Goal: Transaction & Acquisition: Subscribe to service/newsletter

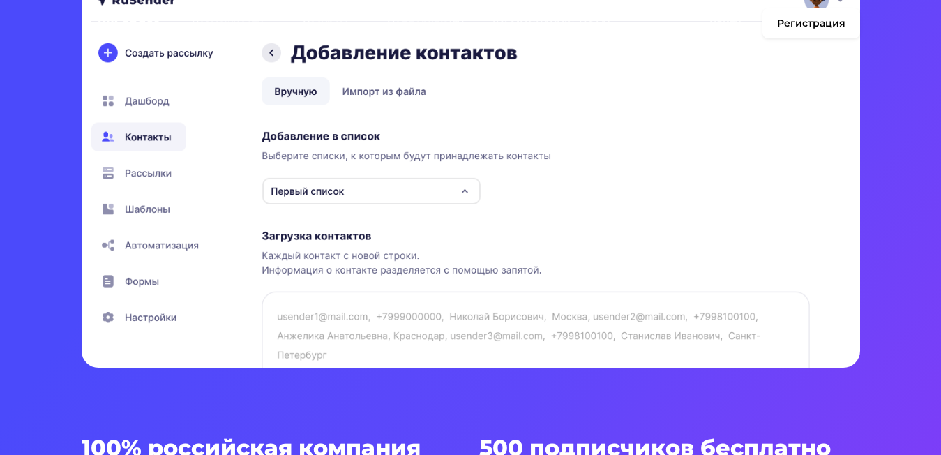
scroll to position [70, 0]
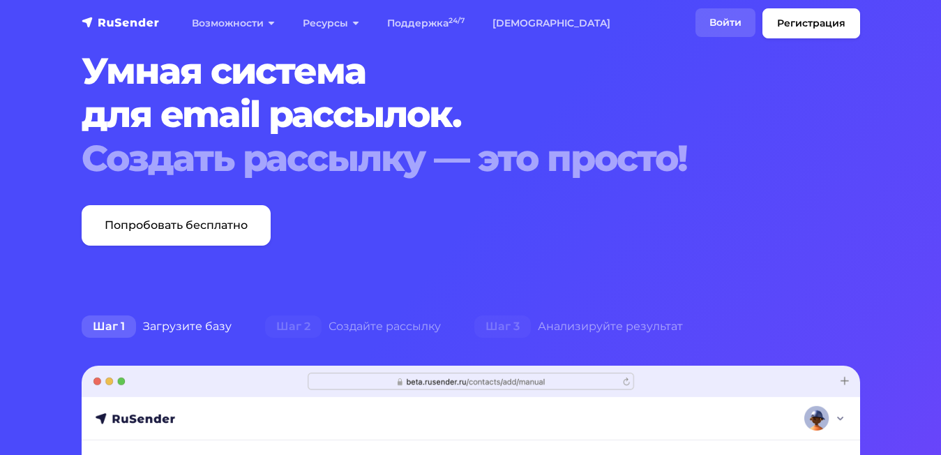
click at [744, 31] on link "Войти" at bounding box center [726, 22] width 60 height 29
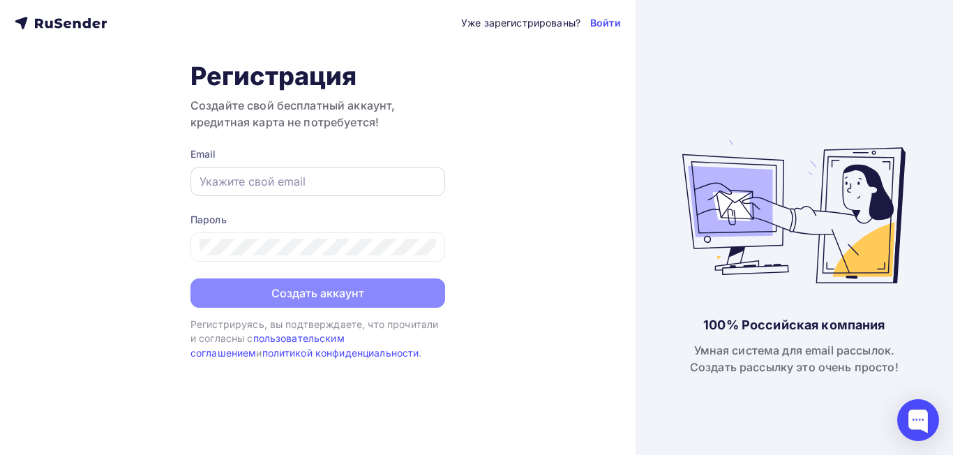
click at [236, 184] on input "text" at bounding box center [318, 181] width 237 height 17
paste input "[EMAIL_ADDRESS][DOMAIN_NAME]"
type input "[EMAIL_ADDRESS][DOMAIN_NAME]"
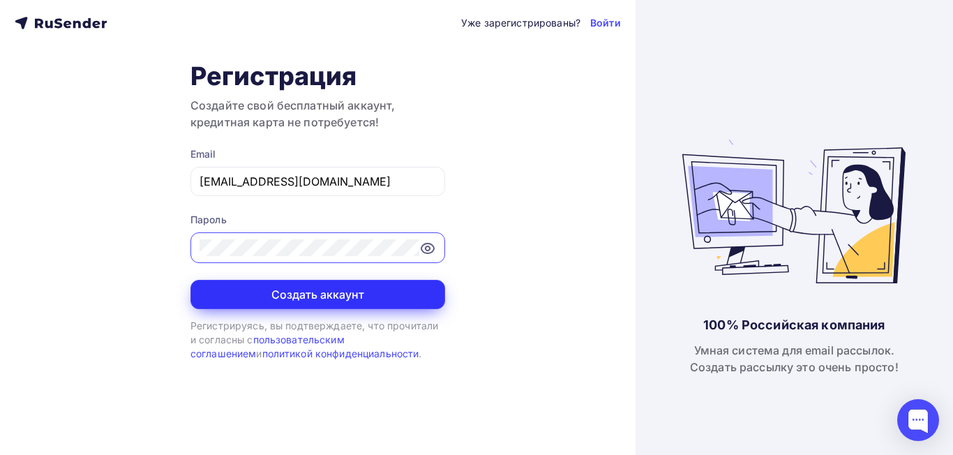
click at [384, 294] on button "Создать аккаунт" at bounding box center [317, 294] width 255 height 29
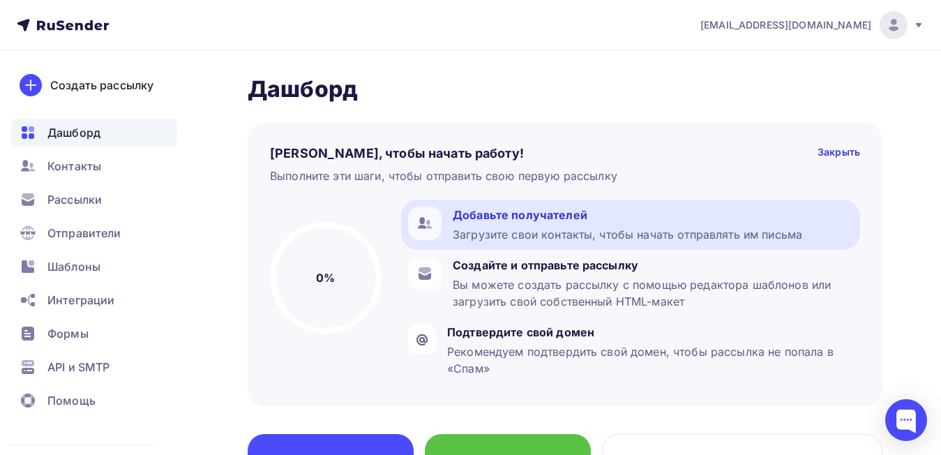
click at [519, 220] on div "Добавьте получателей" at bounding box center [628, 215] width 350 height 17
click at [472, 218] on div "Добавьте получателей" at bounding box center [628, 215] width 350 height 17
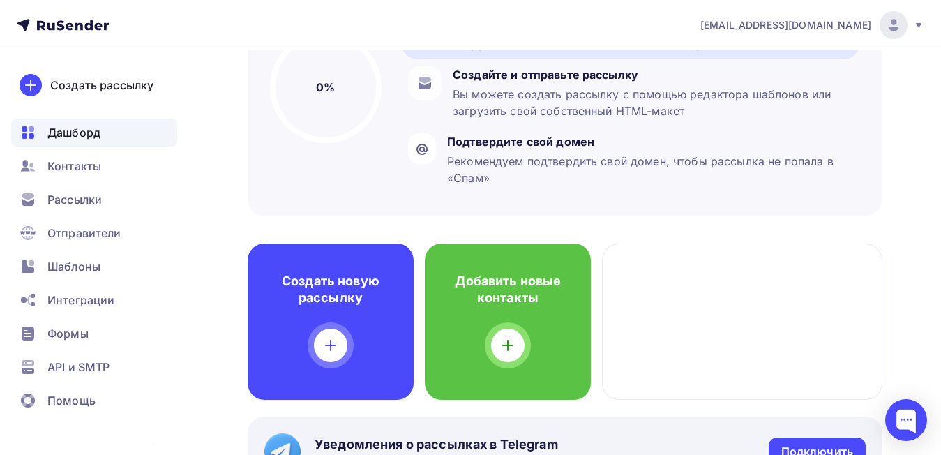
scroll to position [279, 0]
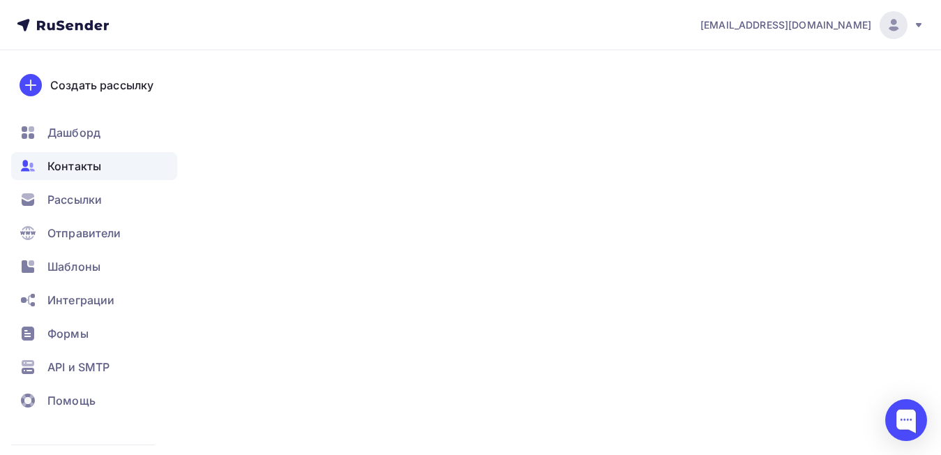
click at [516, 251] on icon at bounding box center [508, 256] width 17 height 17
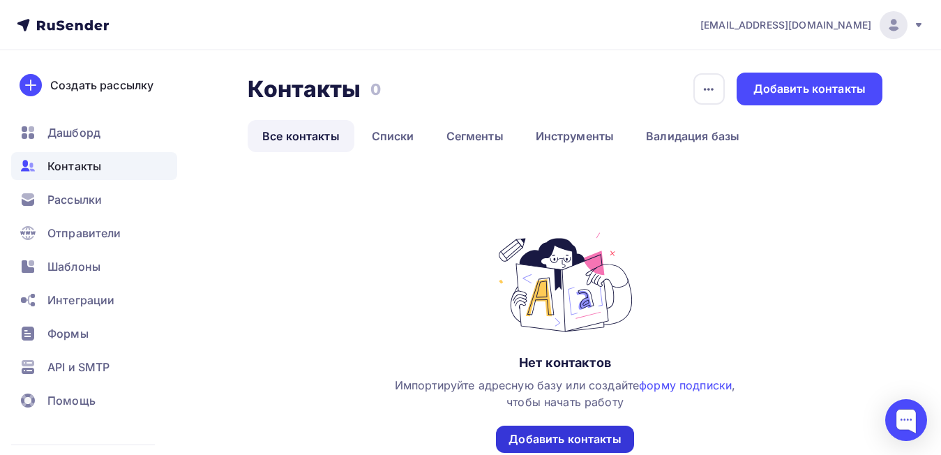
click at [586, 431] on div "Добавить контакты" at bounding box center [565, 439] width 112 height 16
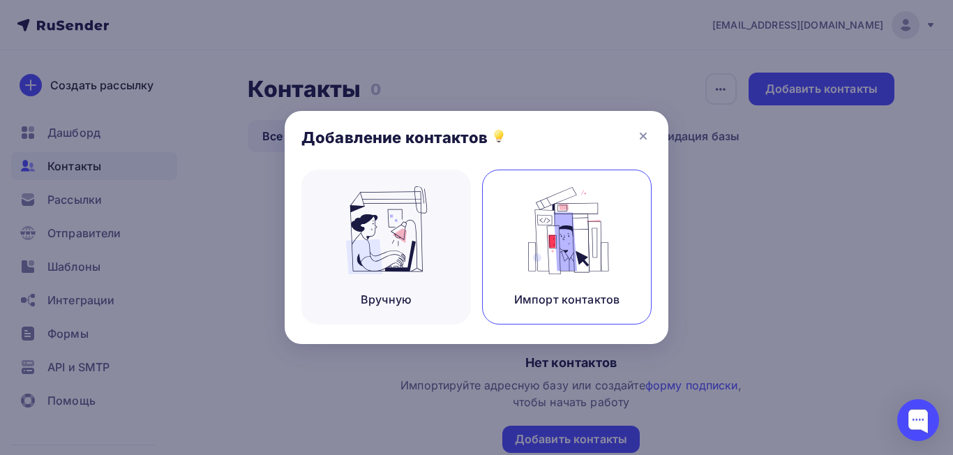
click at [509, 241] on div "Импорт контактов" at bounding box center [567, 247] width 170 height 155
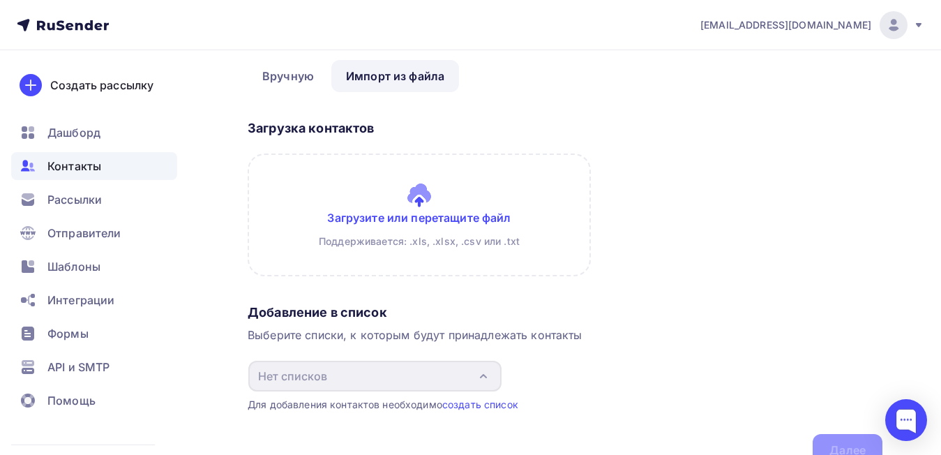
scroll to position [70, 0]
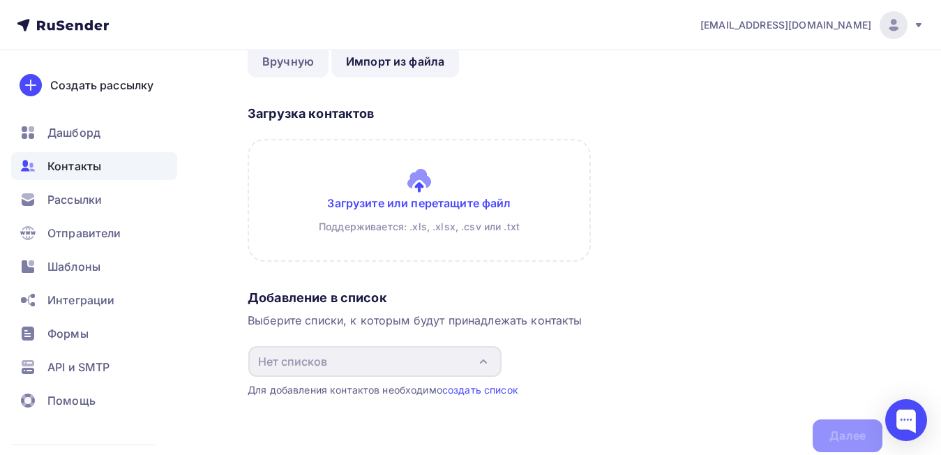
click at [271, 70] on link "Вручную" at bounding box center [288, 61] width 81 height 32
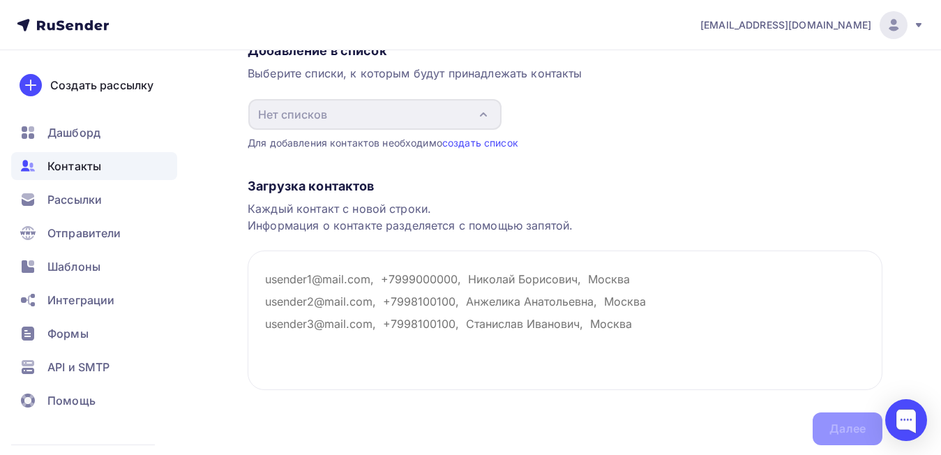
scroll to position [140, 0]
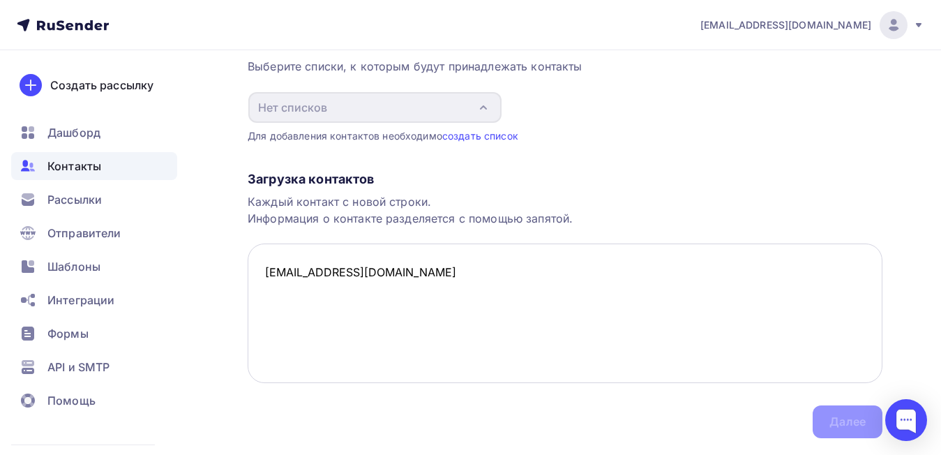
paste textarea "migunova.nika99@mail.ru"
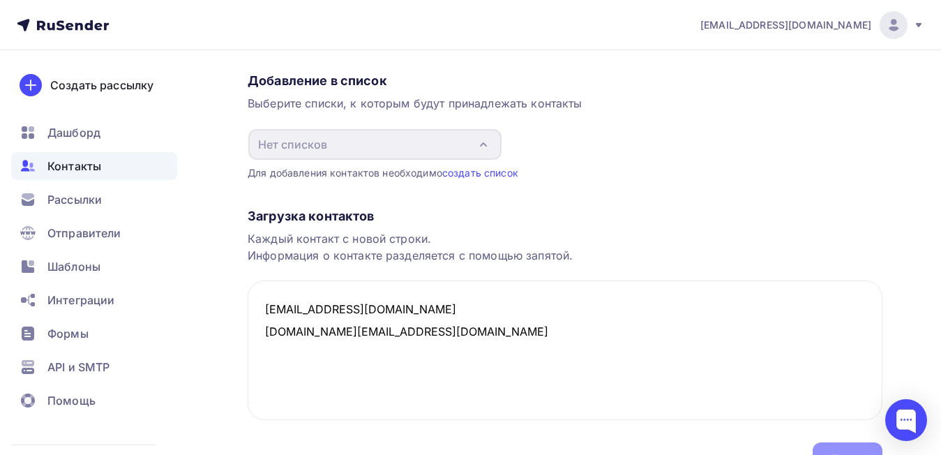
scroll to position [179, 0]
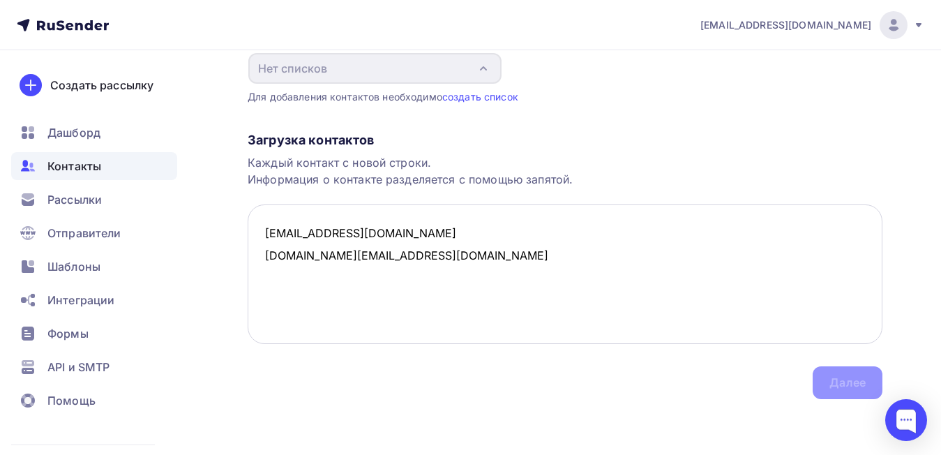
click at [414, 251] on textarea "dashamazii@gmail.com migunova.nika99@mail.ru" at bounding box center [565, 274] width 635 height 140
click at [410, 234] on textarea "dashamazii@gmail.com migunova.nika99@mail.ru kkhhvvh@gmail.com" at bounding box center [565, 274] width 635 height 140
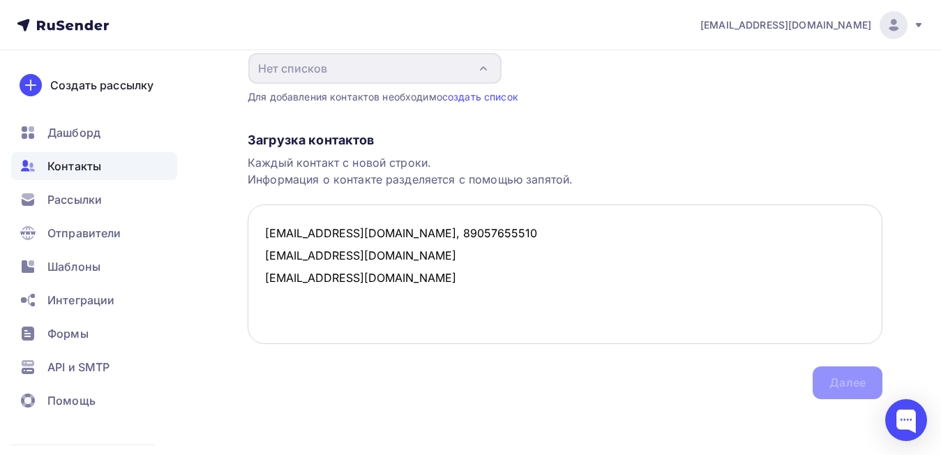
drag, startPoint x: 396, startPoint y: 234, endPoint x: 481, endPoint y: 232, distance: 85.2
click at [481, 232] on textarea "dashamazii@gmail.com, 89057655510 migunova.nika99@mail.ru kkhhvvh@gmail.com" at bounding box center [565, 274] width 635 height 140
drag, startPoint x: 391, startPoint y: 232, endPoint x: 472, endPoint y: 234, distance: 80.9
click at [472, 234] on textarea "dashamazii@gmail.com, 89057655510 migunova.nika99@mail.ru kkhhvvh@gmail.com" at bounding box center [565, 274] width 635 height 140
click at [403, 256] on textarea "dashamazii@gmail.com, 89057655510 migunova.nika99@mail.ru kkhhvvh@gmail.com" at bounding box center [565, 274] width 635 height 140
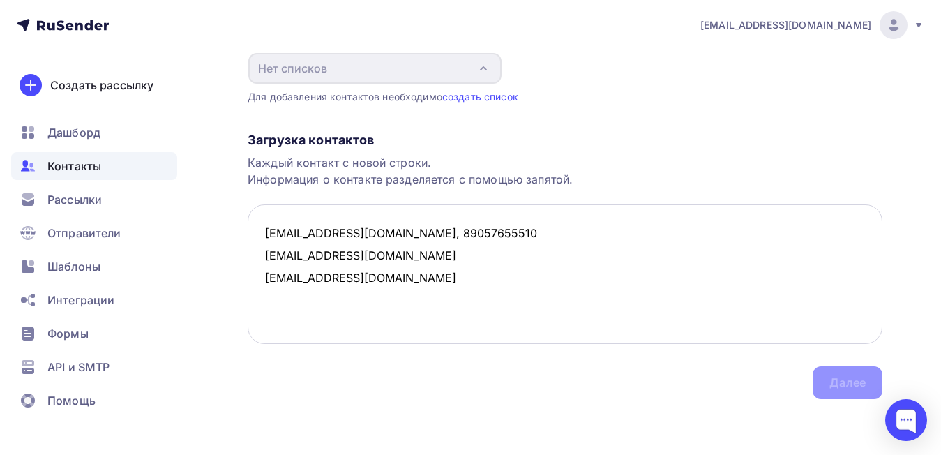
paste textarea ", 89057655510"
click at [375, 281] on textarea "dashamazii@gmail.com, 89057655510 migunova.nika99@mail.ru, 89057655510 kkhhvvh@…" at bounding box center [565, 274] width 635 height 140
paste textarea ", 89057655510"
type textarea "dashamazii@gmail.com, 89057655510 migunova.nika99@mail.ru, 89057655510 kkhhvvh@…"
click at [645, 382] on div "Загрузка контактов Каждый контакт с новой строки. Информация о контакте разделя…" at bounding box center [565, 251] width 635 height 295
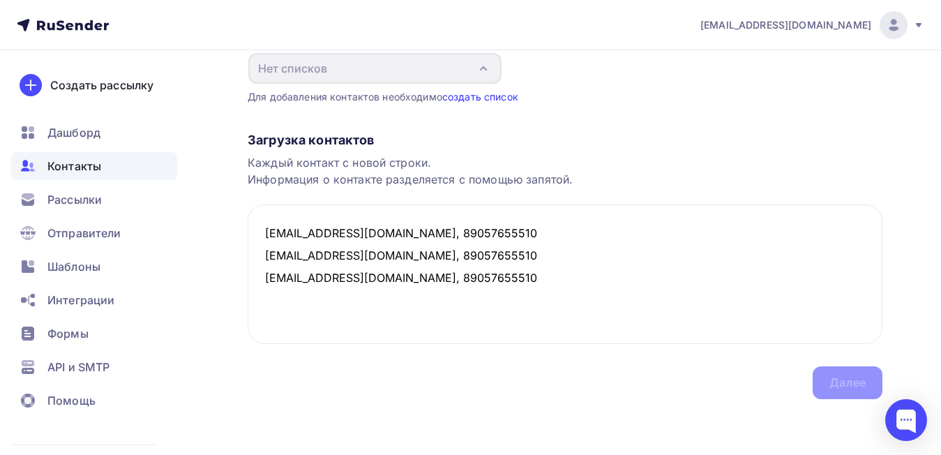
click at [470, 96] on link "создать список" at bounding box center [480, 97] width 76 height 12
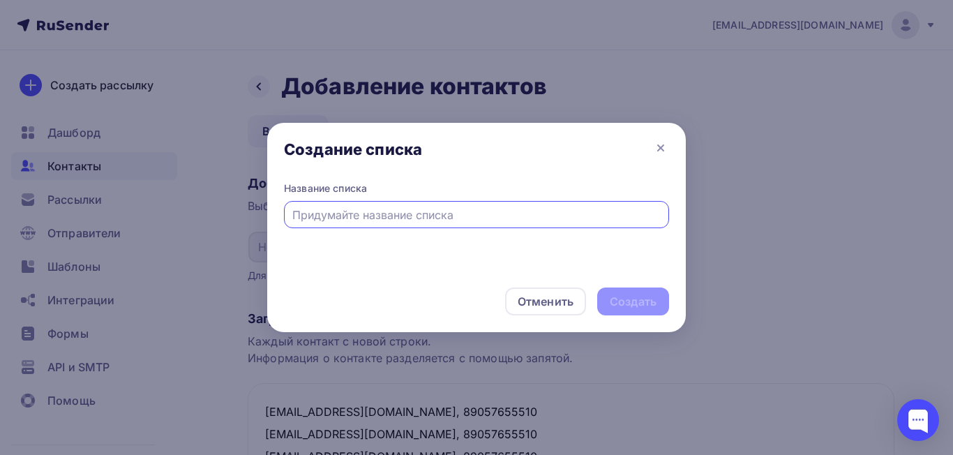
click at [425, 224] on div at bounding box center [476, 214] width 385 height 27
click at [423, 211] on input "text" at bounding box center [476, 215] width 369 height 17
type input "V"
type input "МЫ"
click at [645, 313] on div "Создать" at bounding box center [633, 301] width 72 height 28
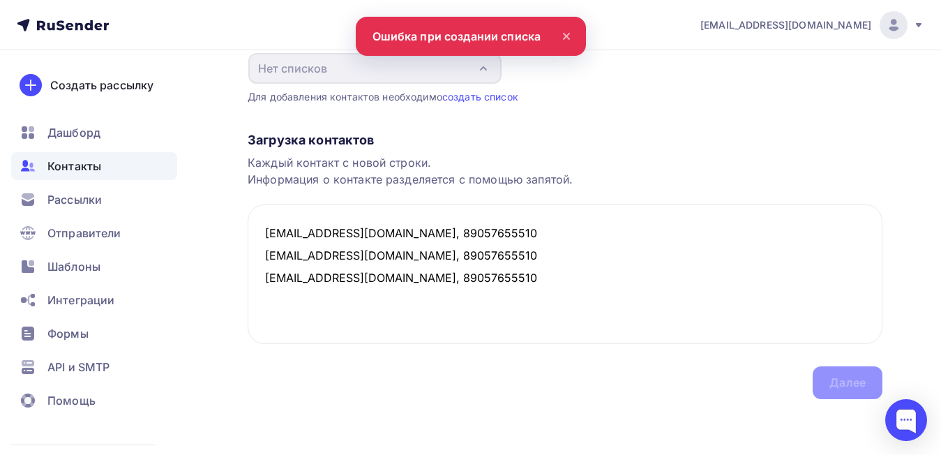
scroll to position [109, 0]
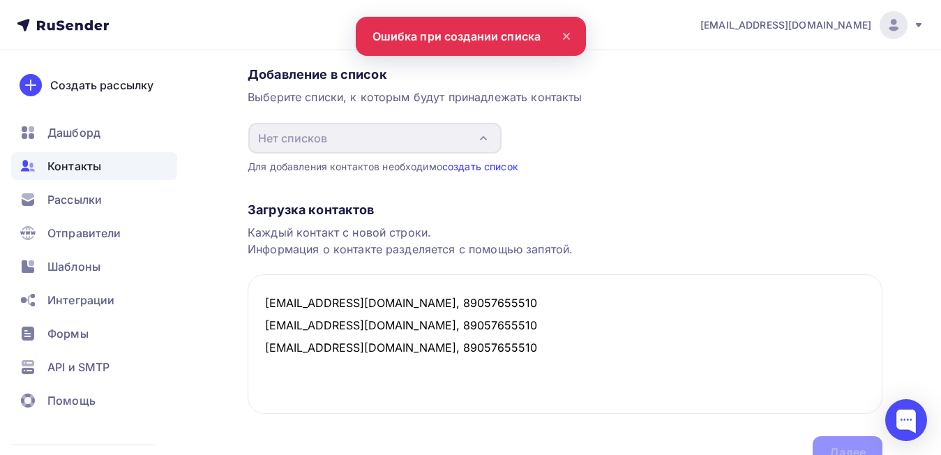
click at [484, 164] on link "создать список" at bounding box center [480, 166] width 76 height 12
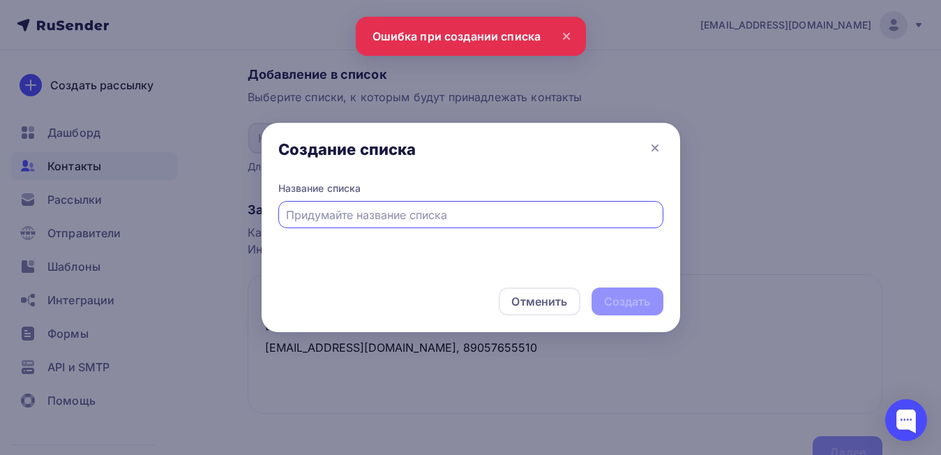
scroll to position [0, 0]
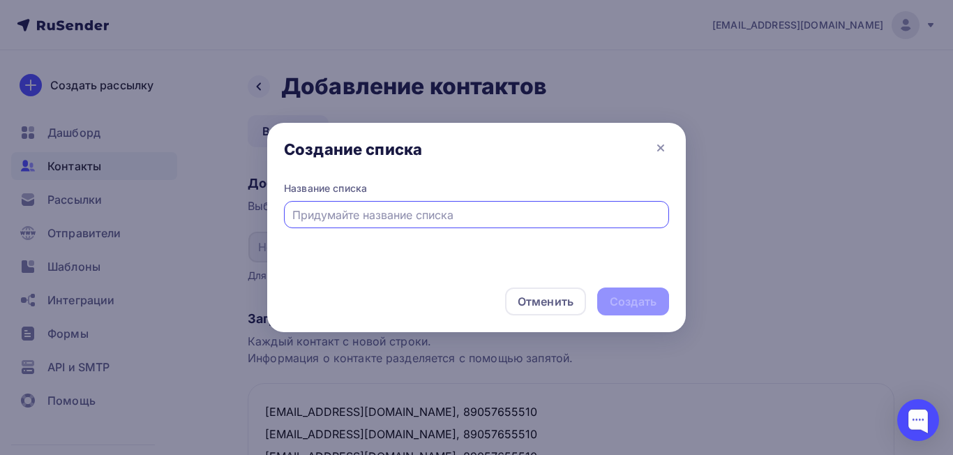
click at [476, 205] on div at bounding box center [476, 214] width 385 height 27
click at [453, 215] on input "text" at bounding box center [476, 215] width 369 height 17
type input "сандалвуд тестовое"
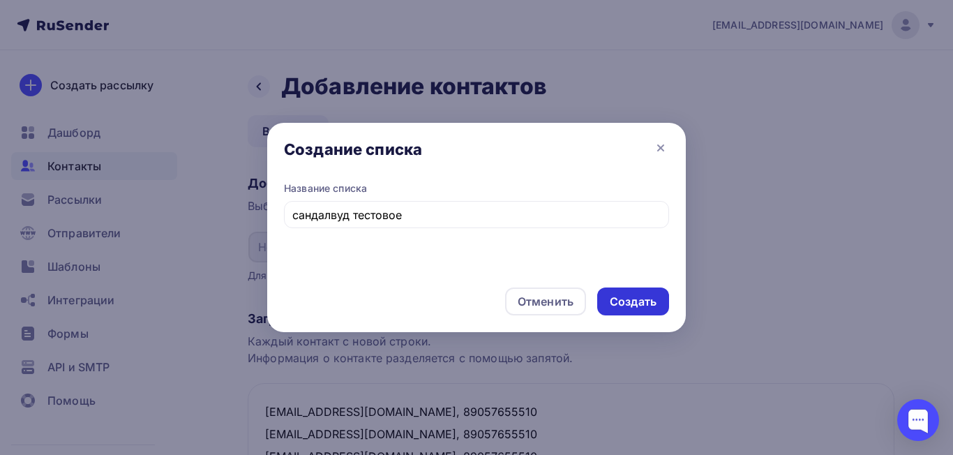
click at [634, 315] on div "Создать" at bounding box center [633, 301] width 72 height 28
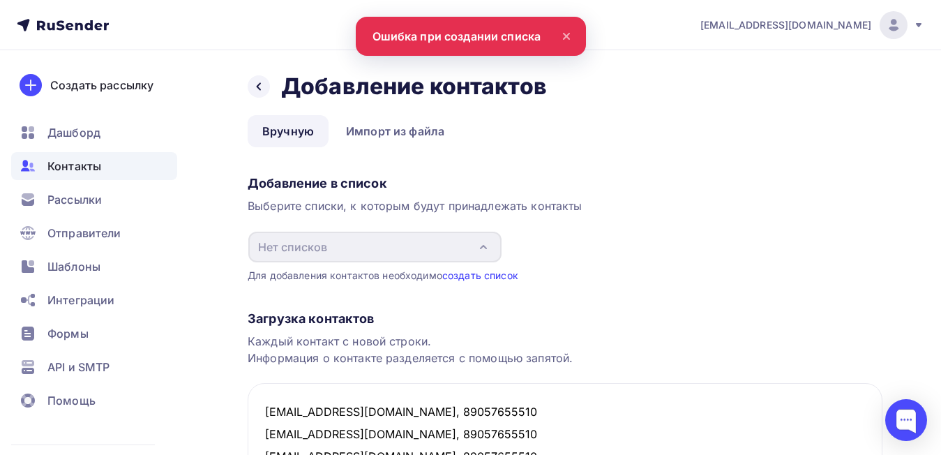
click at [492, 276] on link "создать список" at bounding box center [480, 275] width 76 height 12
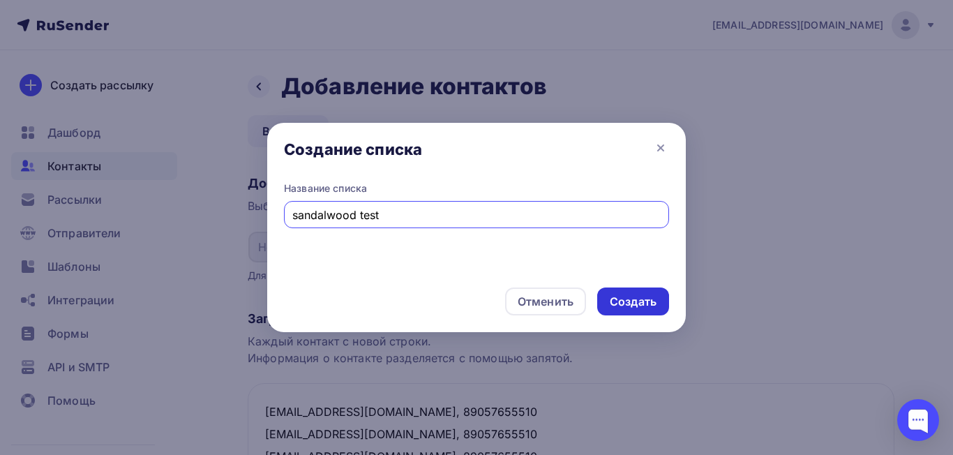
type input "sandalwood test"
click at [633, 299] on div "Создать" at bounding box center [633, 302] width 47 height 16
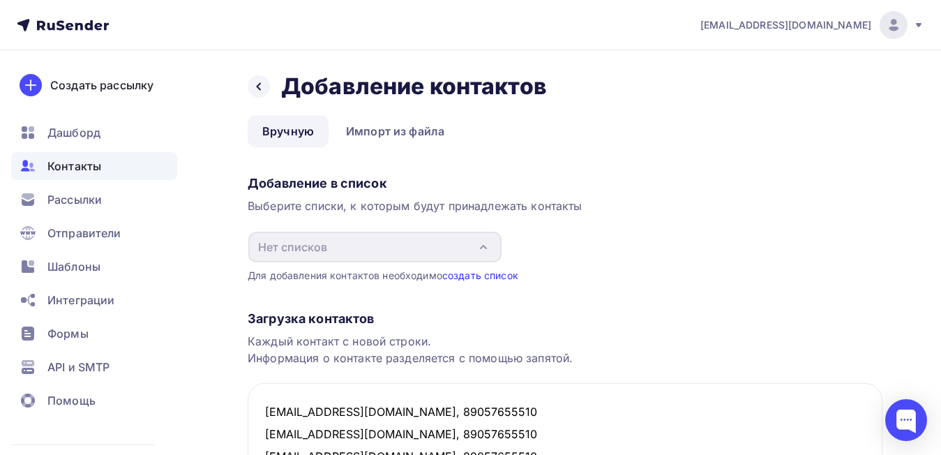
click at [487, 276] on link "создать список" at bounding box center [480, 275] width 76 height 12
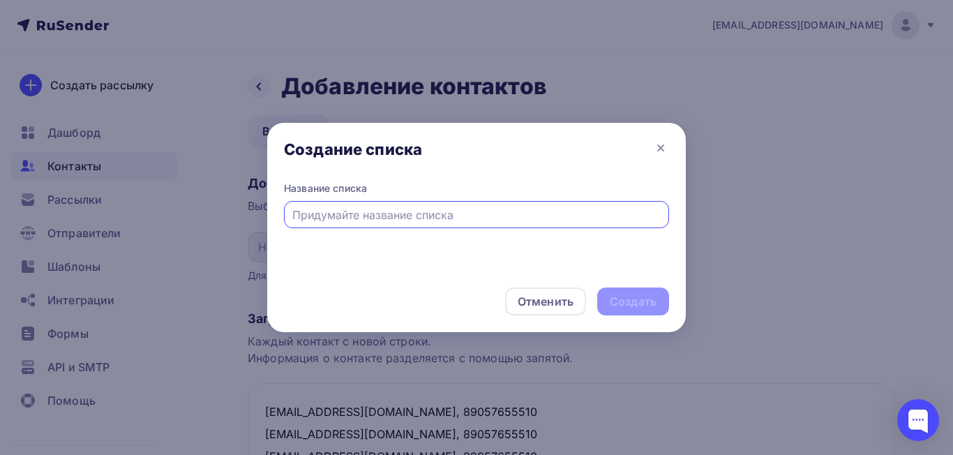
click at [463, 222] on input "text" at bounding box center [476, 215] width 369 height 17
type input "test1"
click at [635, 299] on div "Создать" at bounding box center [633, 302] width 47 height 16
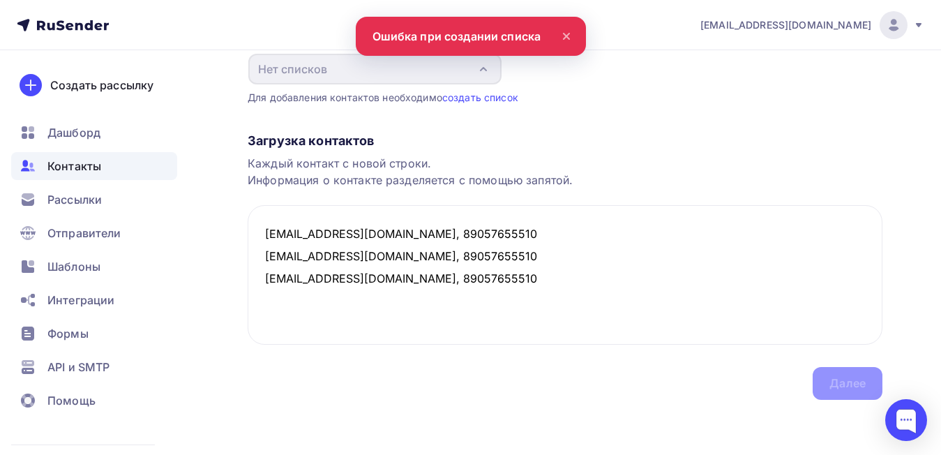
scroll to position [179, 0]
drag, startPoint x: 451, startPoint y: 280, endPoint x: 539, endPoint y: 271, distance: 88.3
click at [403, 277] on textarea "dashamazii@gmail.com, 89057655510 migunova.nika99@mail.ru, 89057655510 kkhhvvh@…" at bounding box center [565, 274] width 635 height 140
drag, startPoint x: 497, startPoint y: 280, endPoint x: 188, endPoint y: 193, distance: 320.5
click at [188, 193] on div "Назад Добавление контактов Добавление контактов Вручную Импорт из файла Вручную…" at bounding box center [470, 163] width 941 height 583
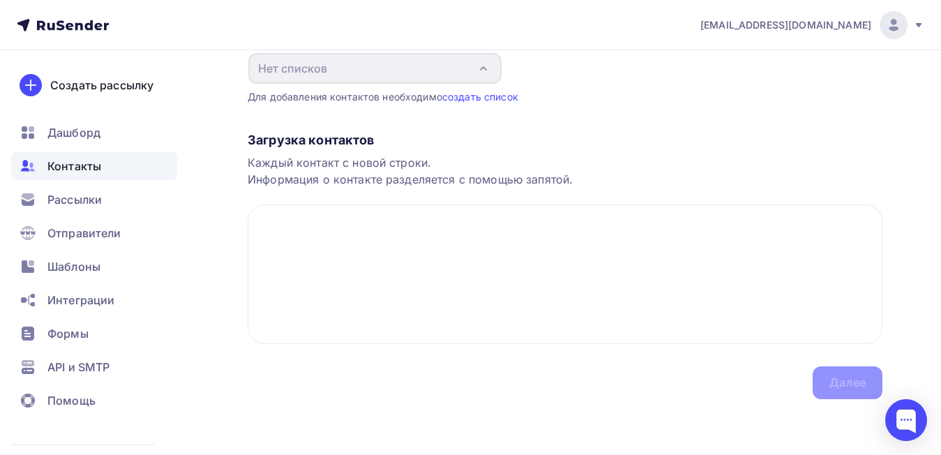
click at [456, 171] on div "Каждый контакт с новой строки. Информация о контакте разделяется с помощью запя…" at bounding box center [565, 170] width 635 height 33
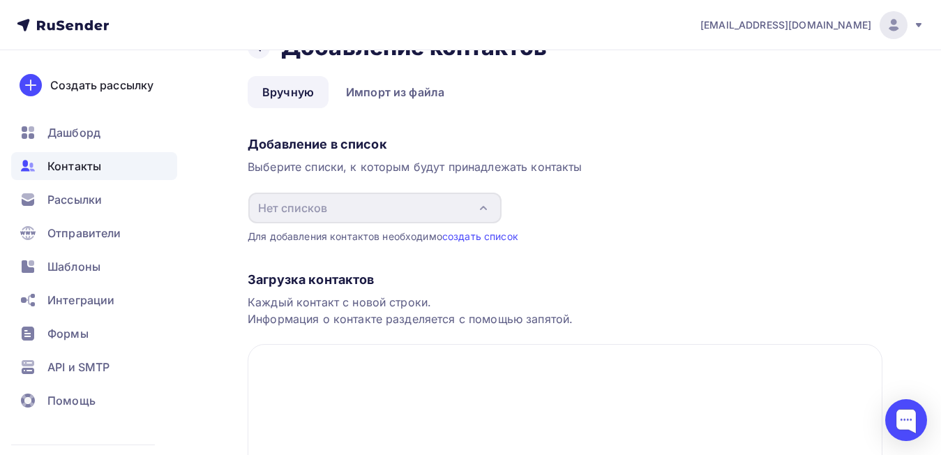
click at [727, 295] on div "Каждый контакт с новой строки. Информация о контакте разделяется с помощью запя…" at bounding box center [565, 310] width 635 height 33
click at [297, 340] on div "Загрузка контактов Каждый контакт с новой строки. Информация о контакте разделя…" at bounding box center [565, 390] width 635 height 295
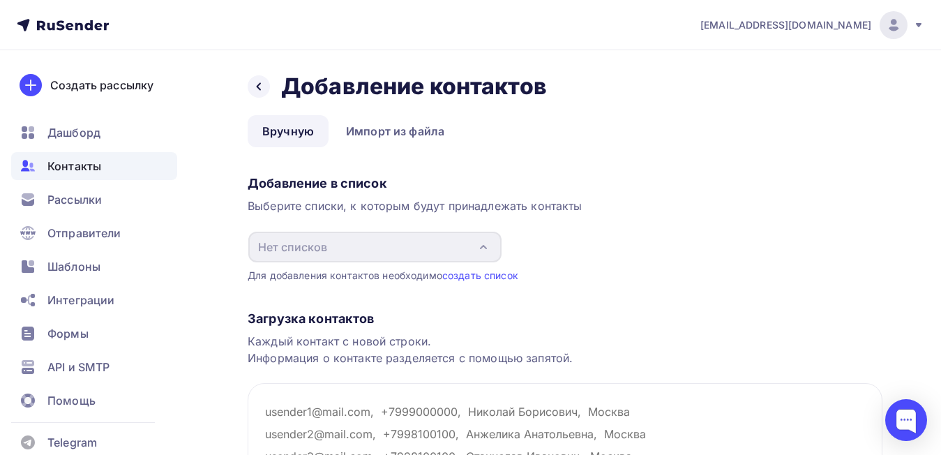
scroll to position [140, 0]
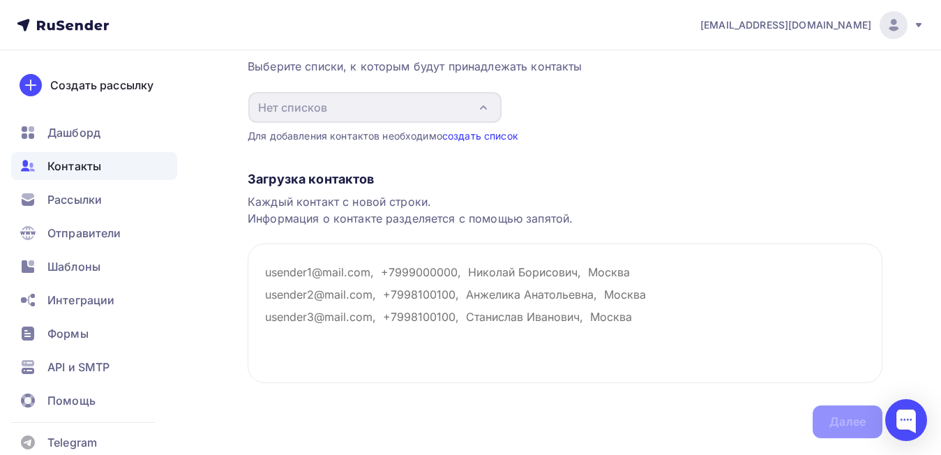
click at [458, 134] on link "создать список" at bounding box center [480, 136] width 76 height 12
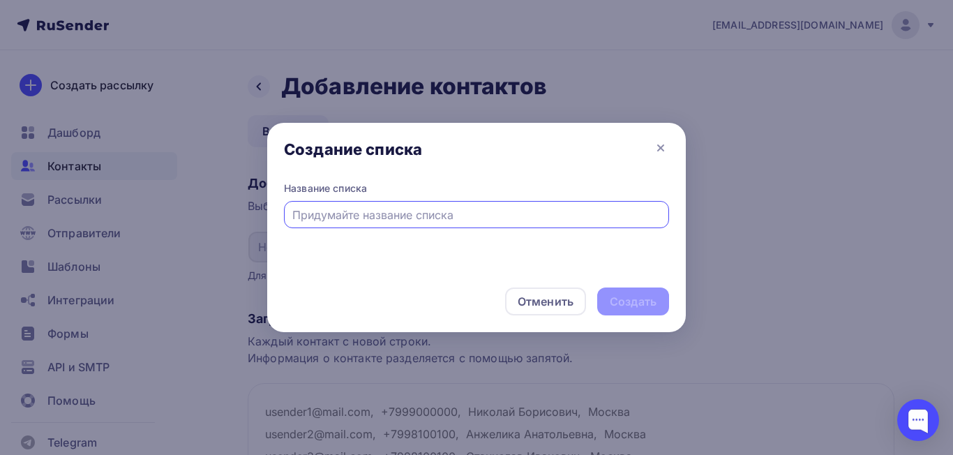
click at [412, 213] on input "text" at bounding box center [476, 215] width 369 height 17
type input "zzzz"
click at [632, 310] on div "Создать" at bounding box center [633, 301] width 72 height 28
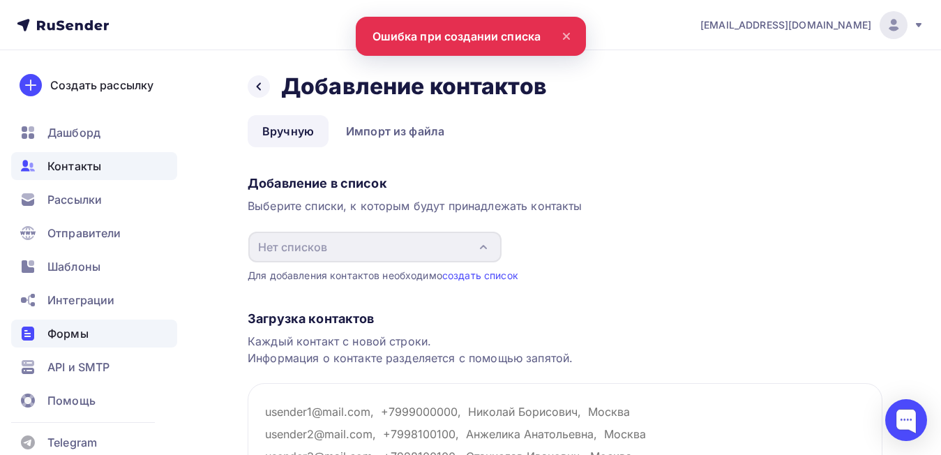
scroll to position [18, 0]
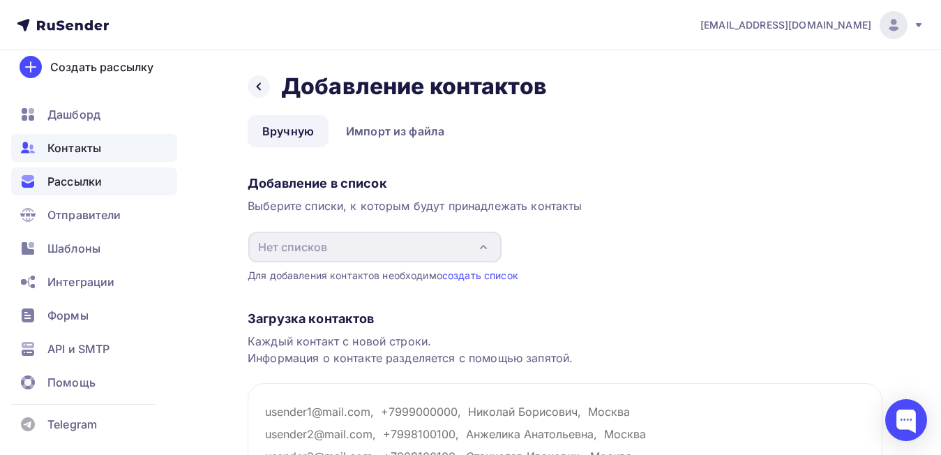
click at [74, 175] on span "Рассылки" at bounding box center [74, 181] width 54 height 17
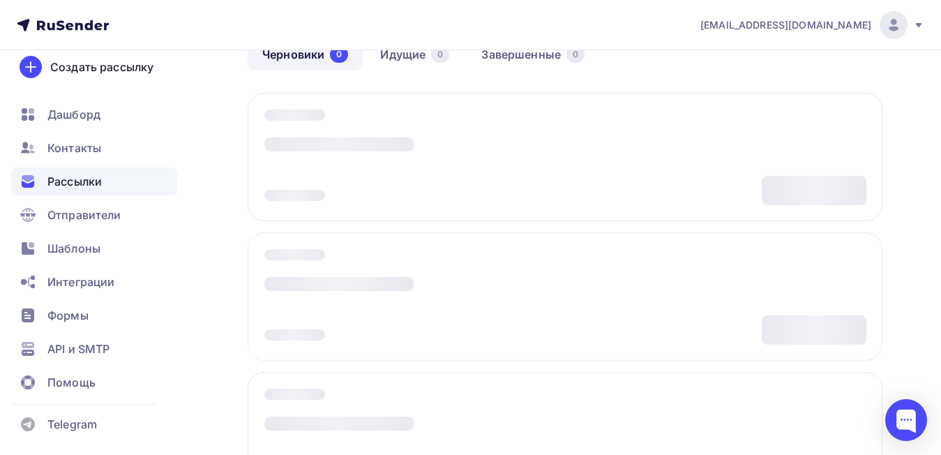
scroll to position [70, 0]
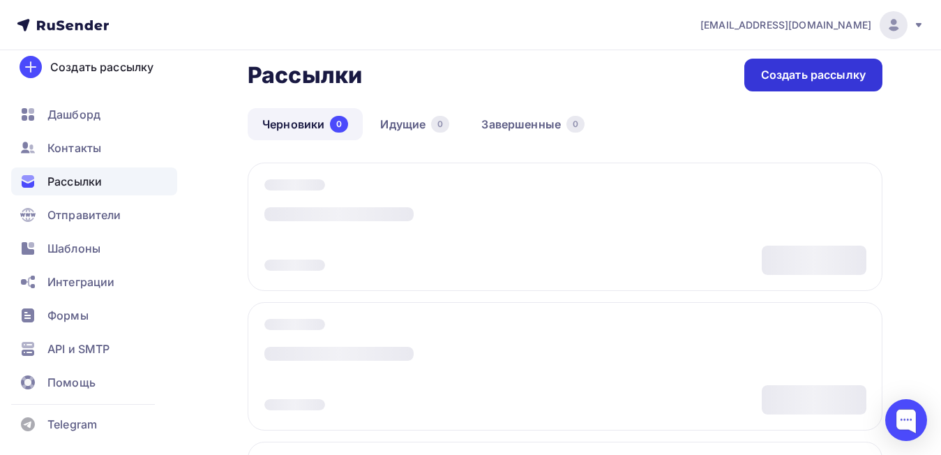
click at [858, 79] on div "Создать рассылку" at bounding box center [813, 75] width 105 height 16
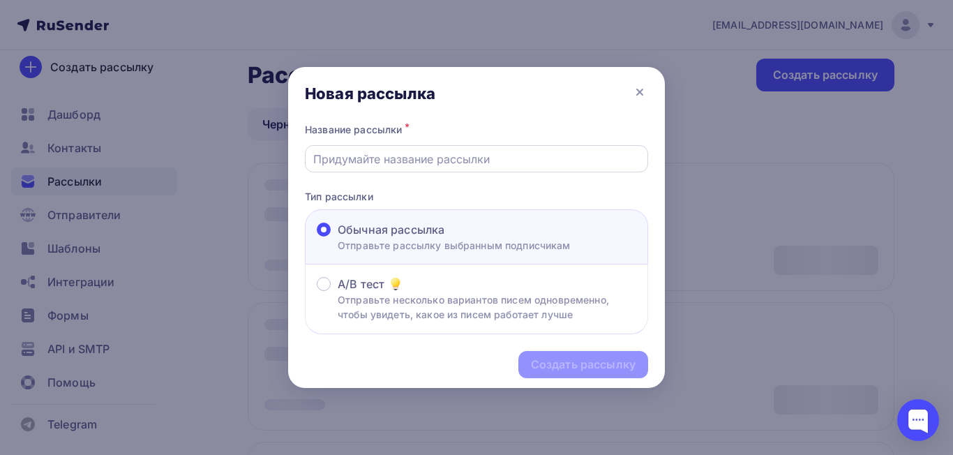
click at [426, 165] on input "text" at bounding box center [476, 159] width 327 height 17
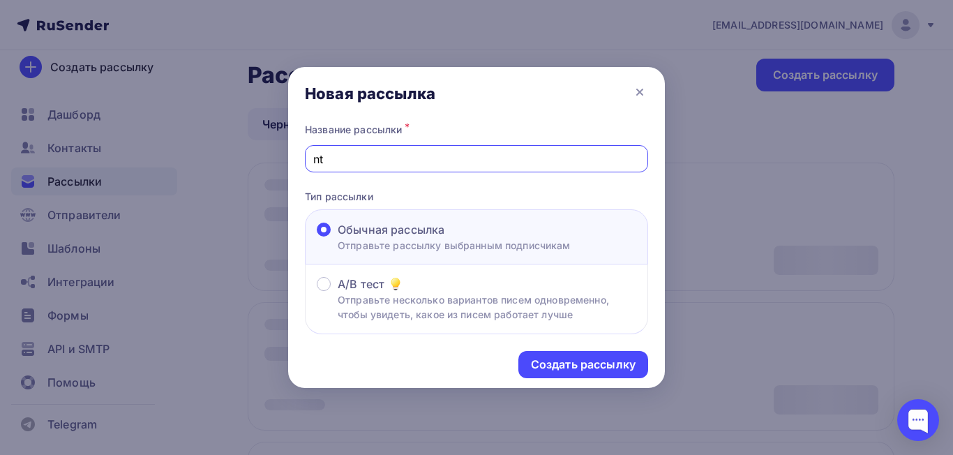
type input "n"
type input "test1"
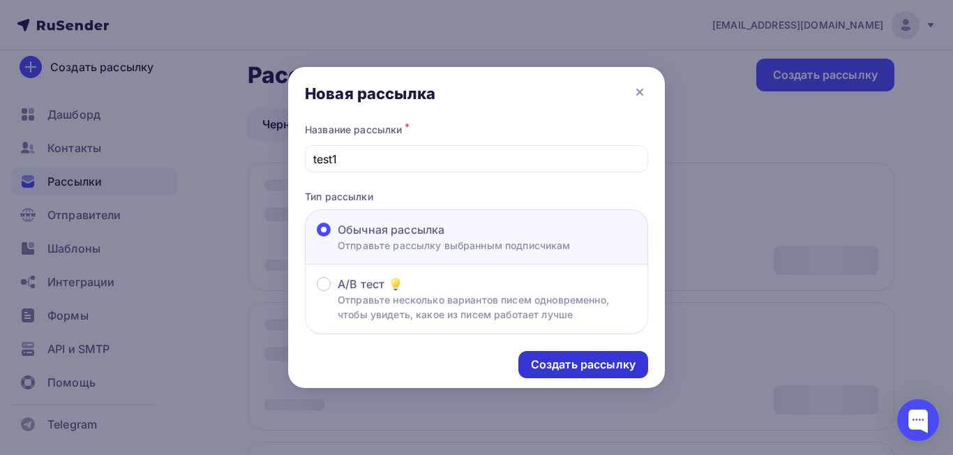
click at [592, 359] on div "Создать рассылку" at bounding box center [583, 365] width 105 height 16
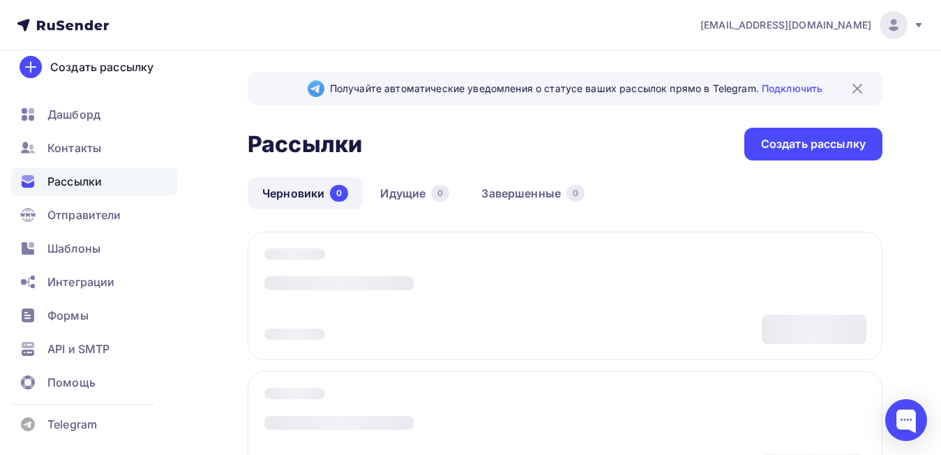
scroll to position [0, 0]
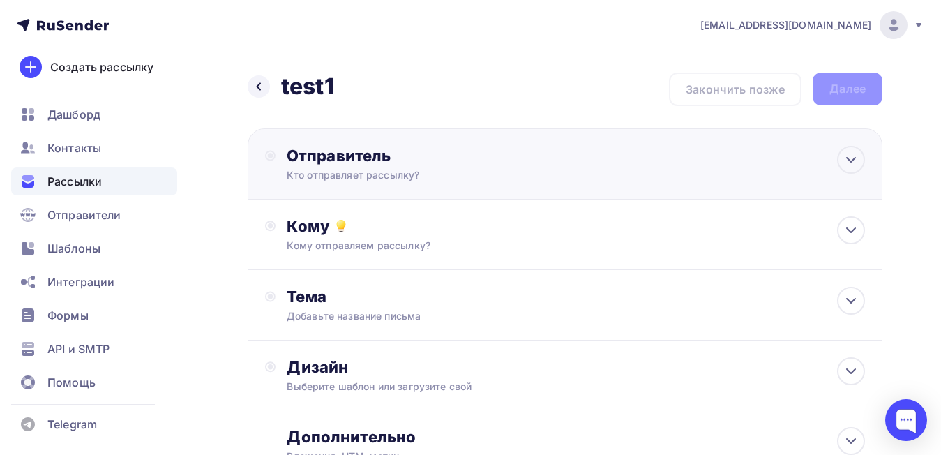
click at [834, 167] on div "Отправитель Кто отправляет рассылку? Email * Нет отправителей Добавить отправит…" at bounding box center [565, 163] width 635 height 71
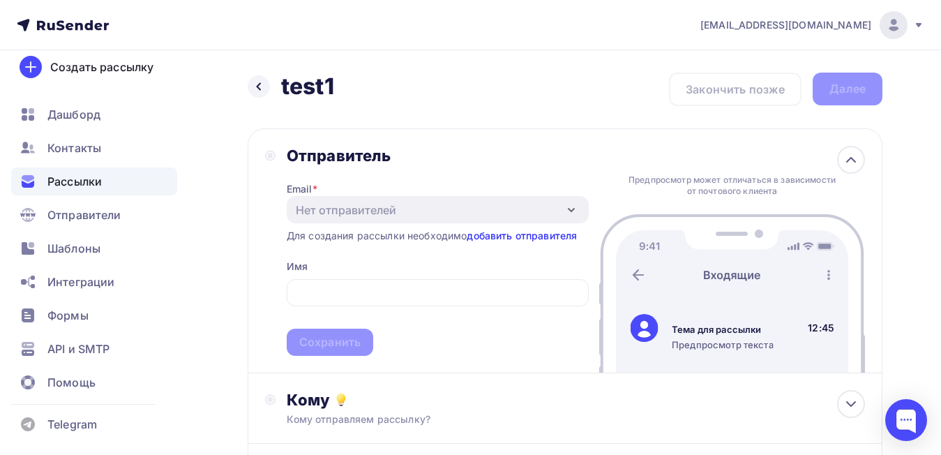
click at [549, 233] on link "добавить отправителя" at bounding box center [522, 236] width 110 height 12
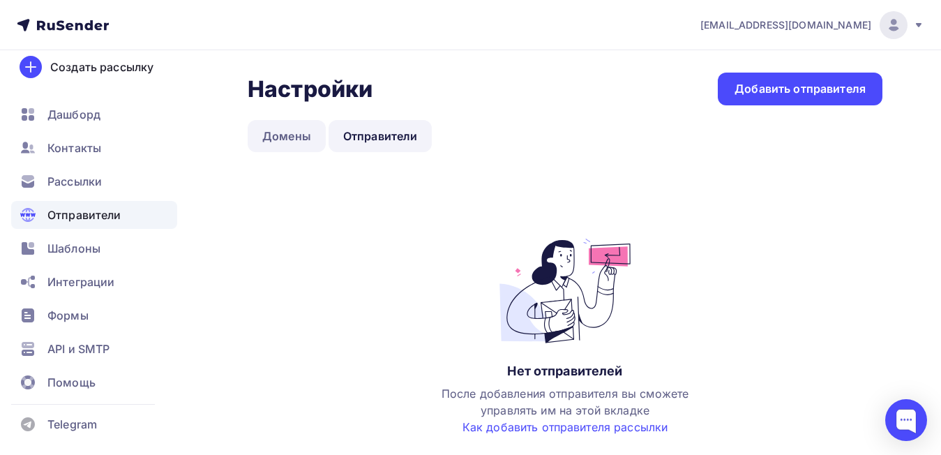
click at [294, 136] on link "Домены" at bounding box center [287, 136] width 78 height 32
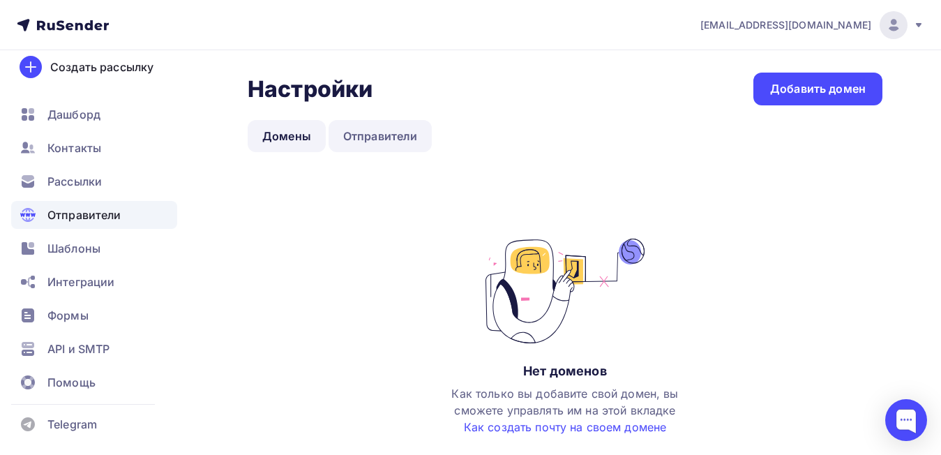
click at [378, 136] on link "Отправители" at bounding box center [381, 136] width 104 height 32
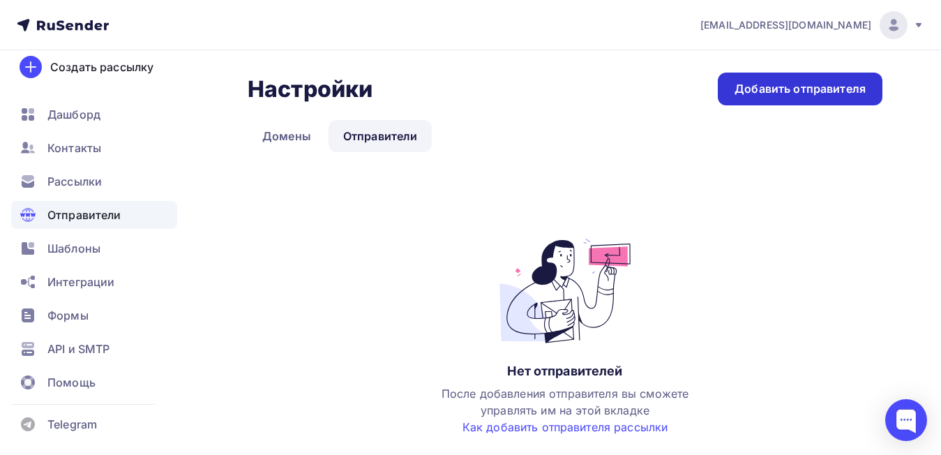
click at [788, 86] on div "Добавить отправителя" at bounding box center [800, 89] width 131 height 16
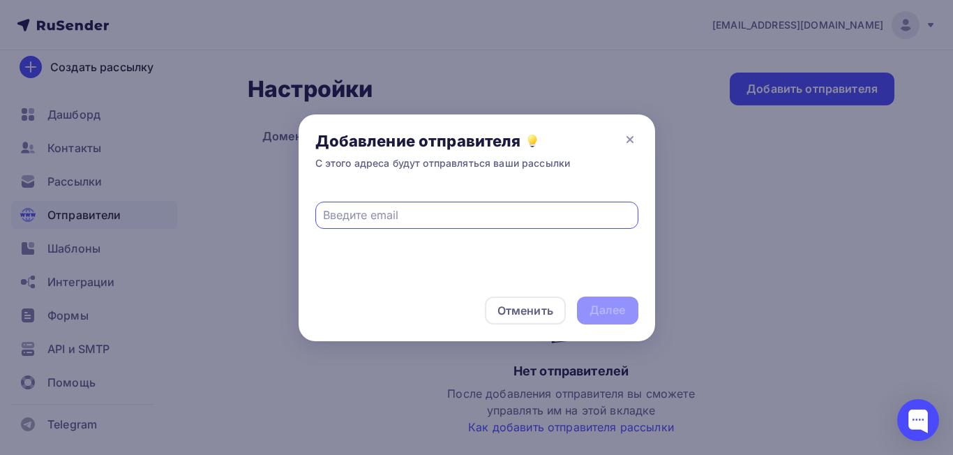
click at [411, 212] on input "text" at bounding box center [476, 215] width 307 height 17
paste input "[EMAIL_ADDRESS][DOMAIN_NAME]"
type input "confirm@sandalwoodcompanybooks.ru"
click at [610, 304] on div "Далее" at bounding box center [608, 310] width 36 height 16
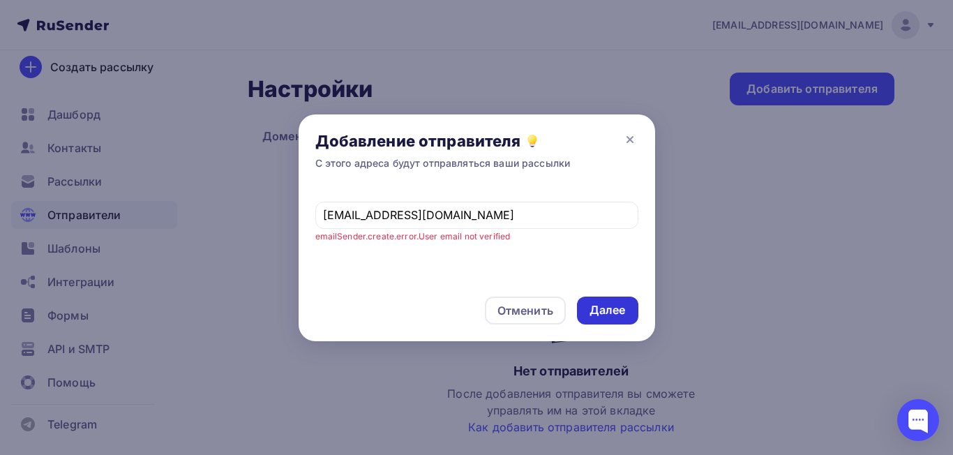
click at [601, 313] on div "Далее" at bounding box center [608, 310] width 36 height 16
click at [544, 311] on div "Отменить" at bounding box center [525, 310] width 56 height 17
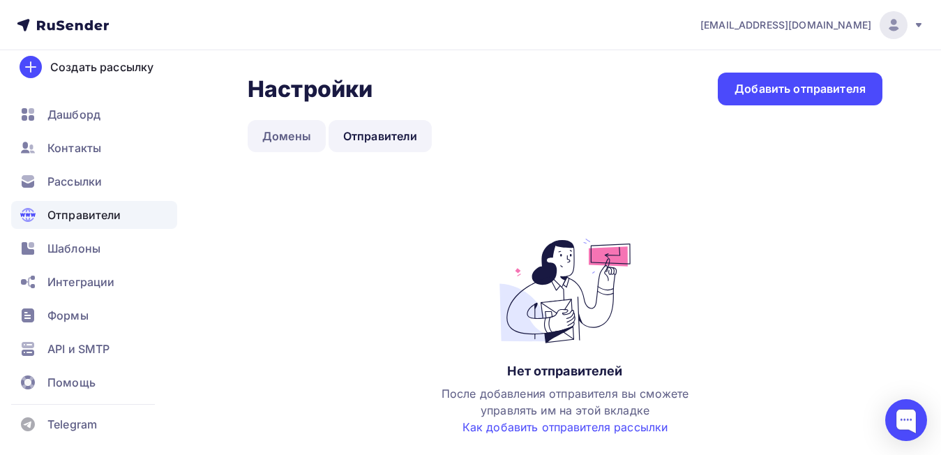
click at [276, 144] on link "Домены" at bounding box center [287, 136] width 78 height 32
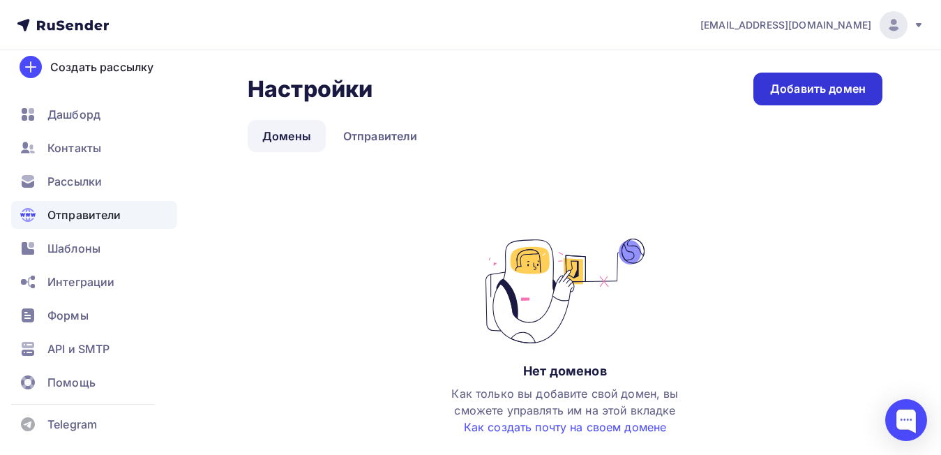
click at [825, 91] on div "Добавить домен" at bounding box center [818, 89] width 96 height 16
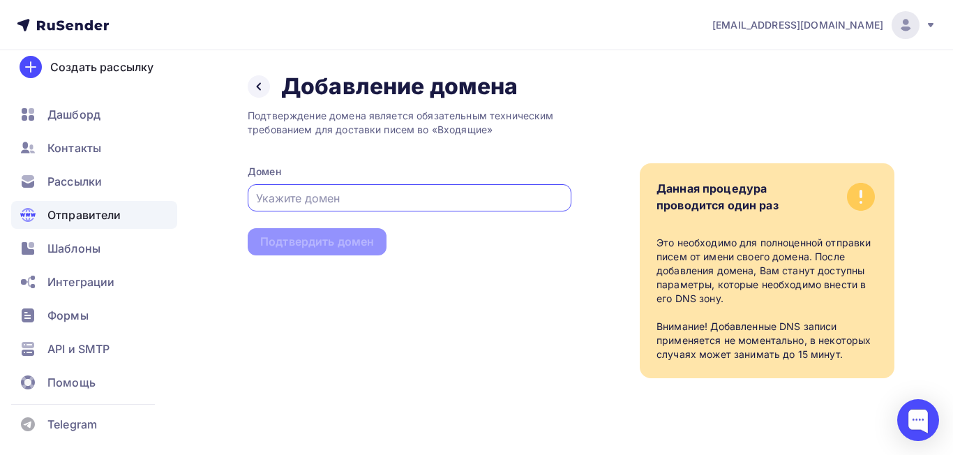
click at [345, 201] on input "text" at bounding box center [410, 198] width 308 height 17
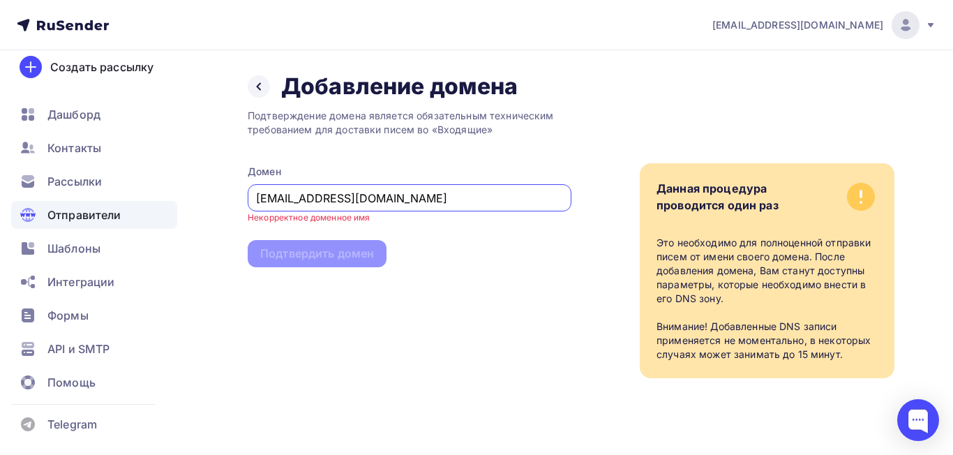
drag, startPoint x: 308, startPoint y: 198, endPoint x: 194, endPoint y: 194, distance: 114.5
click at [194, 194] on div "Назад Добавление домена Добавление домена Подтверждение домена является обязате…" at bounding box center [476, 242] width 953 height 384
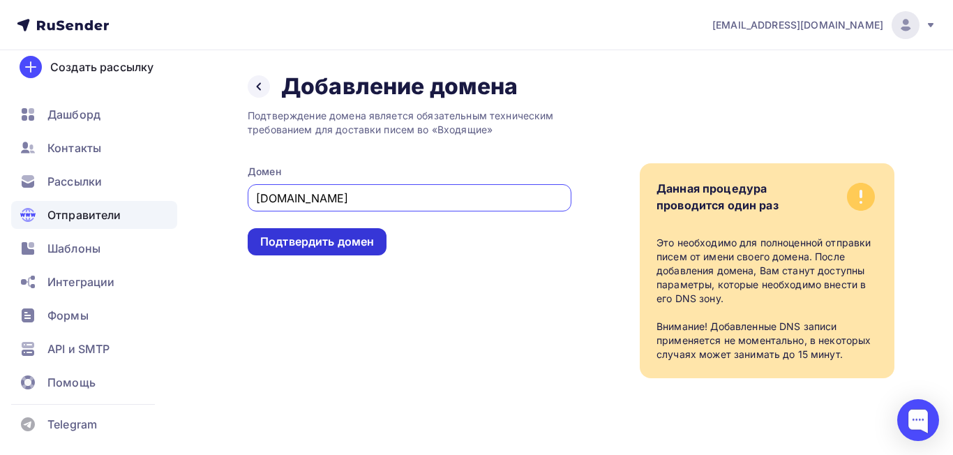
type input "sandalwoodcompanybooks.ru"
click at [324, 235] on div "Подтвердить домен" at bounding box center [317, 242] width 114 height 16
click at [331, 245] on div "Подтвердить домен" at bounding box center [317, 242] width 114 height 16
click at [338, 239] on div "Подтвердить домен" at bounding box center [317, 242] width 114 height 16
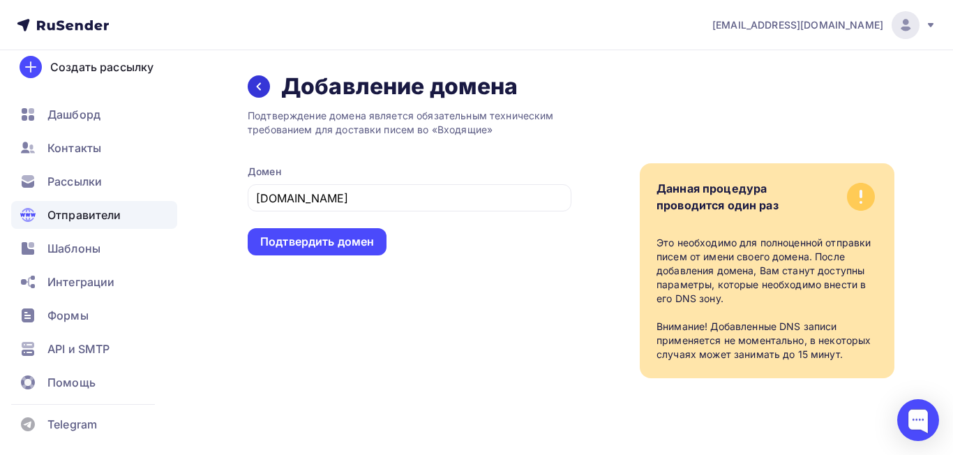
click at [250, 86] on div at bounding box center [259, 86] width 22 height 22
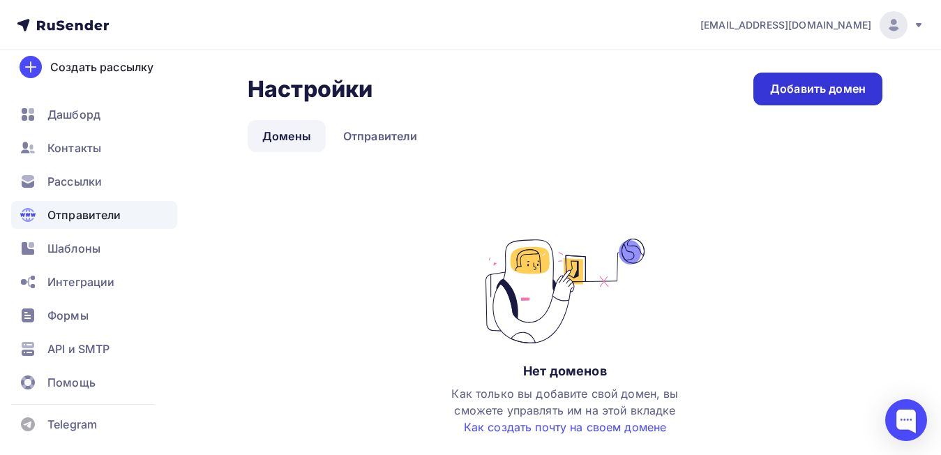
click at [864, 77] on link "Добавить домен" at bounding box center [817, 89] width 129 height 33
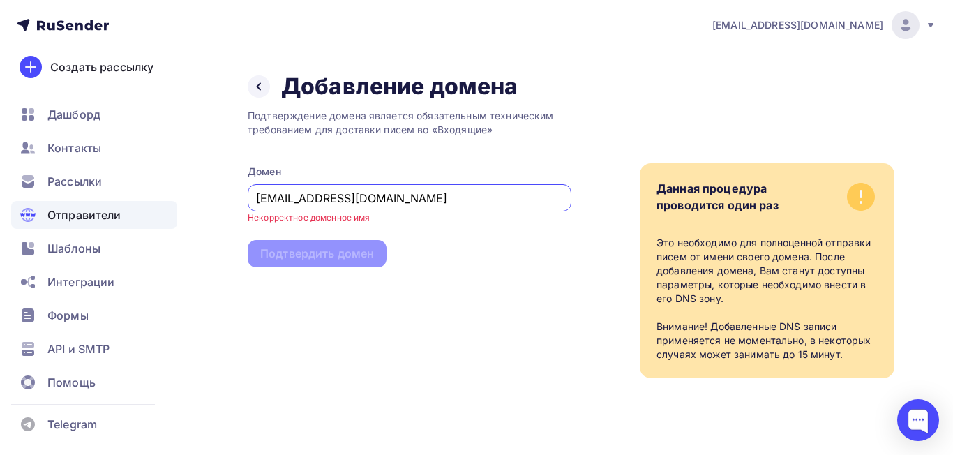
drag, startPoint x: 299, startPoint y: 193, endPoint x: 237, endPoint y: 209, distance: 64.1
click at [237, 209] on div "Назад Добавление домена Добавление домена Подтверждение домена является обязате…" at bounding box center [476, 242] width 953 height 384
click at [269, 200] on input "@sandalwoodcompanybooks.ru" at bounding box center [410, 198] width 308 height 17
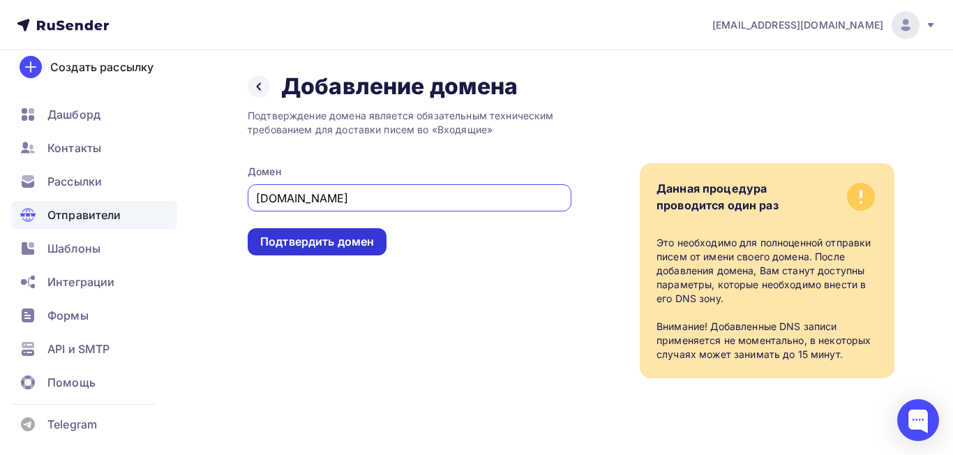
type input "sandalwoodcompanybooks.ru"
click at [329, 236] on div "Подтвердить домен" at bounding box center [317, 242] width 114 height 16
click at [329, 242] on div "Подтвердить домен" at bounding box center [317, 242] width 114 height 16
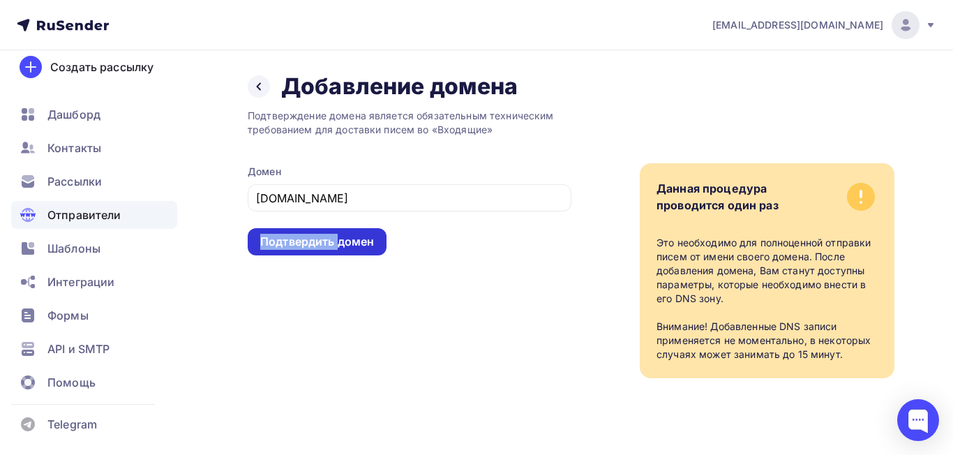
click at [329, 242] on div "Подтвердить домен" at bounding box center [317, 242] width 114 height 16
click at [298, 242] on div "Подтвердить домен" at bounding box center [317, 242] width 114 height 16
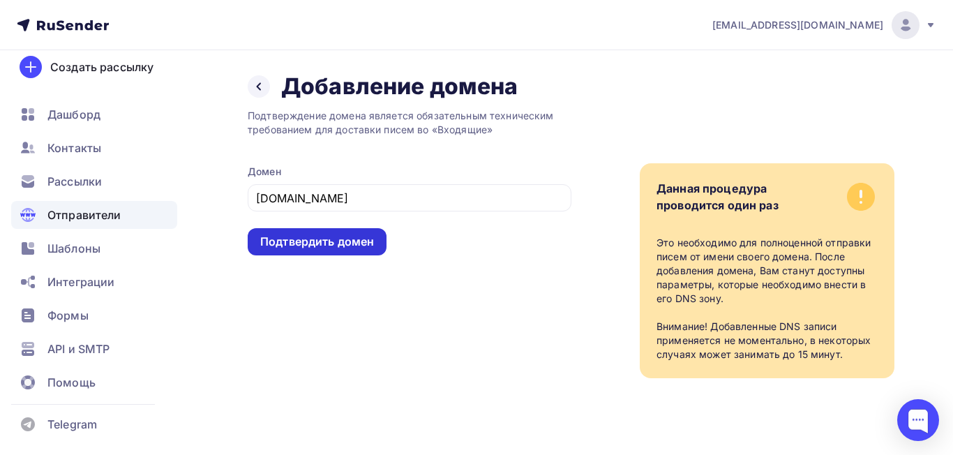
click at [298, 242] on div "Подтвердить домен" at bounding box center [317, 242] width 114 height 16
click at [263, 87] on icon at bounding box center [258, 86] width 11 height 11
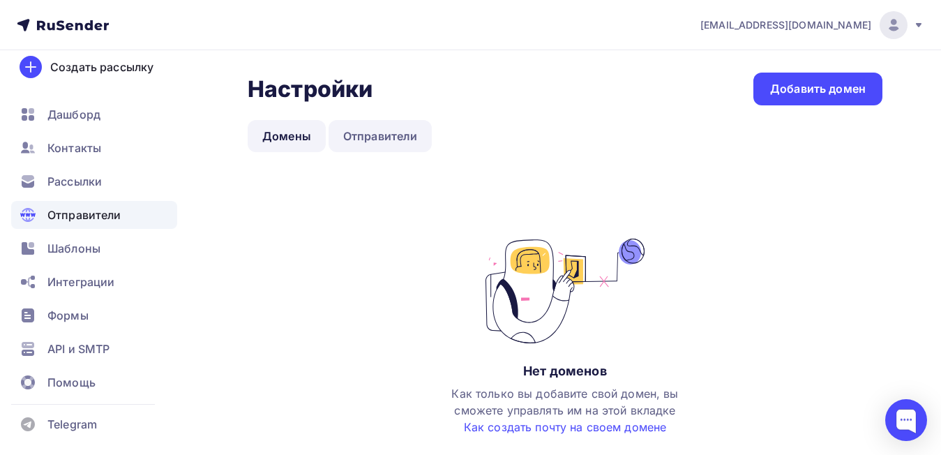
click at [387, 132] on link "Отправители" at bounding box center [381, 136] width 104 height 32
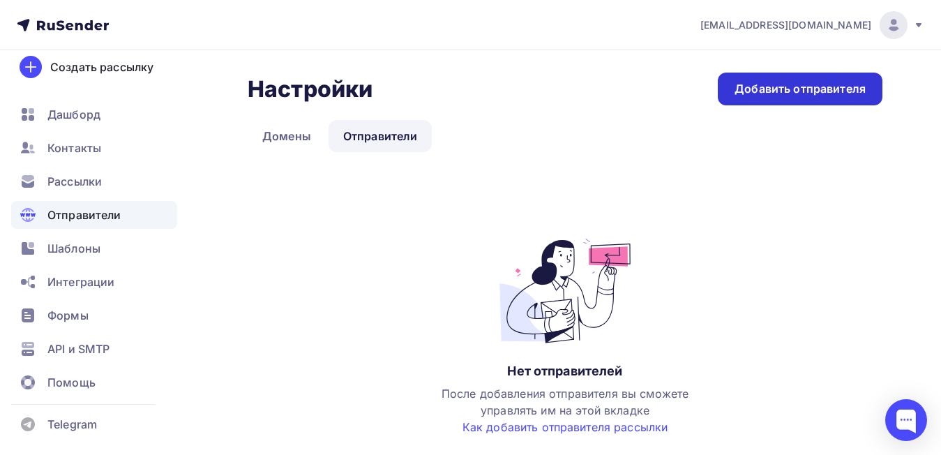
click at [827, 90] on div "Добавить отправителя" at bounding box center [800, 89] width 131 height 16
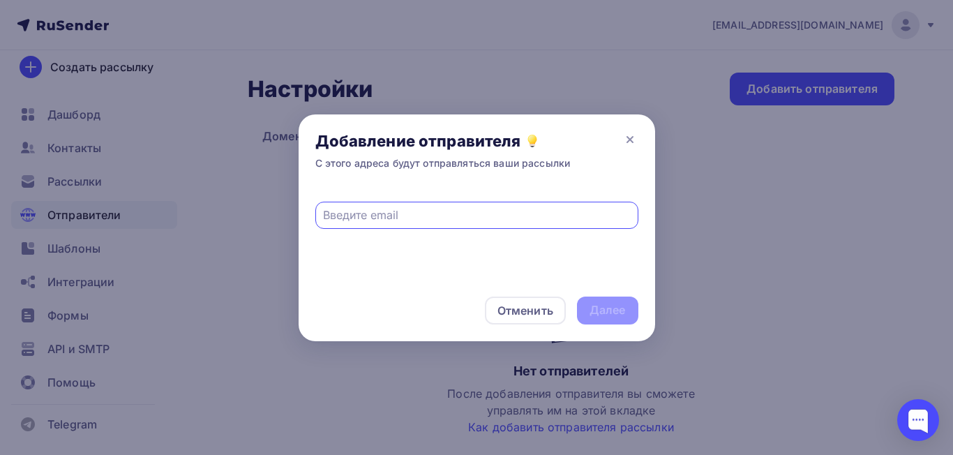
click at [433, 220] on input "text" at bounding box center [476, 215] width 307 height 17
click at [435, 211] on input "text" at bounding box center [476, 215] width 307 height 17
type input "confirm@sandalwoodcompanybooks.ru"
click at [592, 303] on div "Далее" at bounding box center [608, 310] width 36 height 16
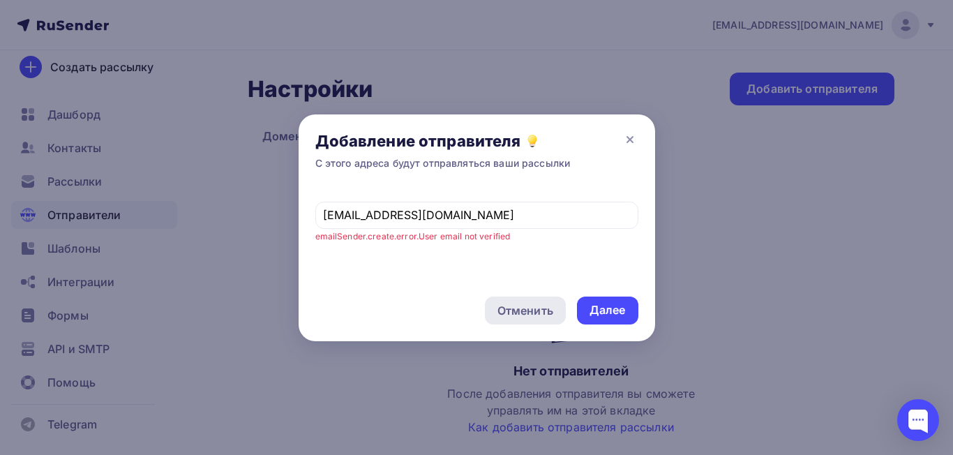
click at [542, 306] on div "Отменить" at bounding box center [525, 310] width 56 height 17
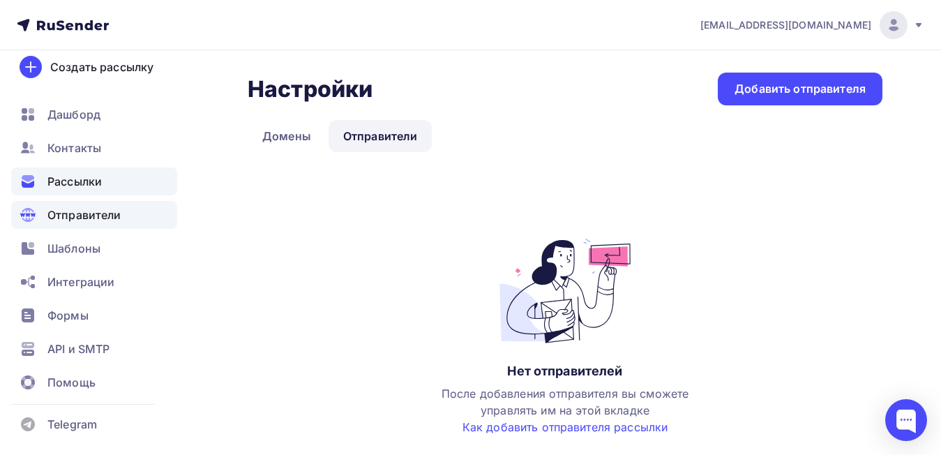
click at [85, 173] on span "Рассылки" at bounding box center [74, 181] width 54 height 17
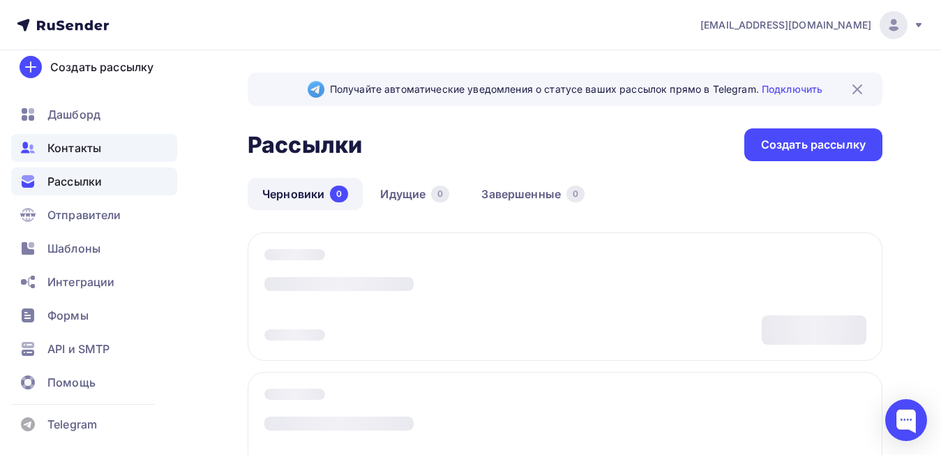
click at [68, 153] on span "Контакты" at bounding box center [74, 148] width 54 height 17
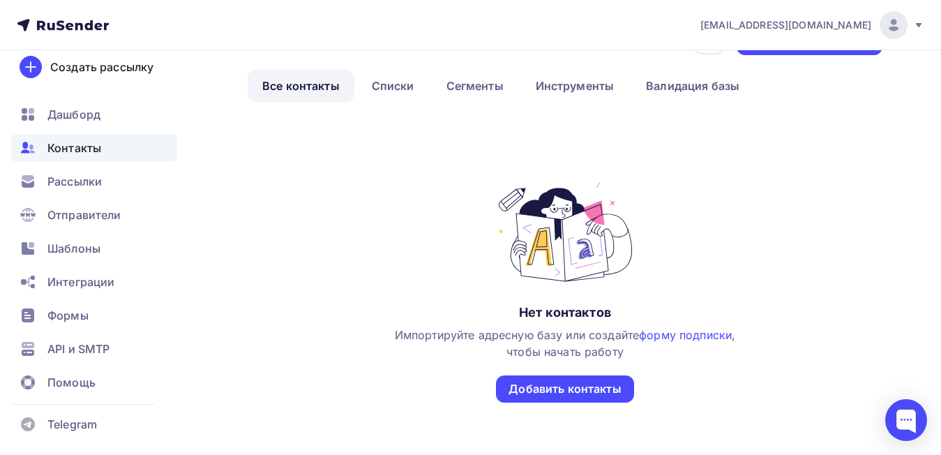
scroll to position [70, 0]
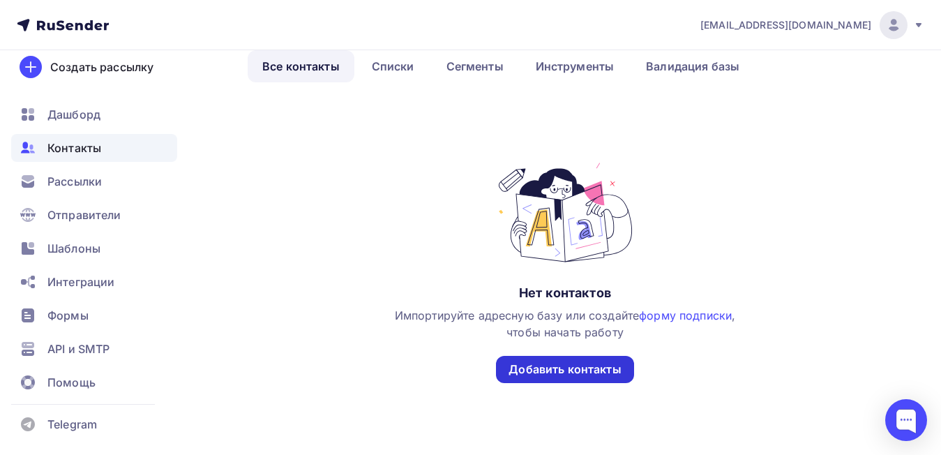
drag, startPoint x: 565, startPoint y: 354, endPoint x: 565, endPoint y: 370, distance: 15.3
click at [565, 368] on div "Нет контактов Импортируйте адресную базу или создайте форму подписки , чтобы на…" at bounding box center [565, 271] width 346 height 223
click at [565, 370] on div "Добавить контакты" at bounding box center [565, 369] width 112 height 16
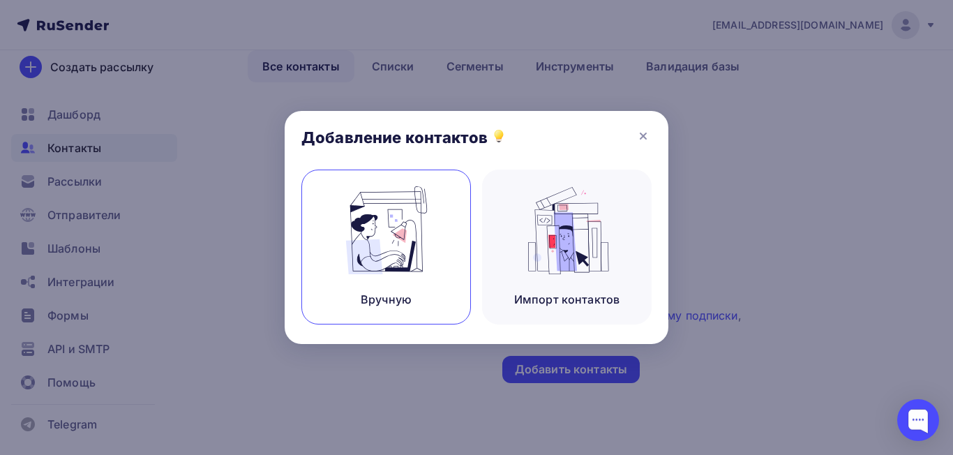
click at [386, 232] on img at bounding box center [386, 230] width 93 height 88
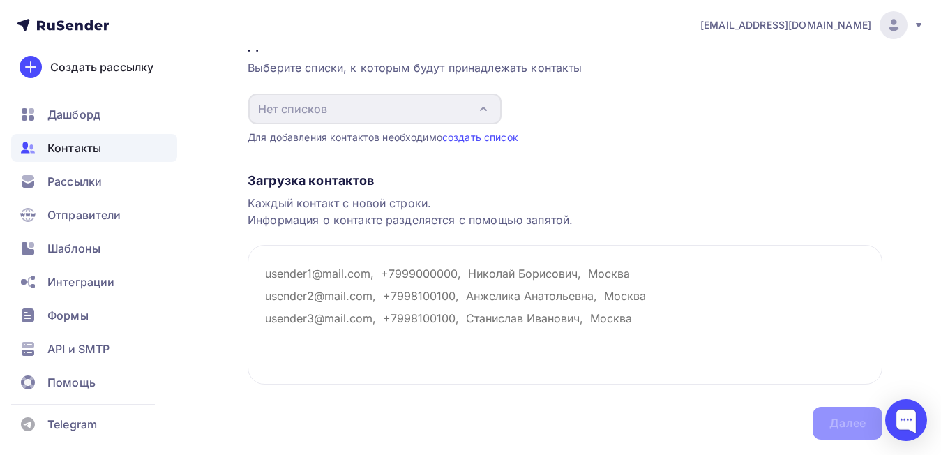
scroll to position [140, 0]
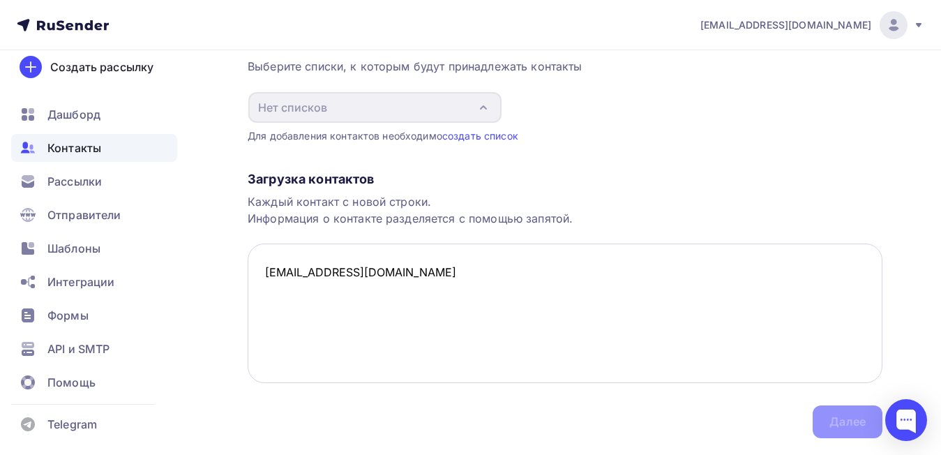
paste textarea "migunova.nika99@mail.ru"
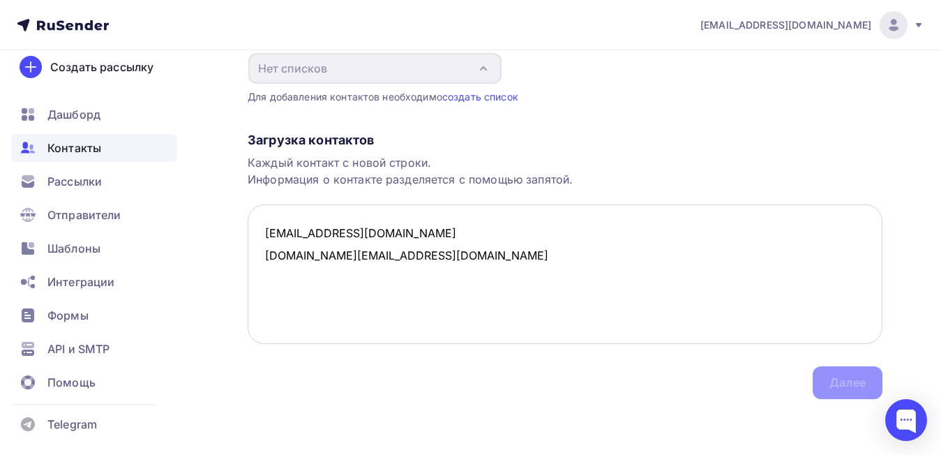
scroll to position [109, 0]
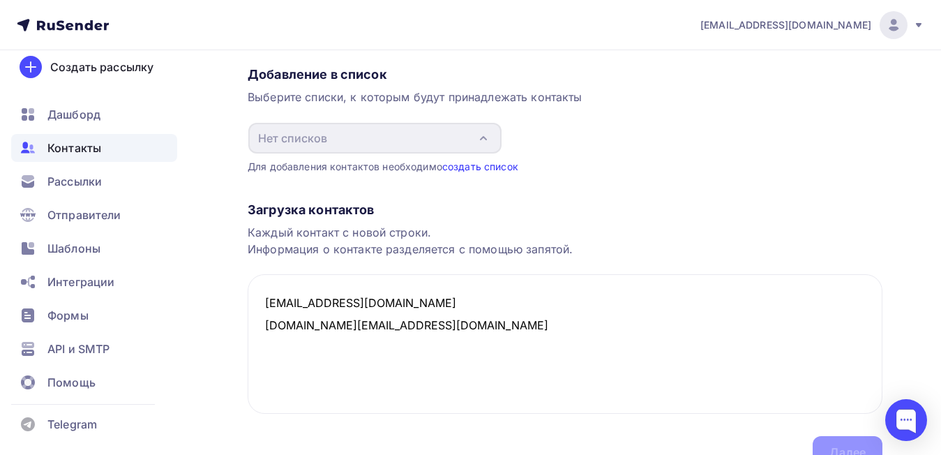
type textarea "dashamazii@gmail.com migunova.nika99@mail.ru"
click at [474, 165] on link "создать список" at bounding box center [480, 166] width 76 height 12
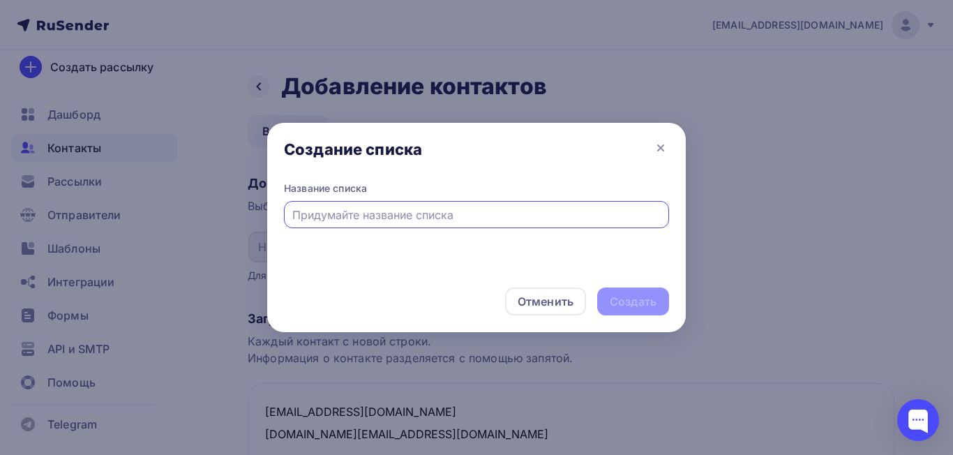
drag, startPoint x: 458, startPoint y: 222, endPoint x: 451, endPoint y: 208, distance: 15.9
click at [458, 222] on input "text" at bounding box center [476, 215] width 369 height 17
type input "testovoe1"
click at [640, 285] on div "Отменить Создать" at bounding box center [476, 301] width 419 height 61
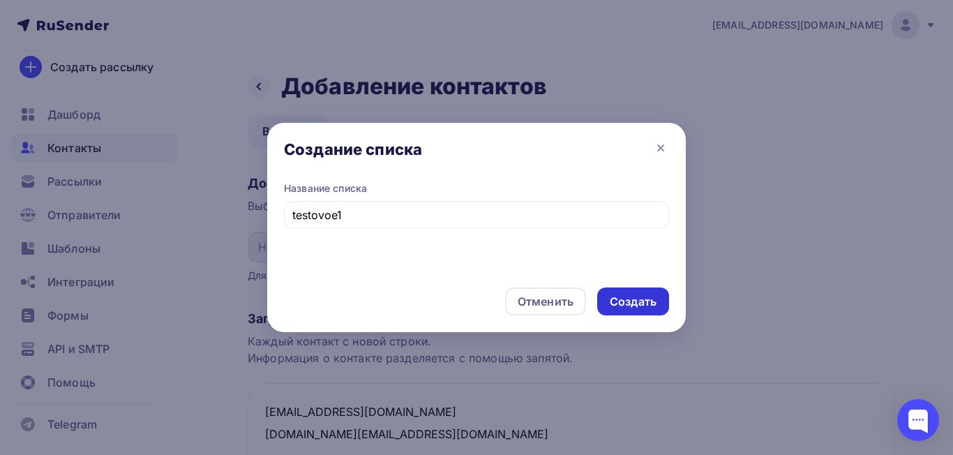
click at [636, 298] on div "Создать" at bounding box center [633, 302] width 47 height 16
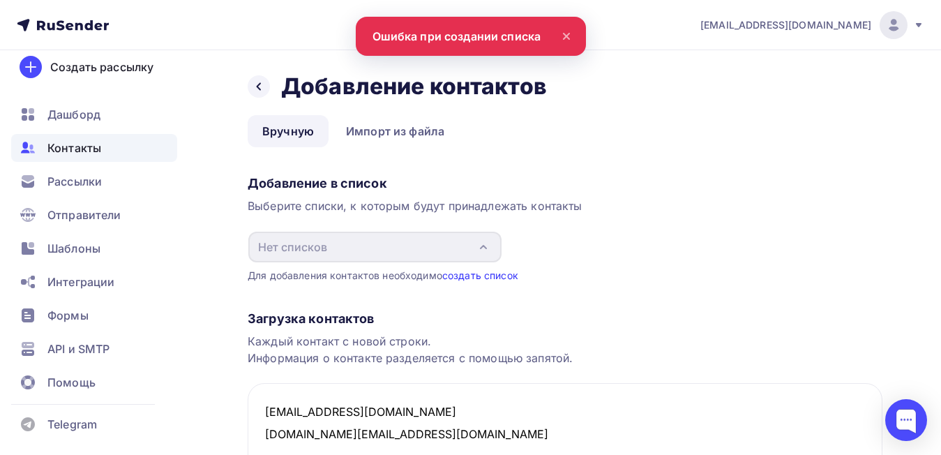
click at [477, 279] on link "создать список" at bounding box center [480, 275] width 76 height 12
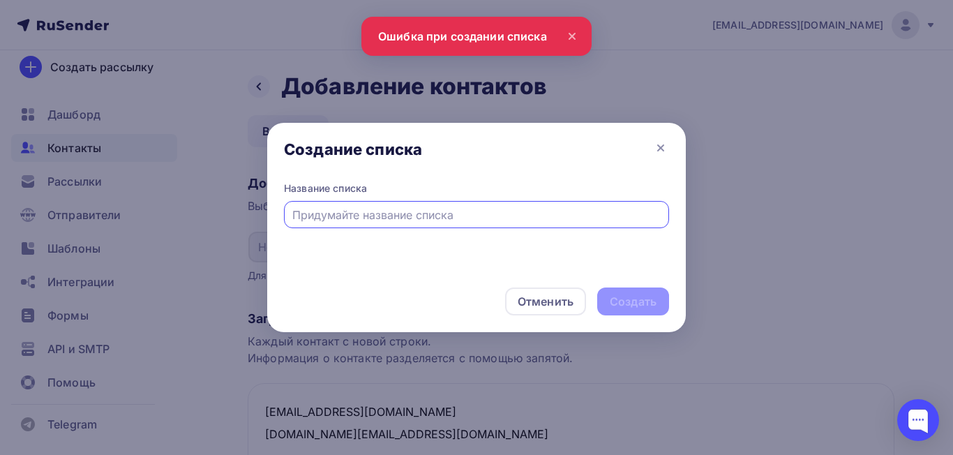
click at [484, 203] on div at bounding box center [476, 214] width 385 height 27
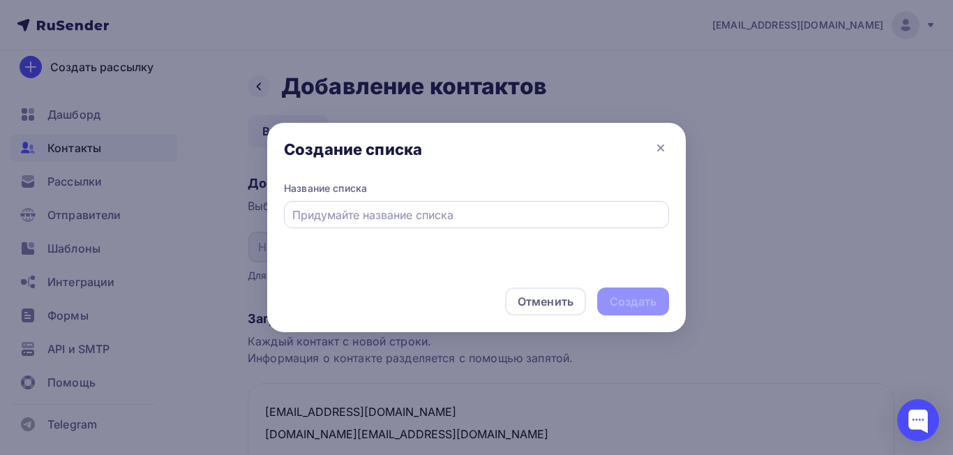
click at [483, 205] on div at bounding box center [476, 214] width 385 height 27
click at [470, 216] on input "text" at bounding box center [476, 215] width 369 height 17
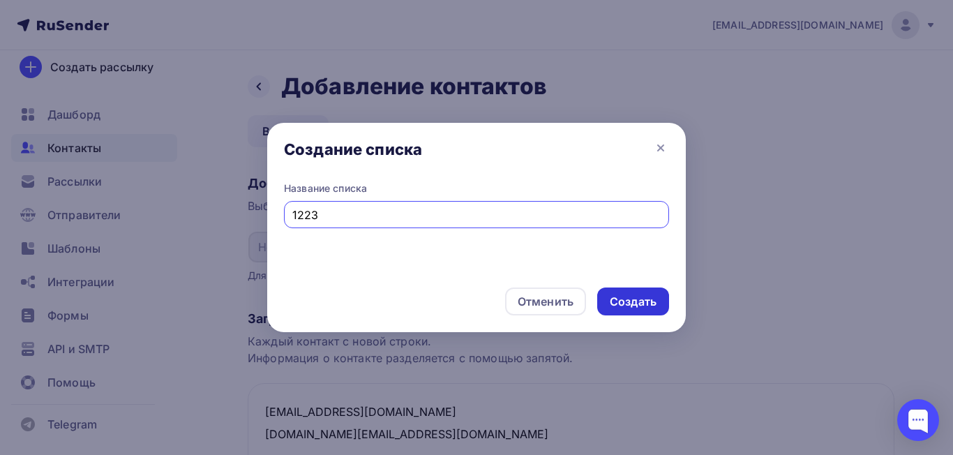
type input "1223"
click at [649, 301] on div "Создать" at bounding box center [633, 302] width 47 height 16
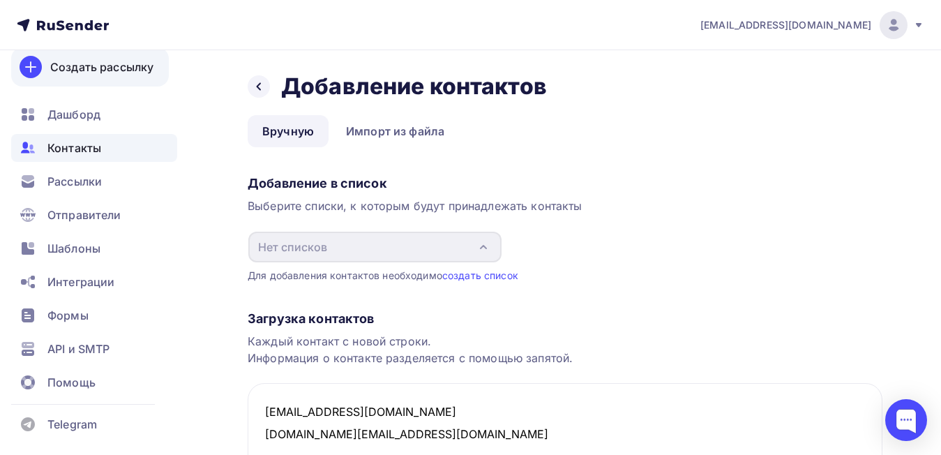
click at [106, 77] on link "Создать рассылку" at bounding box center [90, 66] width 158 height 39
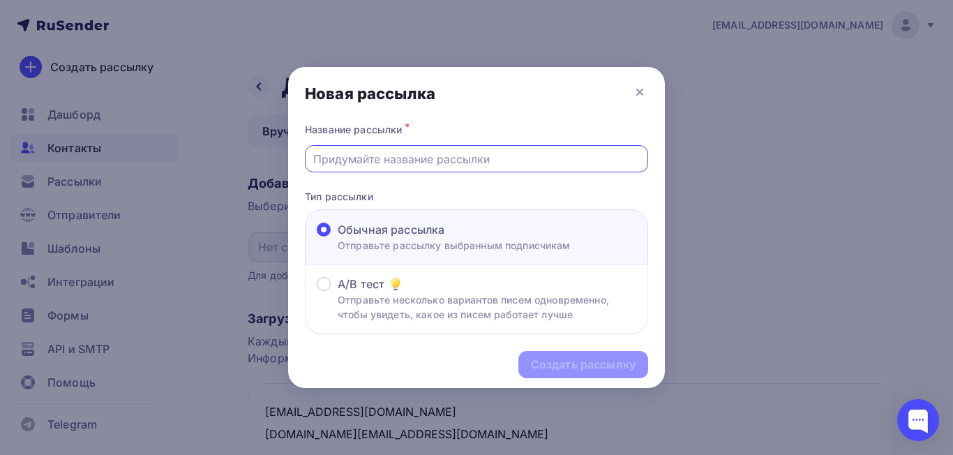
click at [431, 163] on input "text" at bounding box center [476, 159] width 327 height 17
type input "test1"
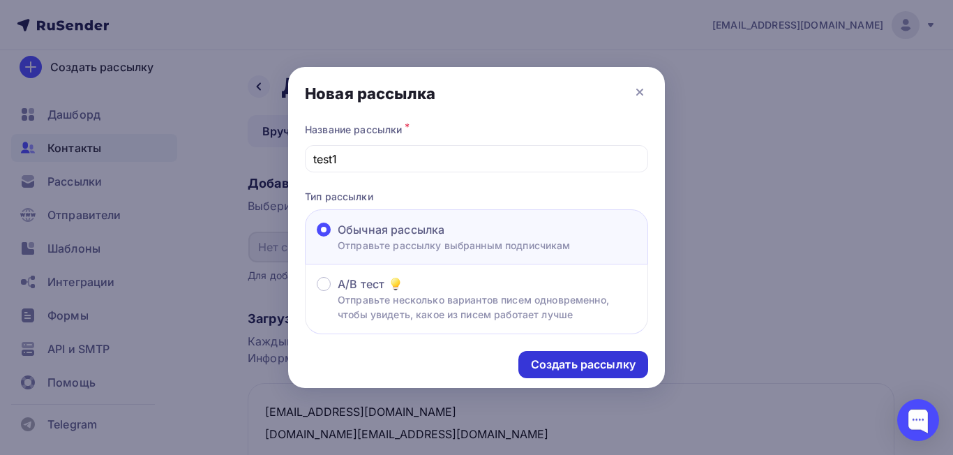
click at [590, 368] on div "Создать рассылку" at bounding box center [583, 365] width 105 height 16
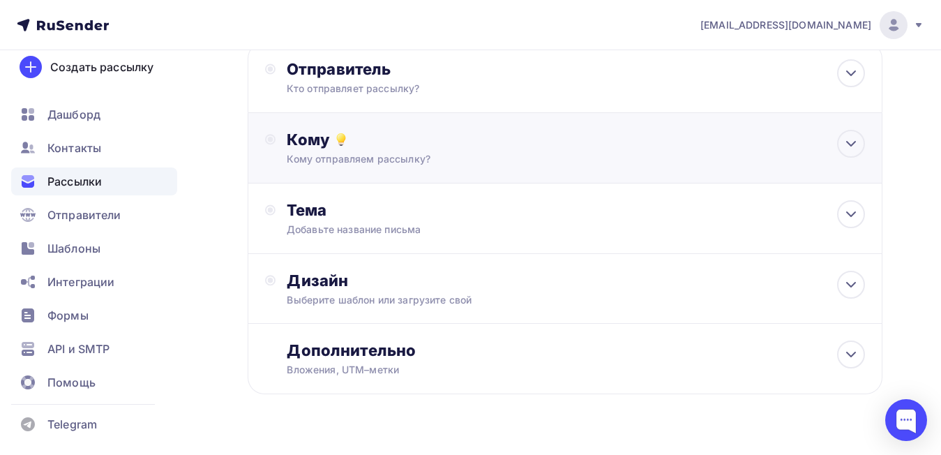
scroll to position [116, 0]
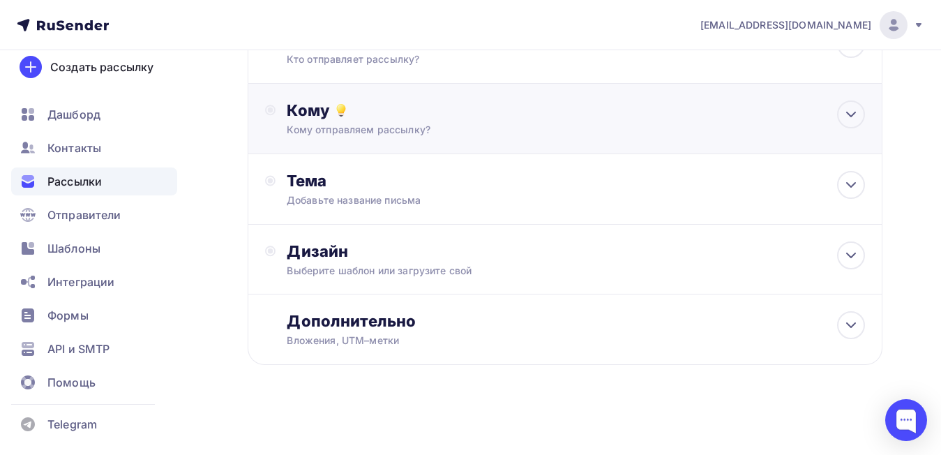
click at [507, 145] on div "Кому Кому отправляем рассылку? Списки получателей Нет получателей Все списки id…" at bounding box center [565, 119] width 635 height 70
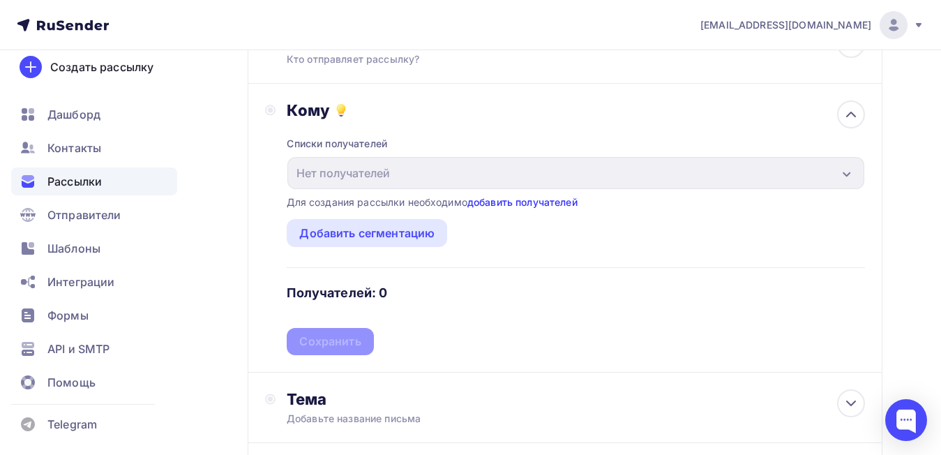
click at [505, 206] on link "добавить получателей" at bounding box center [522, 202] width 110 height 12
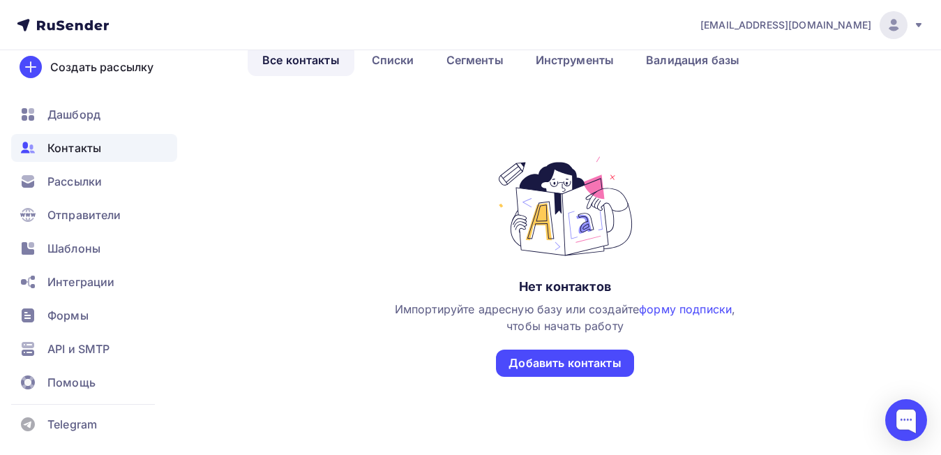
scroll to position [116, 0]
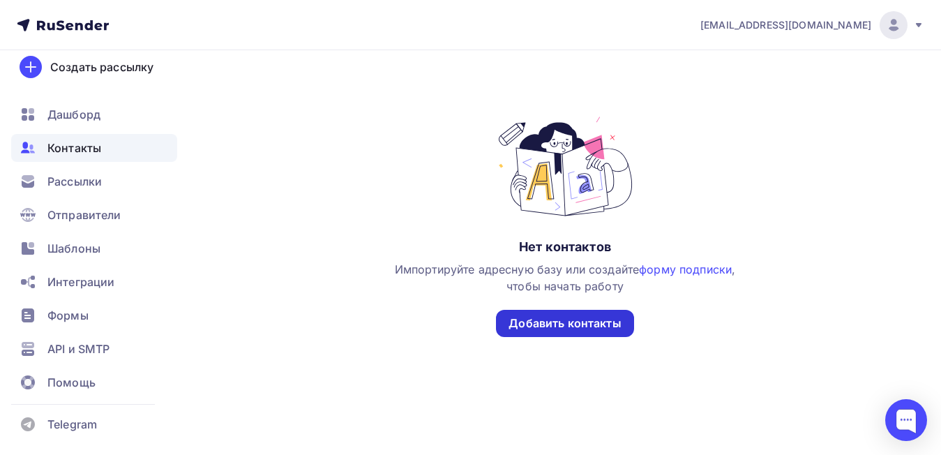
click at [543, 323] on div "Добавить контакты" at bounding box center [565, 323] width 112 height 16
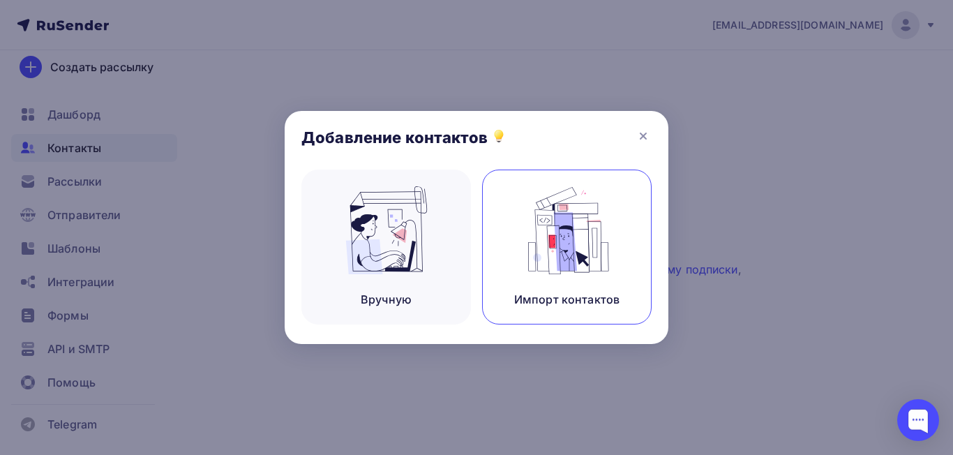
click at [560, 256] on img at bounding box center [566, 230] width 93 height 88
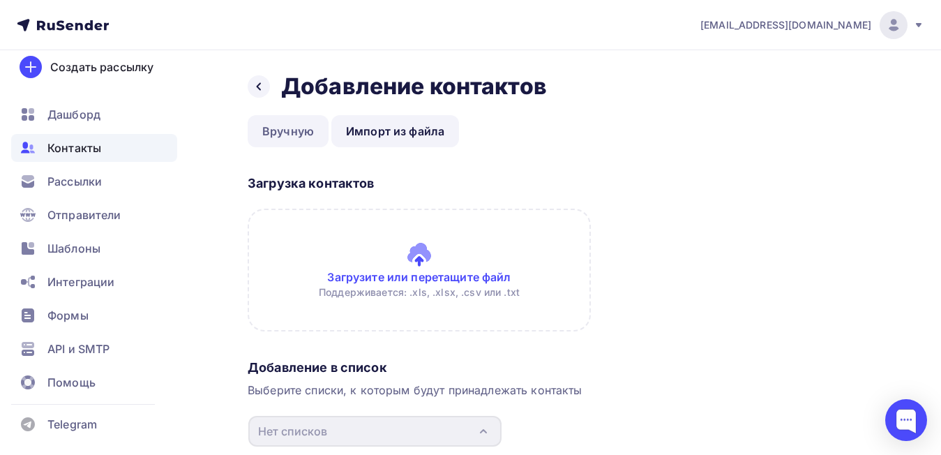
click at [289, 128] on link "Вручную" at bounding box center [288, 131] width 81 height 32
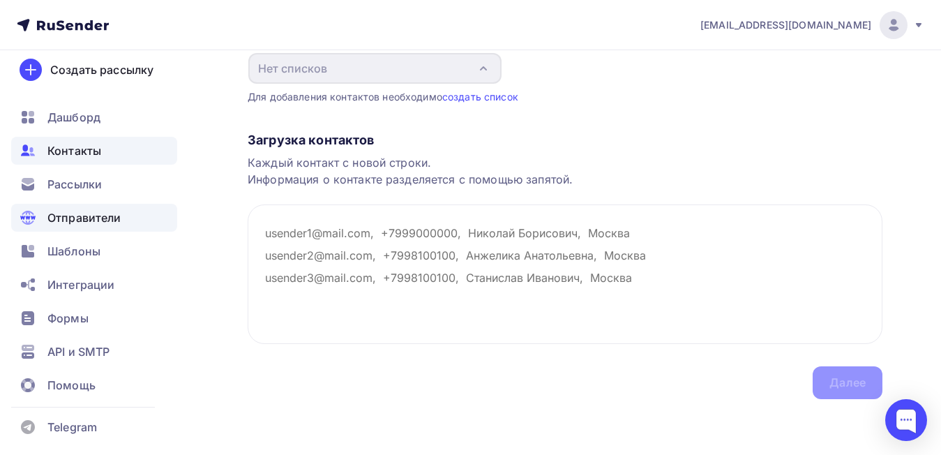
scroll to position [18, 0]
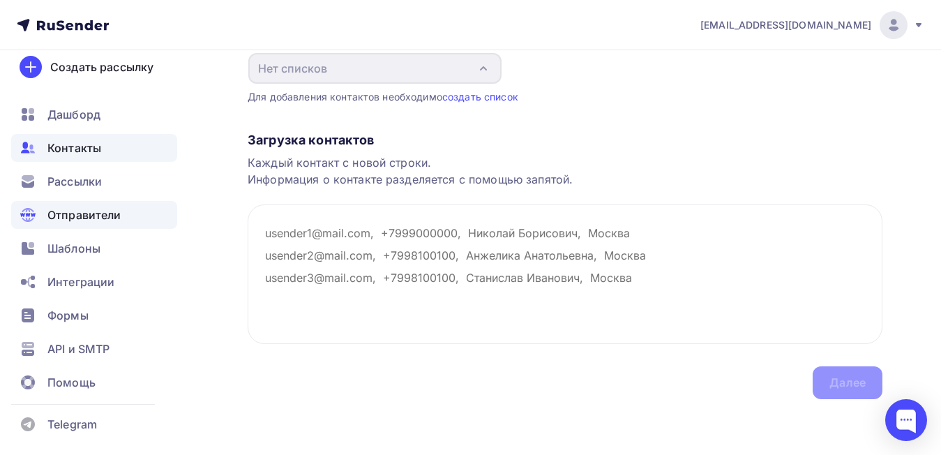
click at [84, 224] on div "Отправители" at bounding box center [94, 215] width 166 height 28
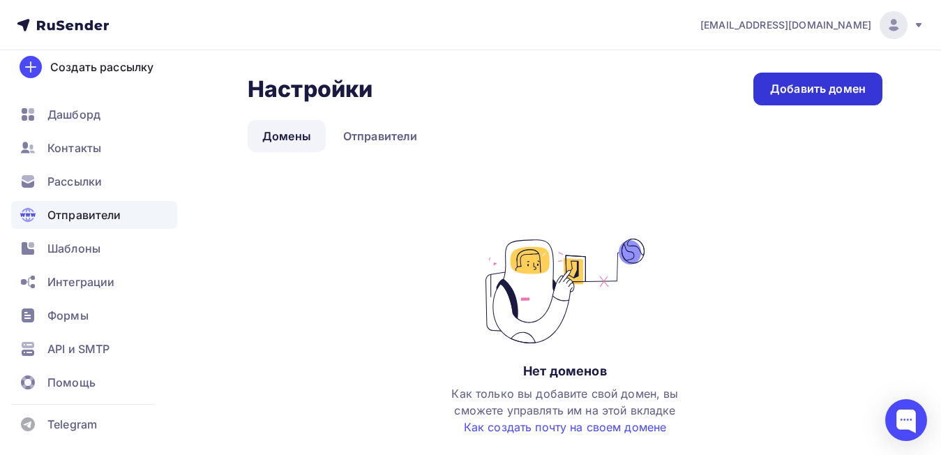
click at [810, 94] on div "Добавить домен" at bounding box center [818, 89] width 96 height 16
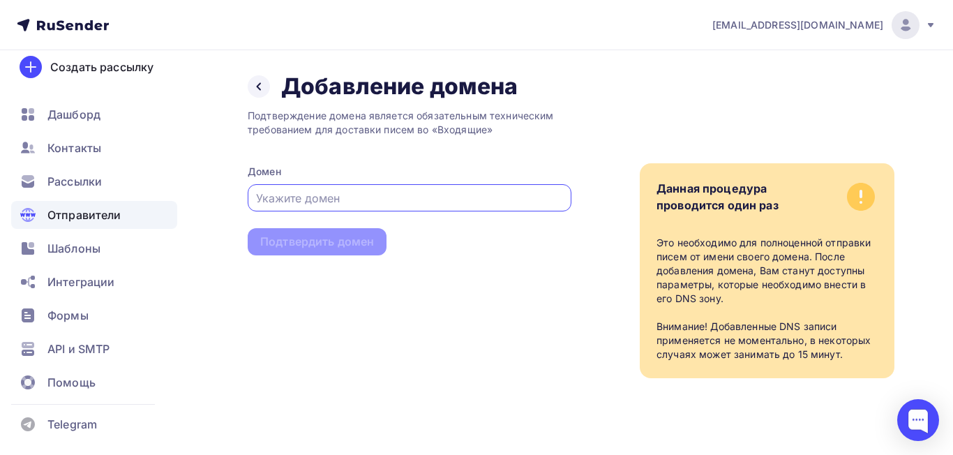
click at [428, 195] on input "text" at bounding box center [410, 198] width 308 height 17
click at [363, 190] on input "text" at bounding box center [410, 198] width 308 height 17
paste input "confirm@sandalwoodcompanybooks.ru"
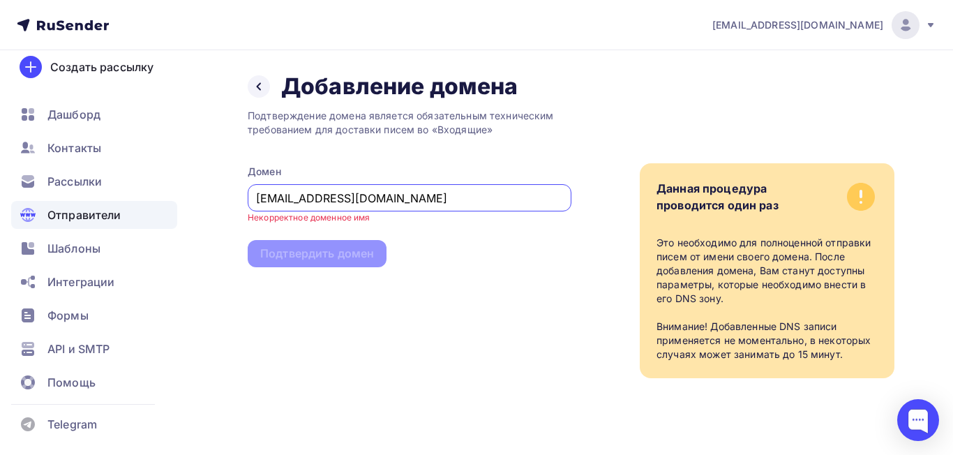
drag, startPoint x: 310, startPoint y: 201, endPoint x: 246, endPoint y: 201, distance: 64.9
click at [246, 201] on div "Назад Добавление домена Добавление домена Подтверждение домена является обязате…" at bounding box center [476, 242] width 953 height 384
click at [308, 200] on input "confirm@sandalwoodcompanybooks.ru" at bounding box center [410, 198] width 308 height 17
click at [307, 200] on input "confirm@sandalwoodcompanybooks.ru" at bounding box center [410, 198] width 308 height 17
click at [305, 197] on input "confirm@sandalwoodcompanybooks.ru" at bounding box center [410, 198] width 308 height 17
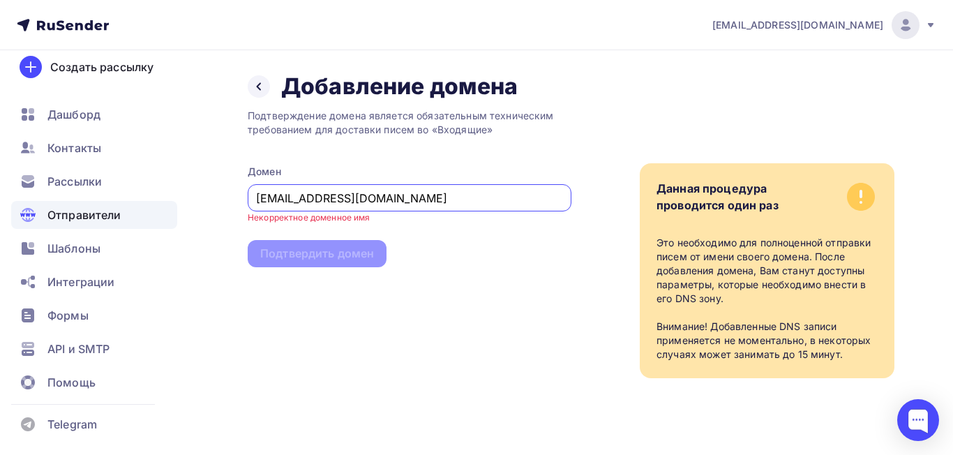
click at [332, 195] on input "confirm@sandalwoodcompanybooks.ru" at bounding box center [410, 198] width 308 height 17
drag, startPoint x: 307, startPoint y: 197, endPoint x: 250, endPoint y: 198, distance: 56.5
click at [250, 198] on div "confirm@sandalwoodcompanybooks.ru" at bounding box center [410, 197] width 324 height 27
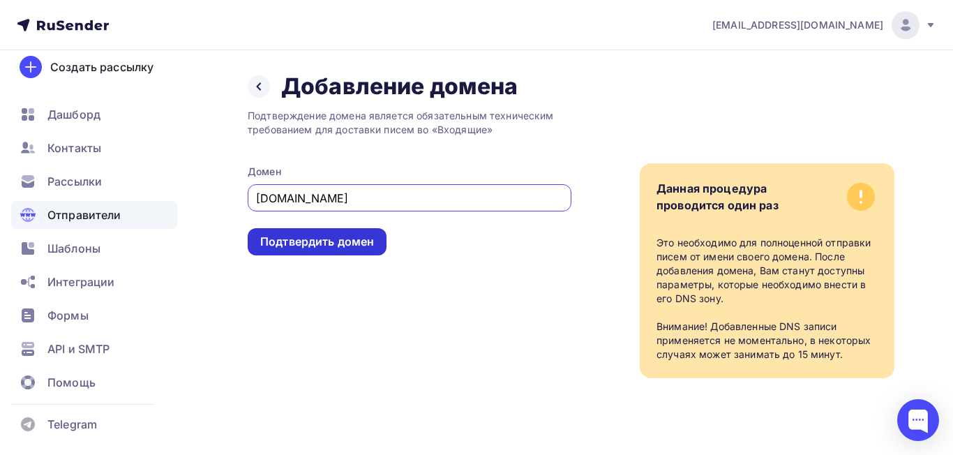
type input "sandalwoodcompanybooks.ru"
click at [300, 245] on div "Подтвердить домен" at bounding box center [317, 242] width 114 height 16
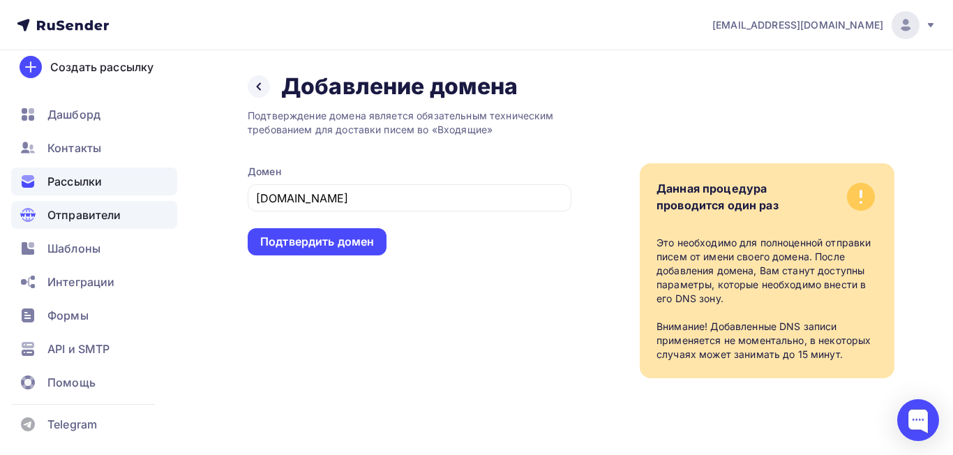
click at [79, 172] on div "Рассылки" at bounding box center [94, 181] width 166 height 28
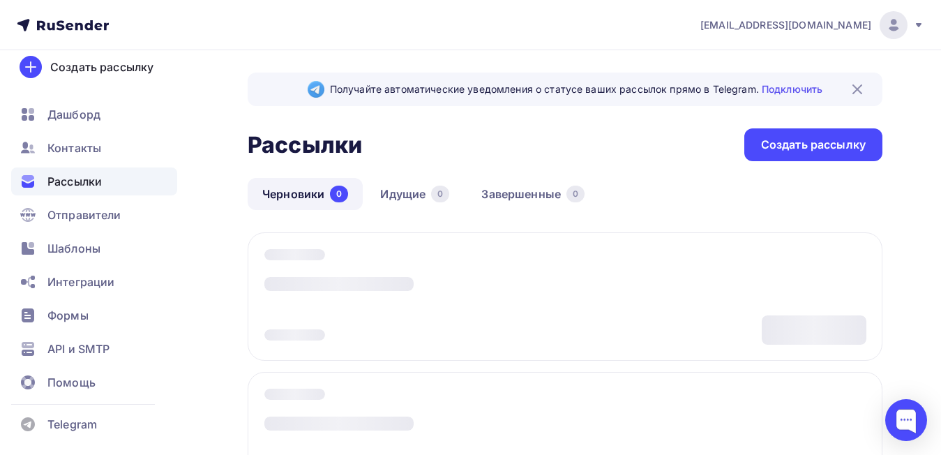
click at [66, 186] on span "Рассылки" at bounding box center [74, 181] width 54 height 17
click at [116, 63] on div "Создать рассылку" at bounding box center [101, 67] width 103 height 17
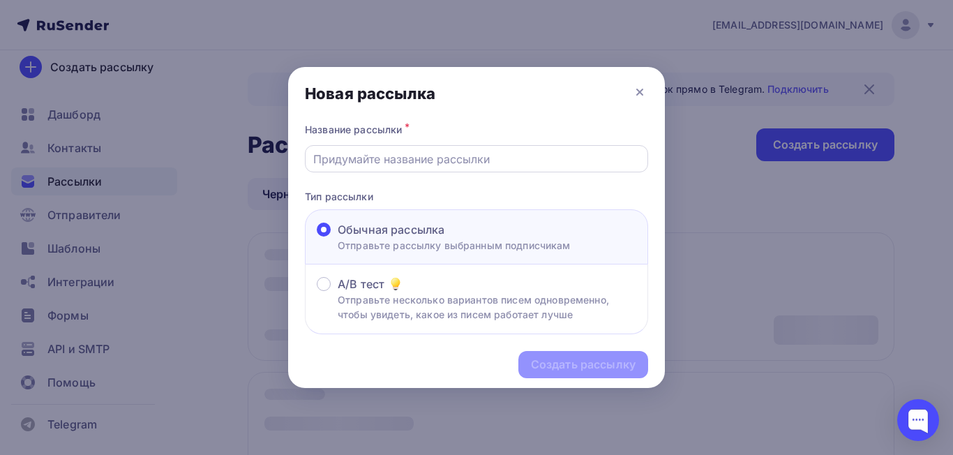
click at [328, 158] on input "text" at bounding box center [476, 159] width 327 height 17
type input "test1"
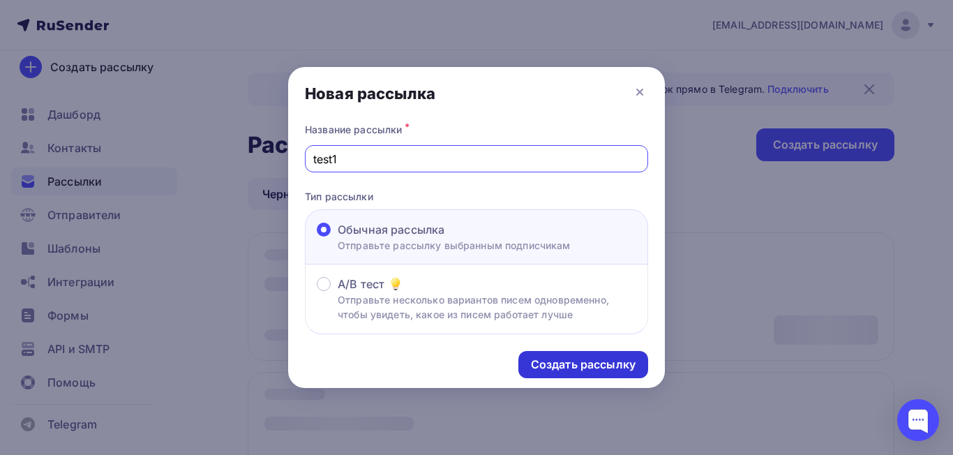
click at [589, 374] on div "Создать рассылку" at bounding box center [583, 364] width 130 height 27
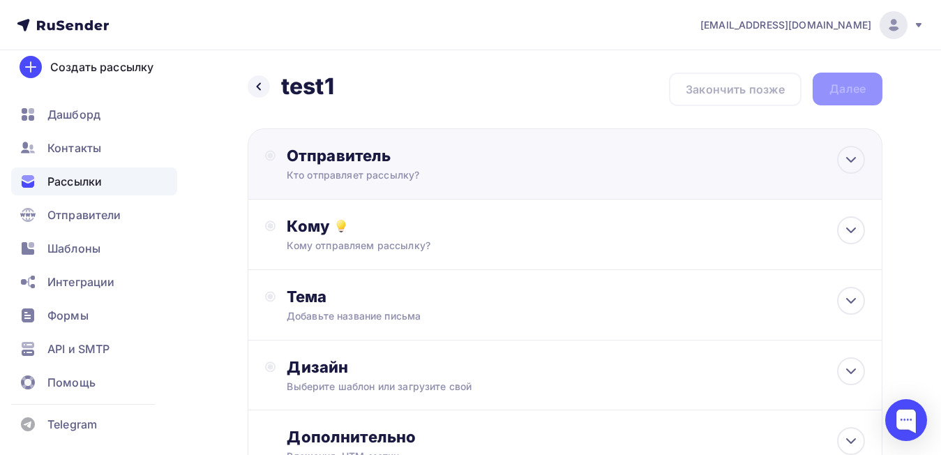
click at [436, 179] on div "Кто отправляет рассылку?" at bounding box center [423, 175] width 272 height 14
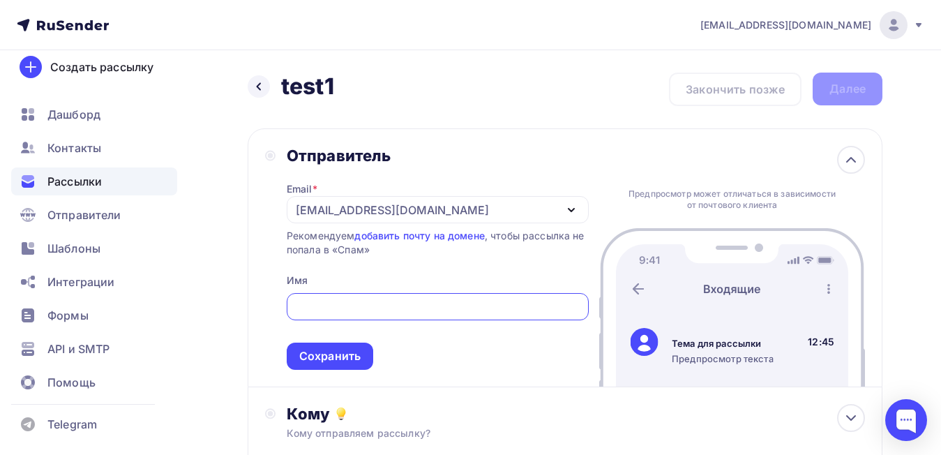
click at [384, 313] on input "text" at bounding box center [437, 307] width 286 height 17
paste input "confirm@sandalwoodcompanybooks.ru"
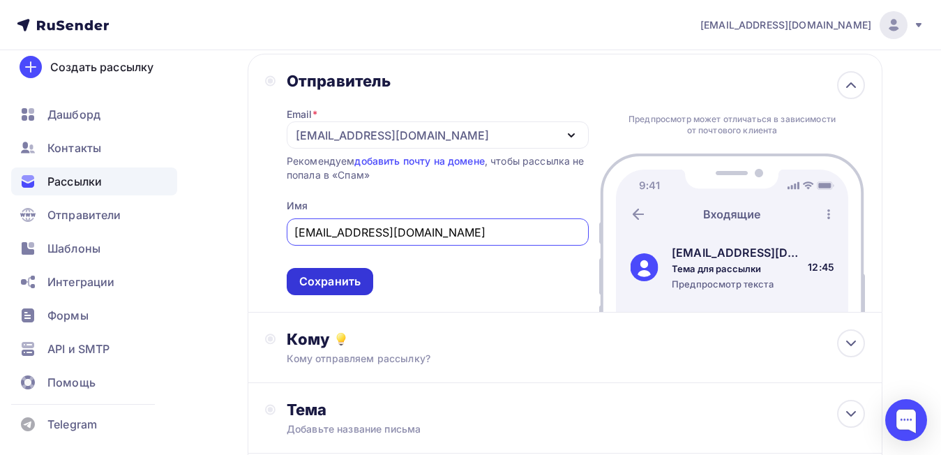
scroll to position [140, 0]
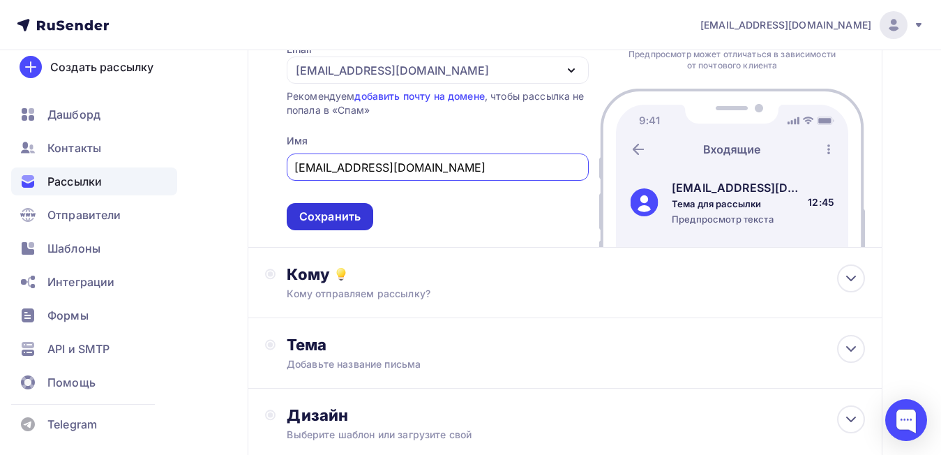
type input "confirm@sandalwoodcompanybooks.ru"
click at [332, 214] on div "Сохранить" at bounding box center [329, 217] width 61 height 16
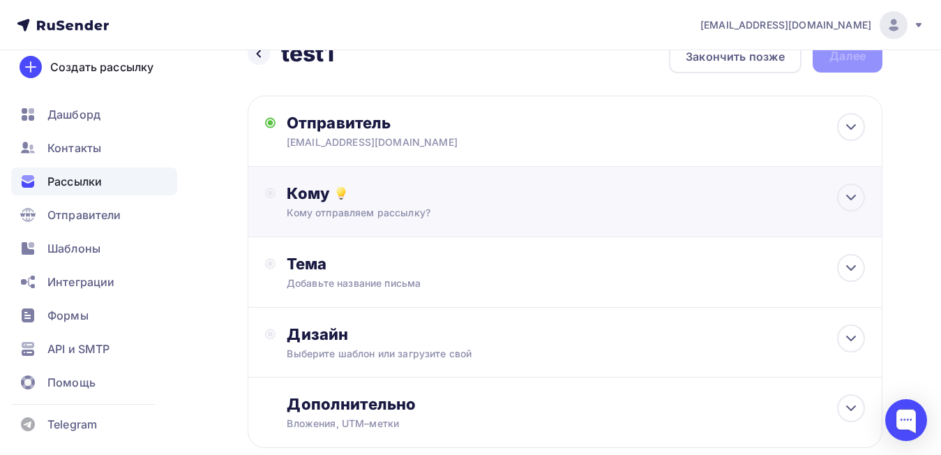
scroll to position [0, 0]
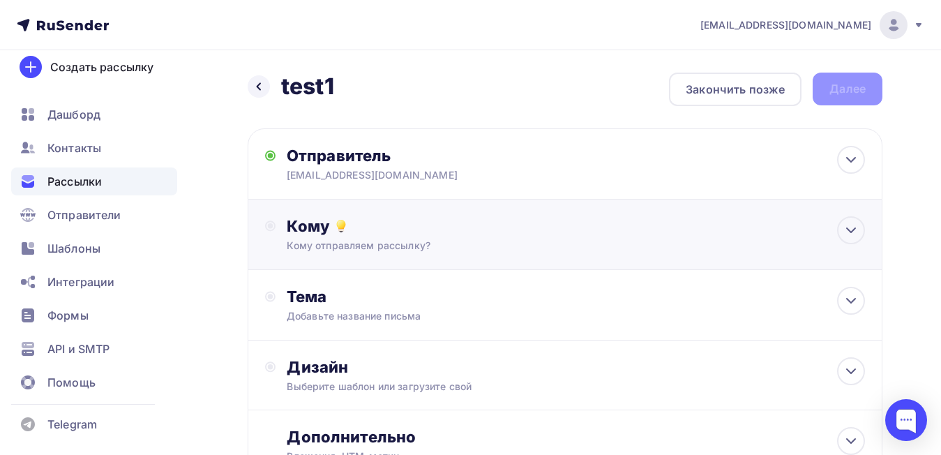
click at [495, 225] on div "Кому" at bounding box center [576, 226] width 578 height 20
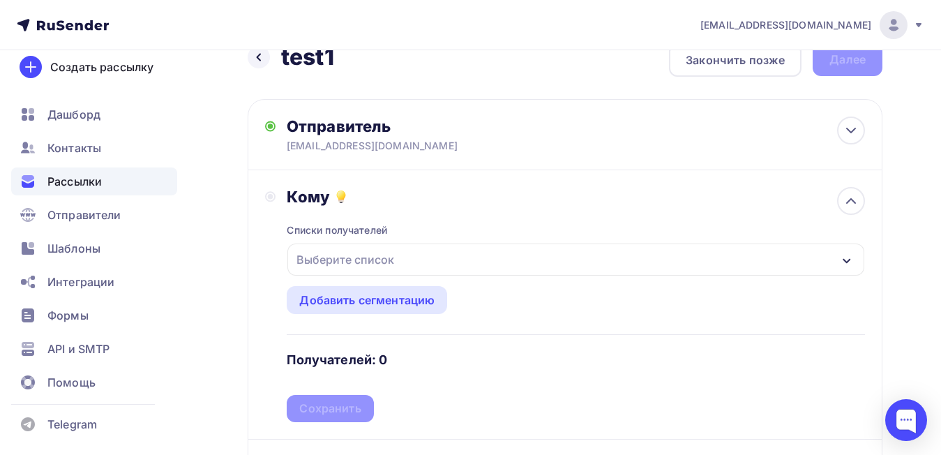
scroll to position [70, 0]
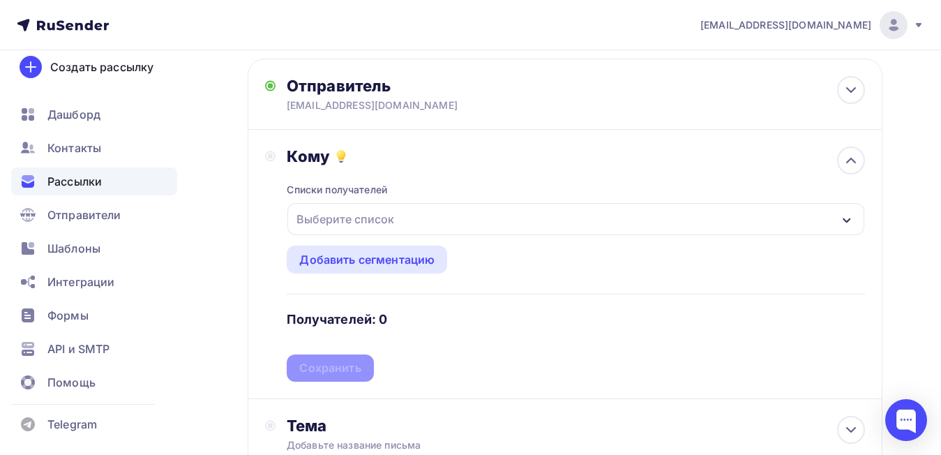
click at [407, 223] on div "Выберите список" at bounding box center [575, 219] width 577 height 32
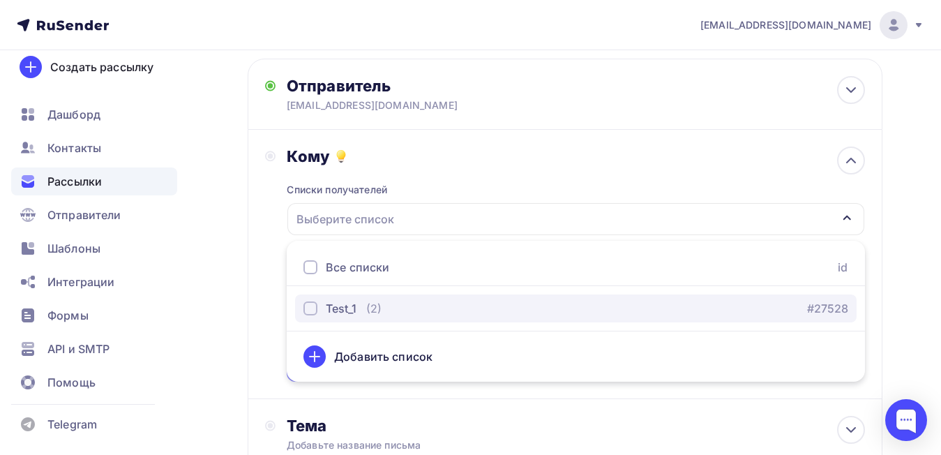
click at [315, 306] on div "button" at bounding box center [310, 308] width 14 height 14
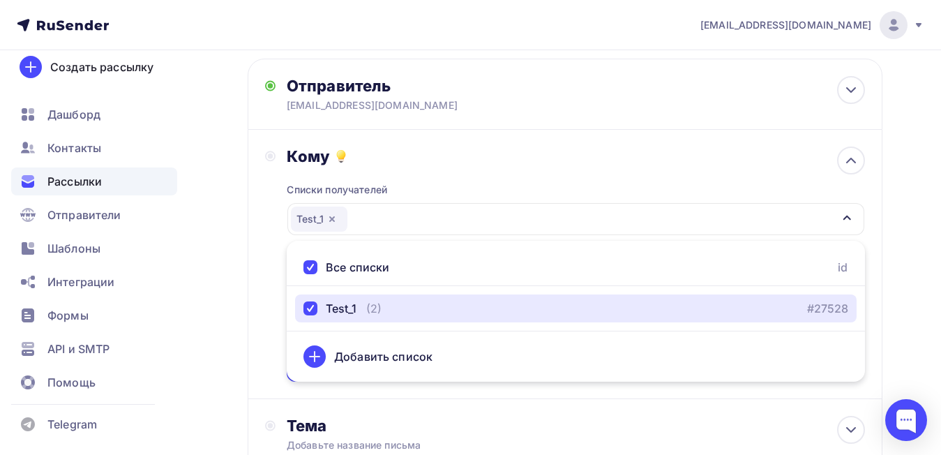
click at [848, 215] on icon "button" at bounding box center [846, 217] width 11 height 11
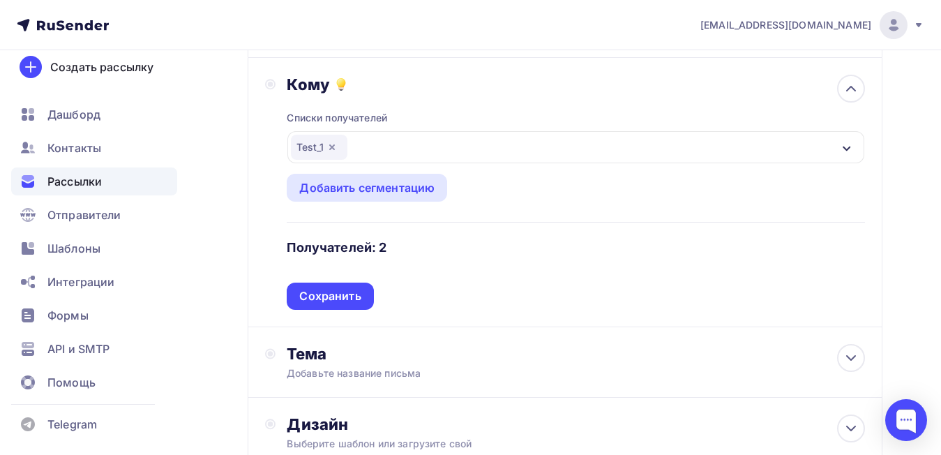
scroll to position [209, 0]
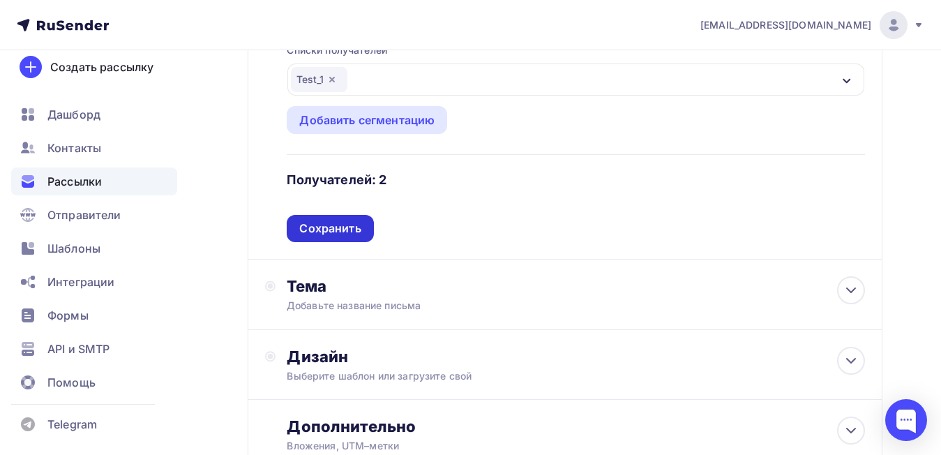
click at [343, 228] on div "Сохранить" at bounding box center [329, 228] width 61 height 16
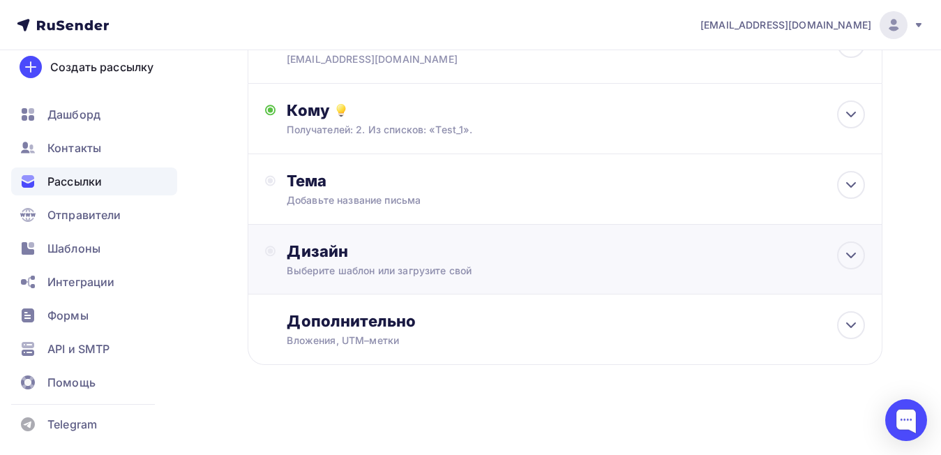
scroll to position [116, 0]
click at [558, 200] on div "Тема Добавьте название письма Тема * Рекомендуем использовать не более 150 симв…" at bounding box center [425, 189] width 276 height 36
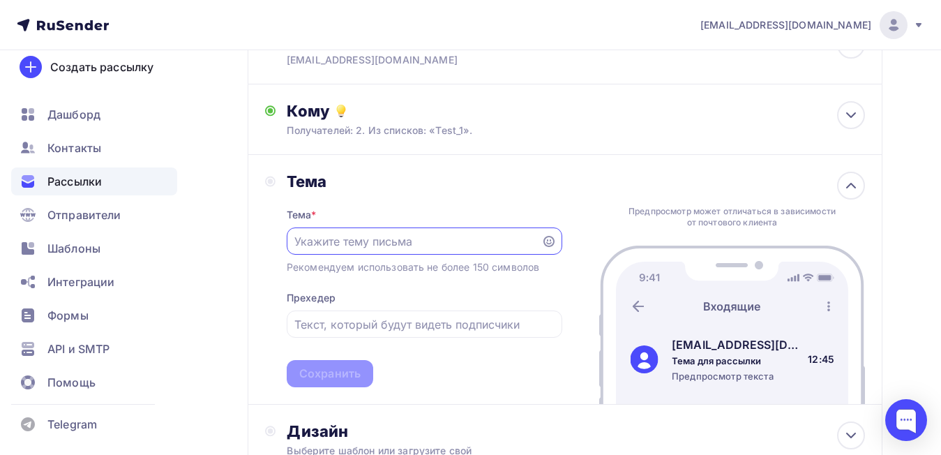
scroll to position [185, 0]
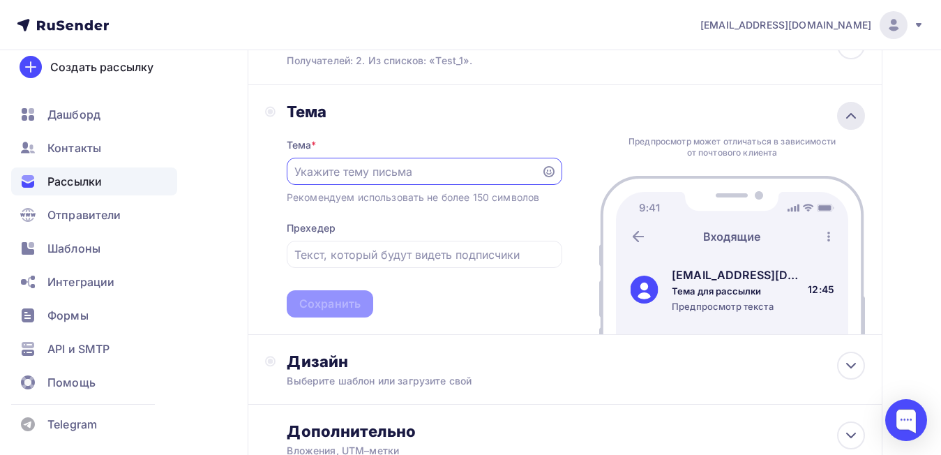
click at [846, 118] on icon at bounding box center [851, 115] width 17 height 17
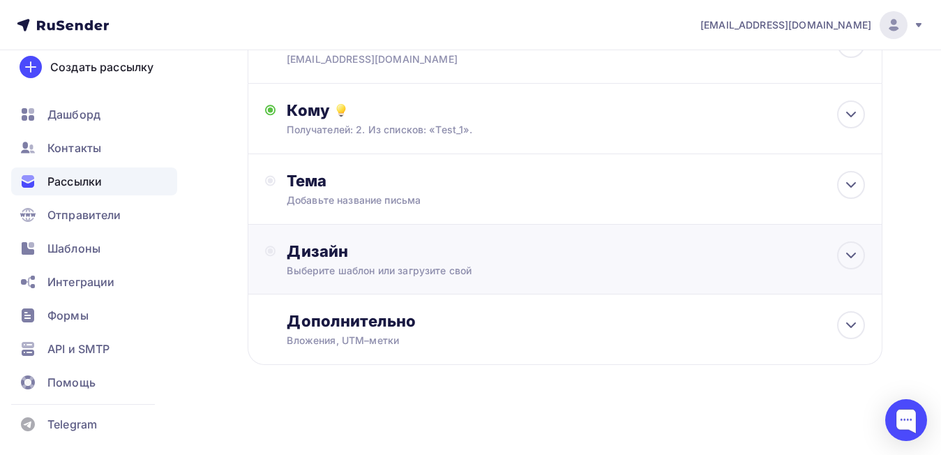
click at [665, 259] on div "Дизайн" at bounding box center [576, 251] width 578 height 20
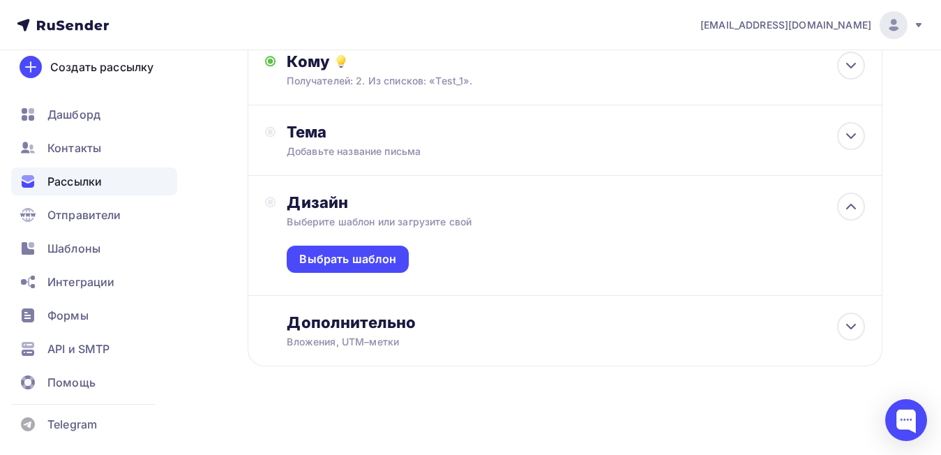
scroll to position [166, 0]
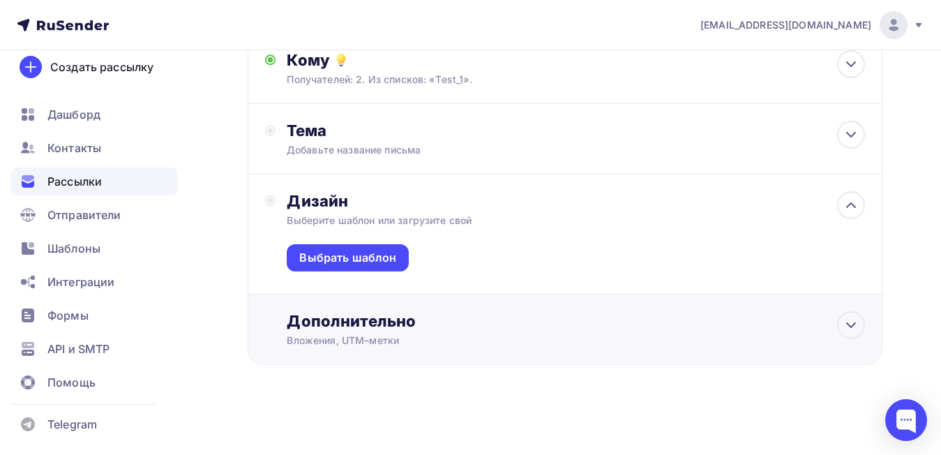
click at [431, 321] on div "Дополнительно" at bounding box center [576, 321] width 578 height 20
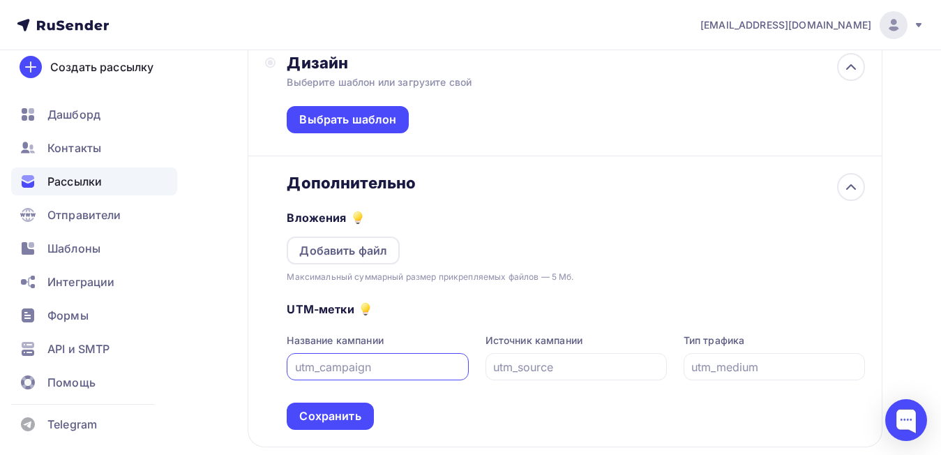
scroll to position [375, 0]
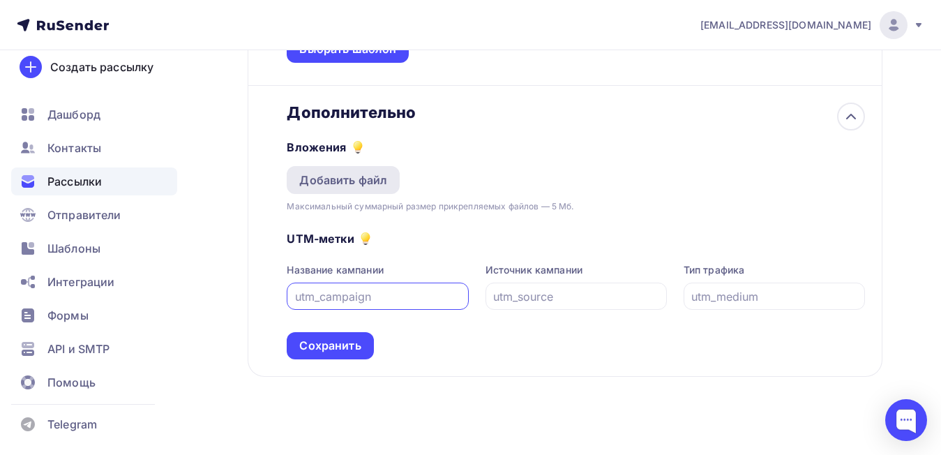
click at [364, 174] on div "Добавить файл" at bounding box center [343, 180] width 88 height 17
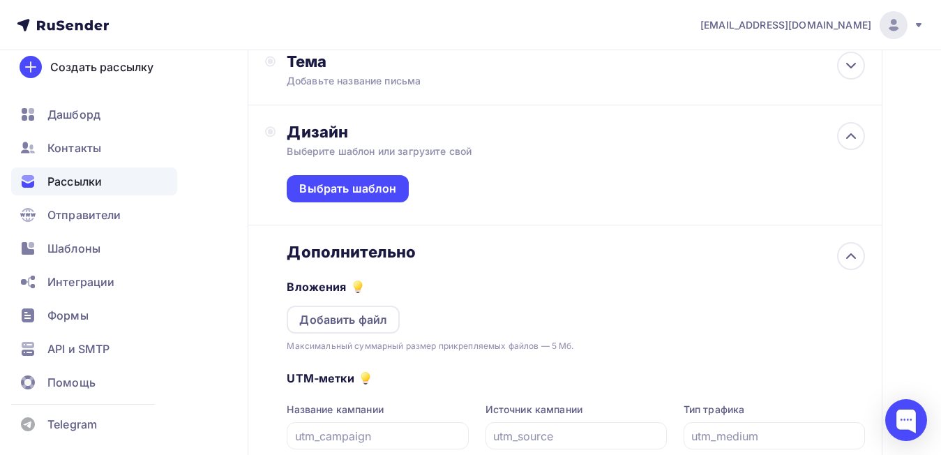
scroll to position [165, 0]
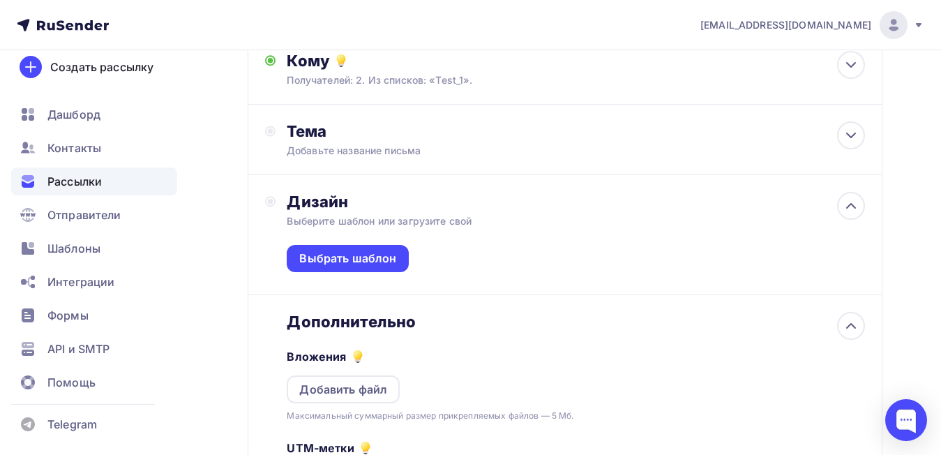
click at [430, 207] on div "Дизайн" at bounding box center [576, 202] width 578 height 20
click at [414, 208] on div "Дизайн" at bounding box center [576, 202] width 578 height 20
click at [849, 331] on icon at bounding box center [851, 325] width 17 height 17
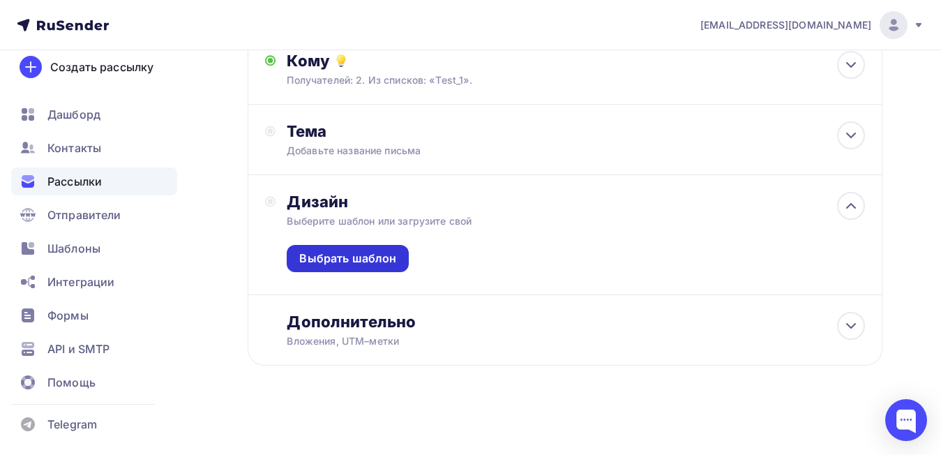
click at [388, 262] on div "Выбрать шаблон" at bounding box center [347, 258] width 97 height 16
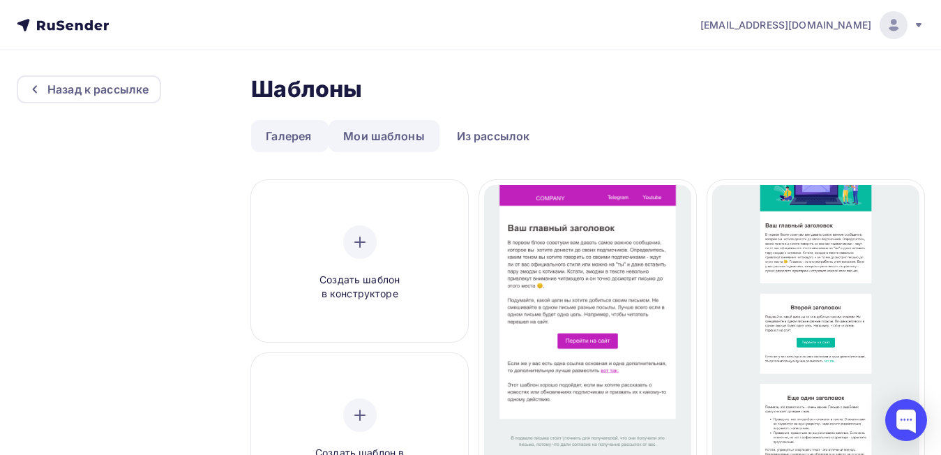
click at [400, 140] on link "Мои шаблоны" at bounding box center [384, 136] width 111 height 32
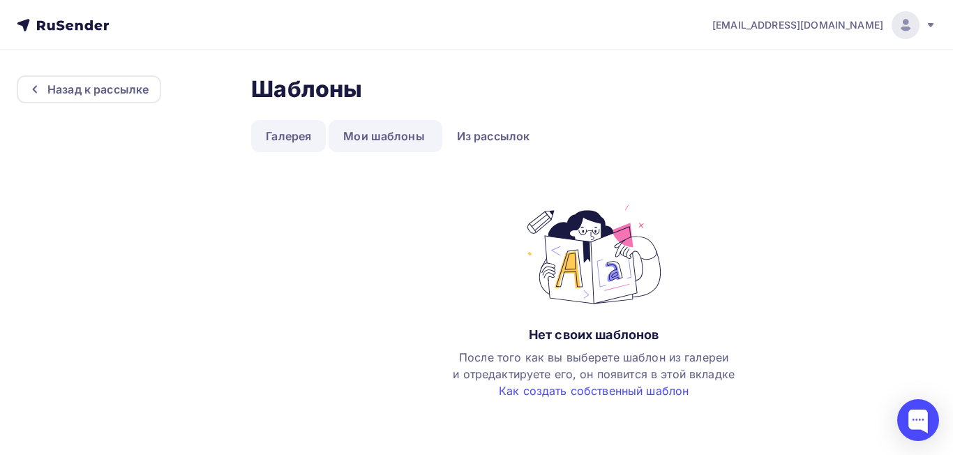
click at [294, 144] on link "Галерея" at bounding box center [288, 136] width 75 height 32
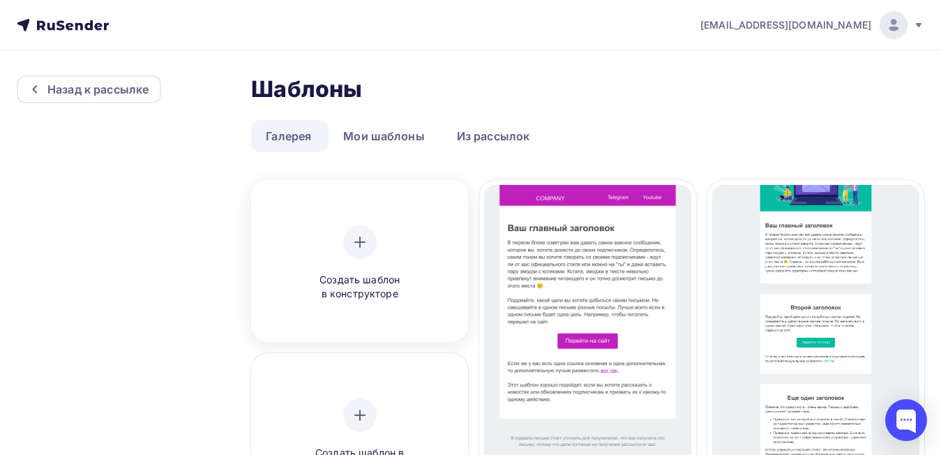
click at [354, 256] on div at bounding box center [359, 241] width 33 height 33
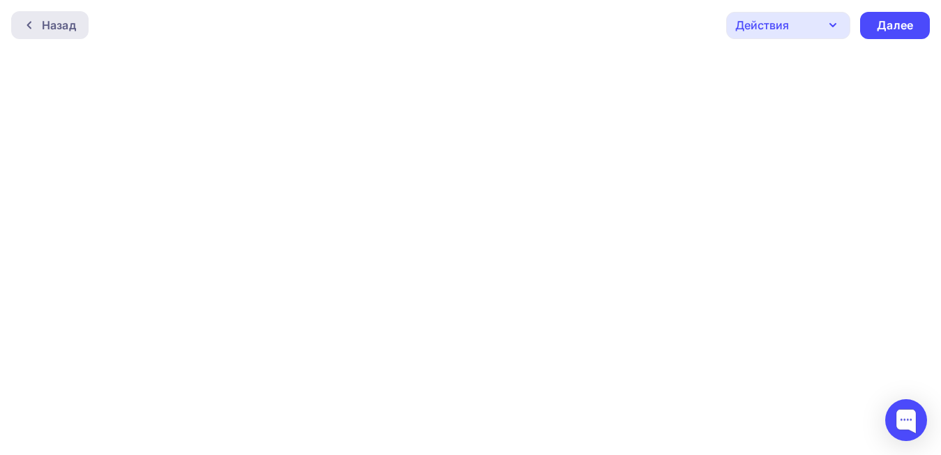
click at [57, 26] on div "Назад" at bounding box center [59, 25] width 34 height 17
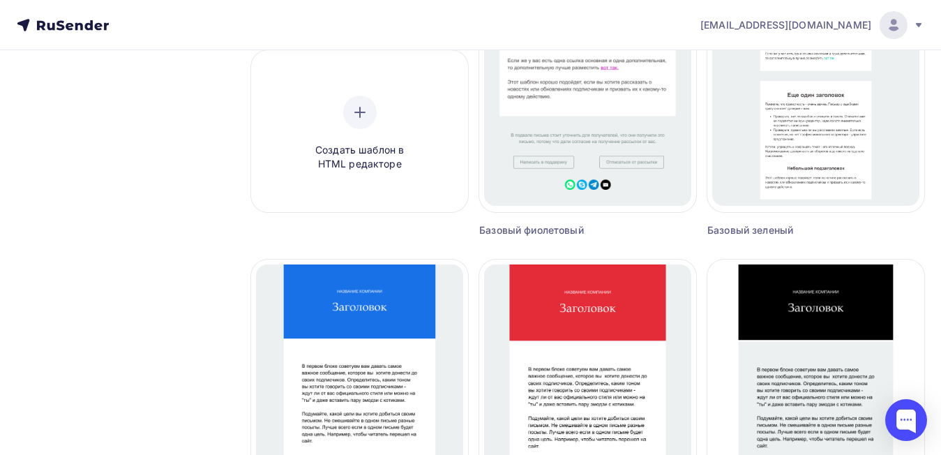
scroll to position [279, 0]
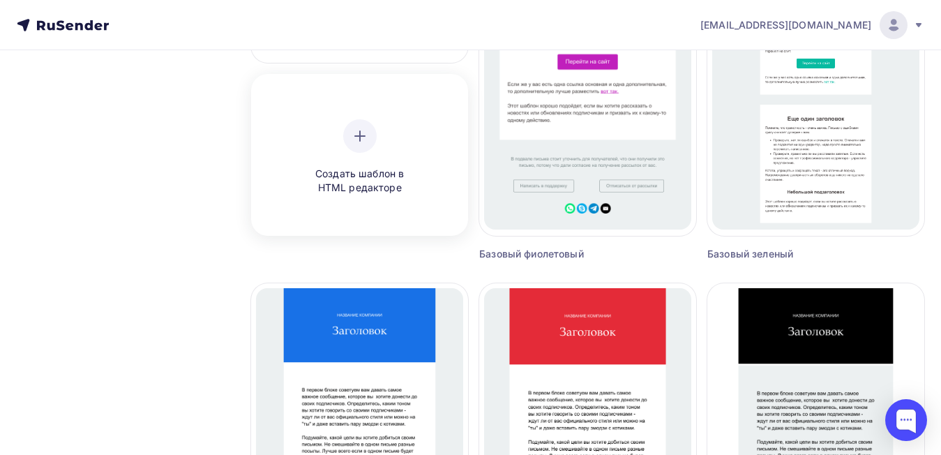
click at [366, 140] on icon at bounding box center [360, 136] width 17 height 17
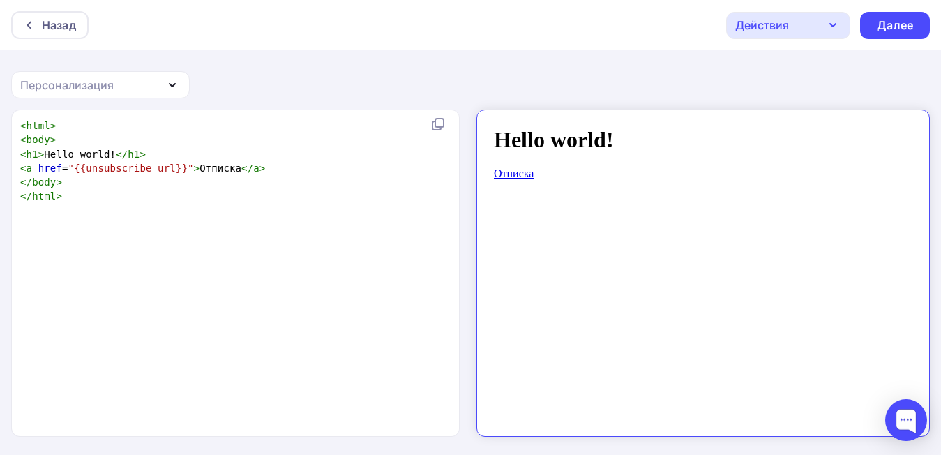
scroll to position [1, 0]
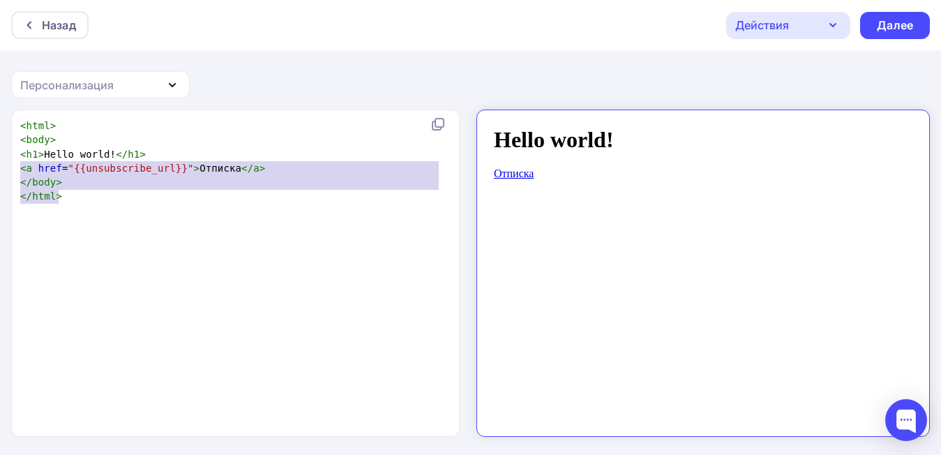
type textarea "<html> <body> <h1>Hello world!</h1> <a href="{{unsubscribe_url}}">Отписка</a> <…"
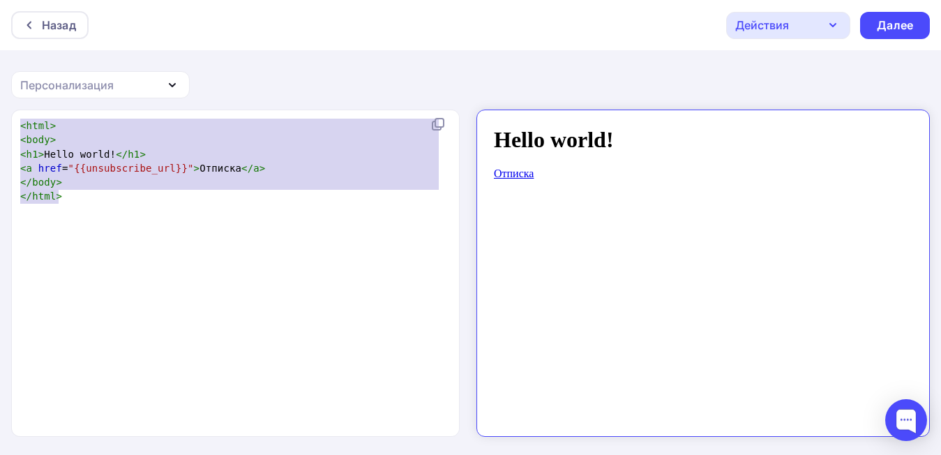
drag, startPoint x: 69, startPoint y: 203, endPoint x: 0, endPoint y: 75, distance: 145.8
click at [0, 75] on div "Назад Действия Отправить тестовое письмо Сохранить в Мои шаблоны Выйти без сохр…" at bounding box center [470, 228] width 941 height 456
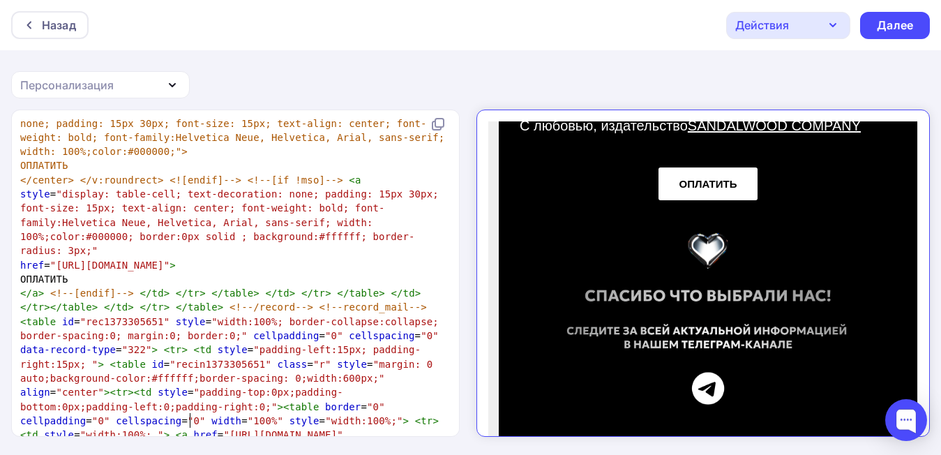
scroll to position [1210, 0]
click at [870, 31] on div "Далее" at bounding box center [895, 25] width 70 height 27
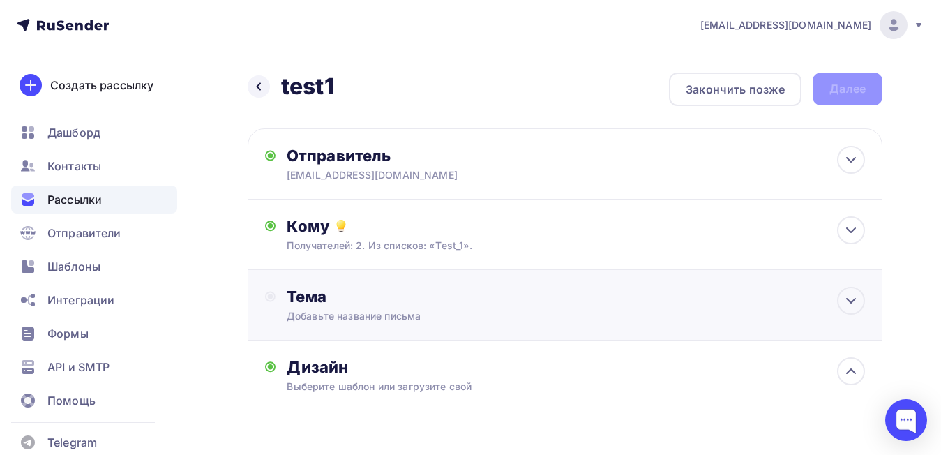
click at [428, 319] on div "Добавьте название письма" at bounding box center [411, 316] width 248 height 14
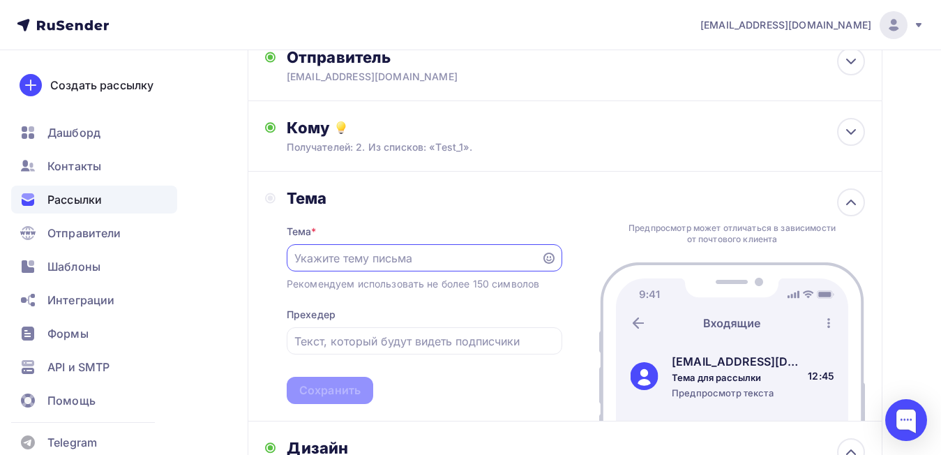
scroll to position [140, 0]
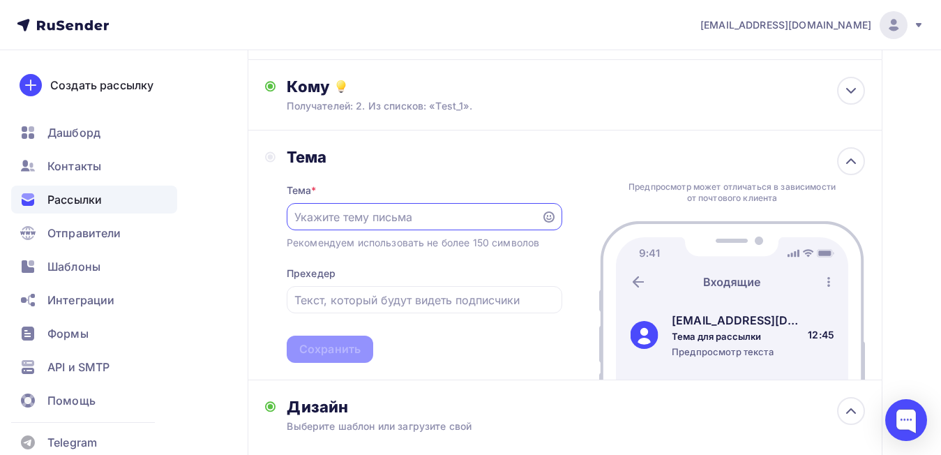
paste input "«Но пока иллюзия до пепла не сгорит — не важно всё»"
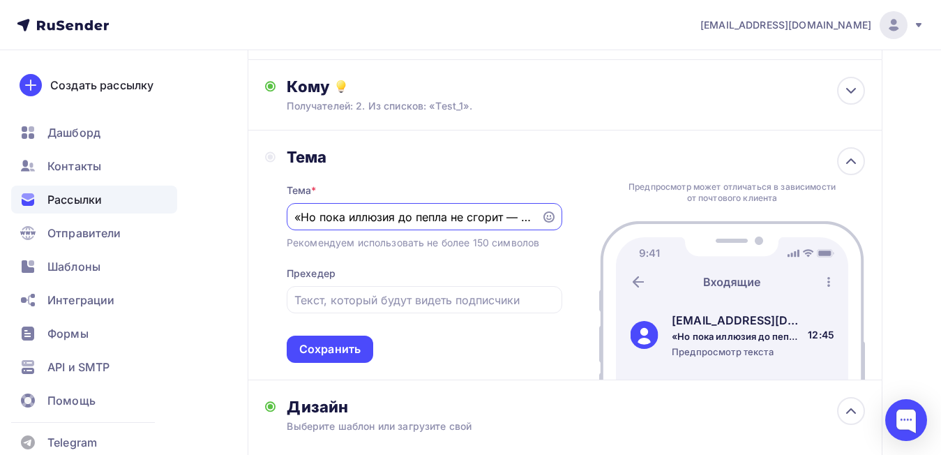
scroll to position [0, 68]
type input "«Но пока иллюзия до пепла не сгорит — не важно всё»"
click at [324, 343] on div "Сохранить" at bounding box center [329, 349] width 61 height 16
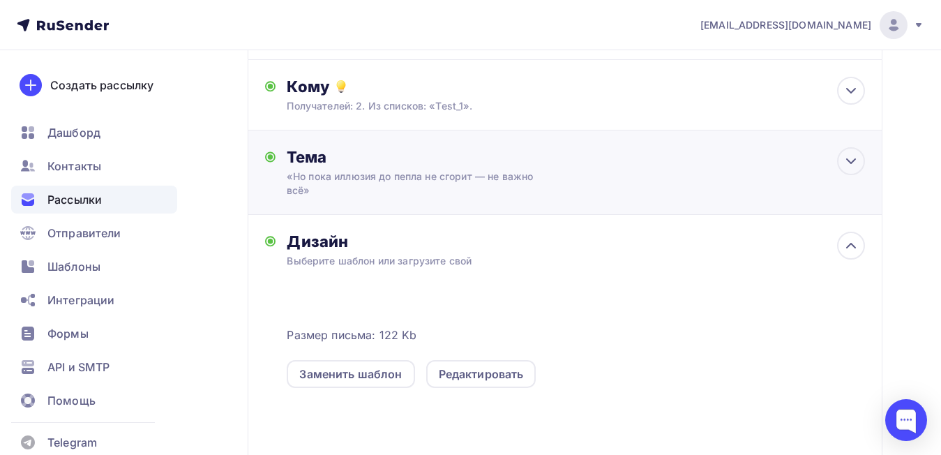
scroll to position [0, 0]
click at [428, 108] on div "Получателей: 2. Из списков: «Test_1»." at bounding box center [547, 106] width 520 height 14
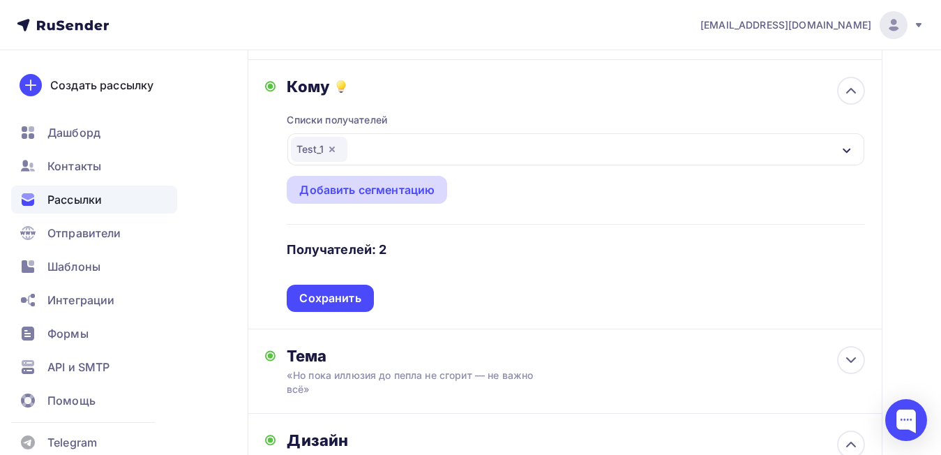
click at [394, 186] on div "Добавить сегментацию" at bounding box center [366, 189] width 135 height 17
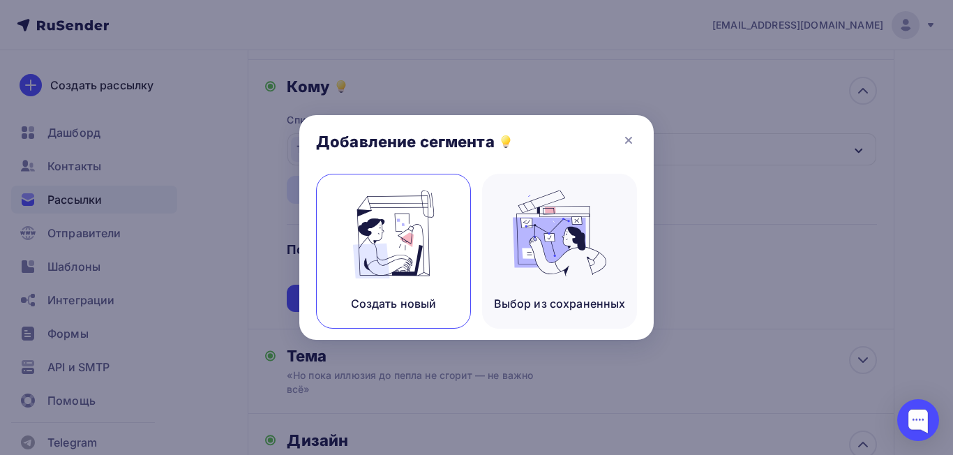
click at [420, 284] on div "Создать новый" at bounding box center [393, 251] width 155 height 155
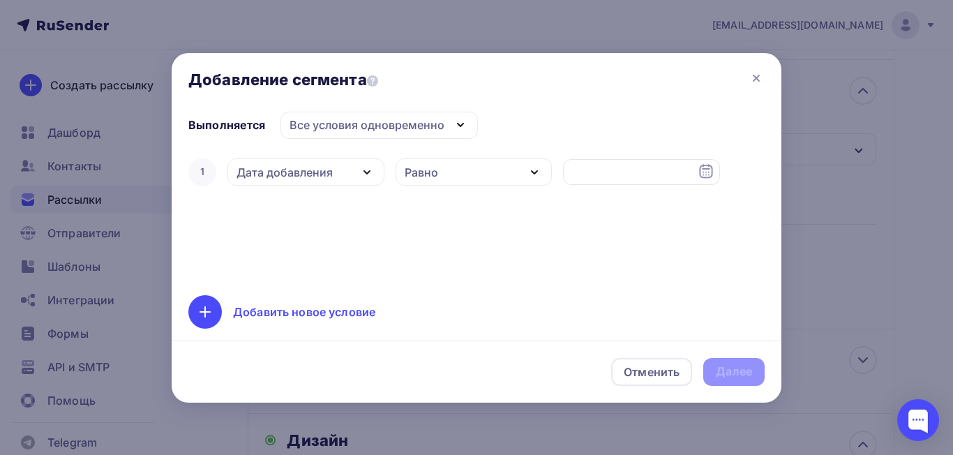
click at [325, 174] on div "Дата добавления" at bounding box center [285, 172] width 96 height 17
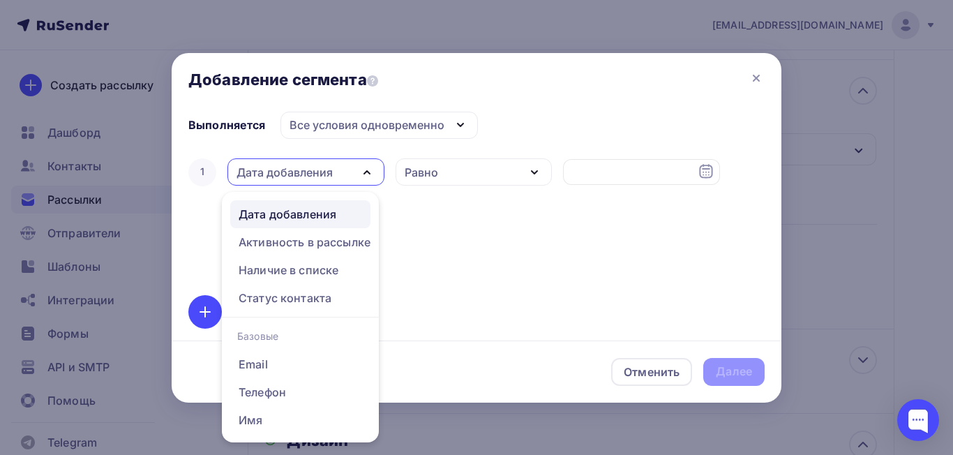
click at [325, 174] on div "Дата добавления" at bounding box center [285, 172] width 96 height 17
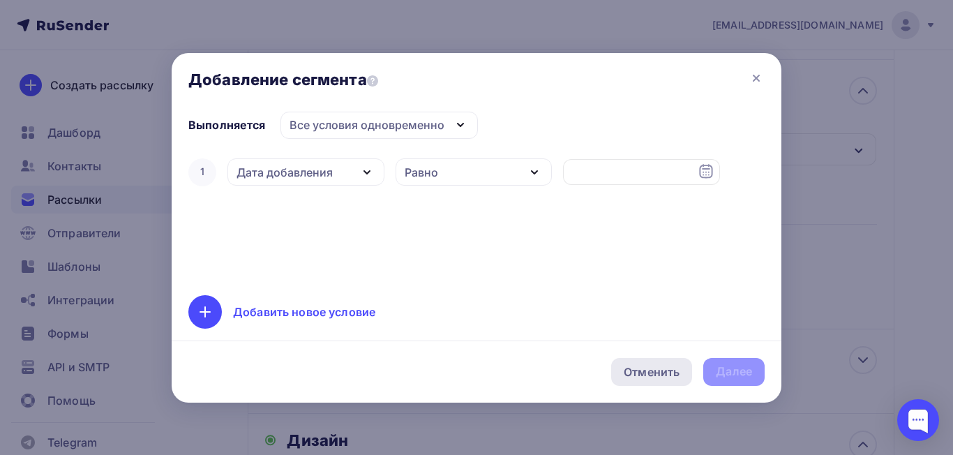
click at [650, 365] on div "Отменить" at bounding box center [652, 371] width 56 height 17
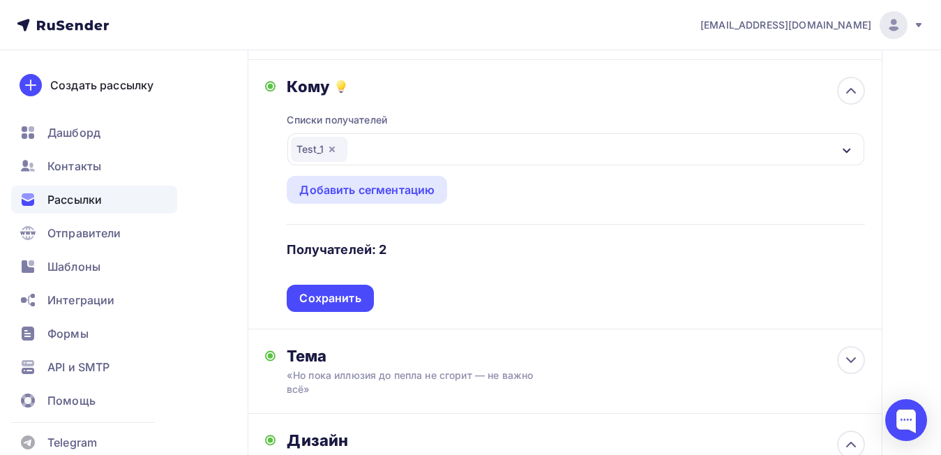
click at [843, 148] on icon "button" at bounding box center [846, 150] width 11 height 11
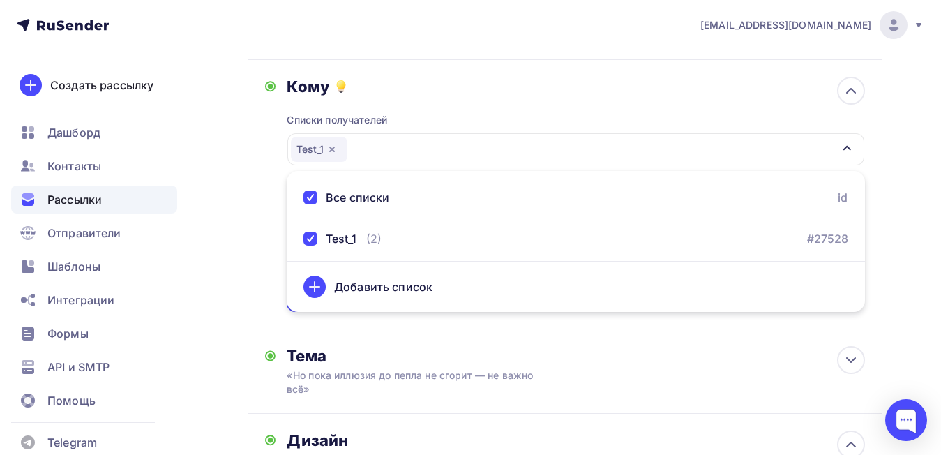
click at [382, 293] on div "Добавить список" at bounding box center [383, 286] width 98 height 17
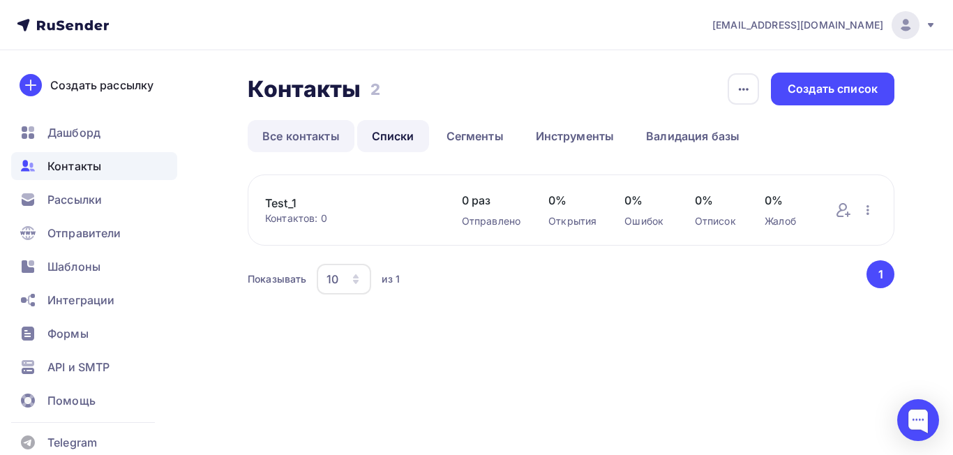
click at [314, 149] on link "Все контакты" at bounding box center [301, 136] width 107 height 32
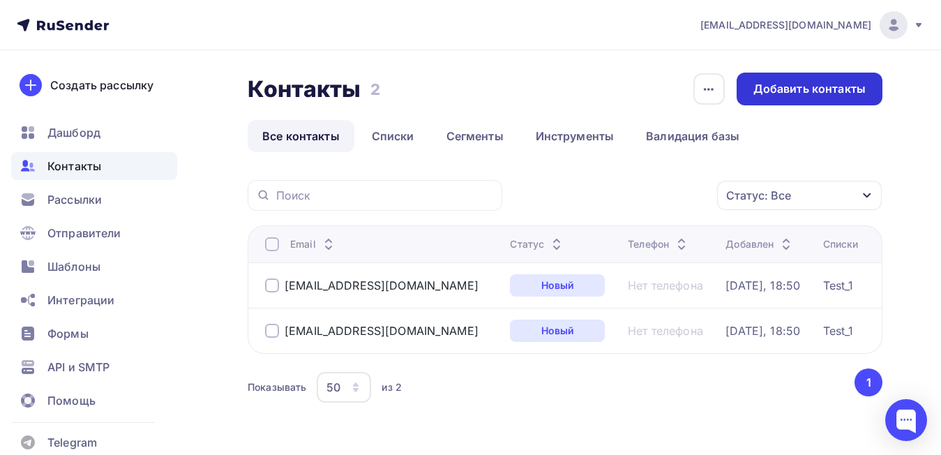
click at [800, 90] on div "Добавить контакты" at bounding box center [809, 89] width 112 height 16
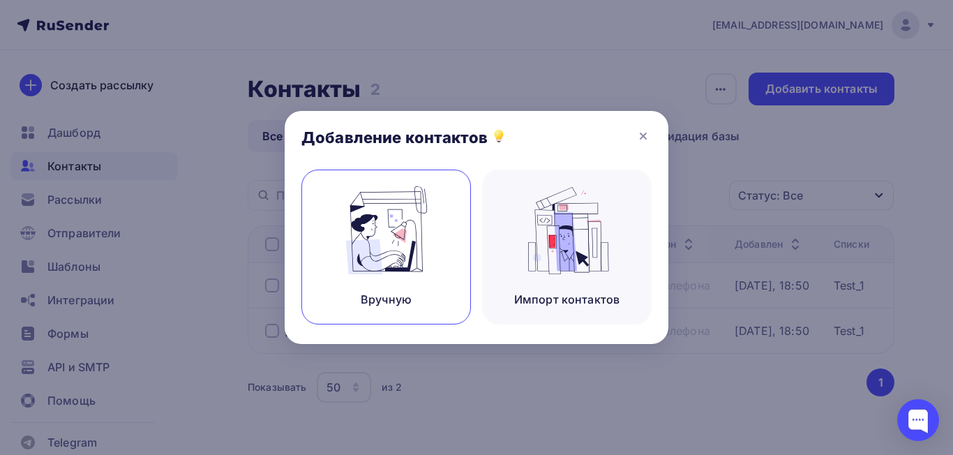
click at [391, 244] on img at bounding box center [386, 230] width 93 height 88
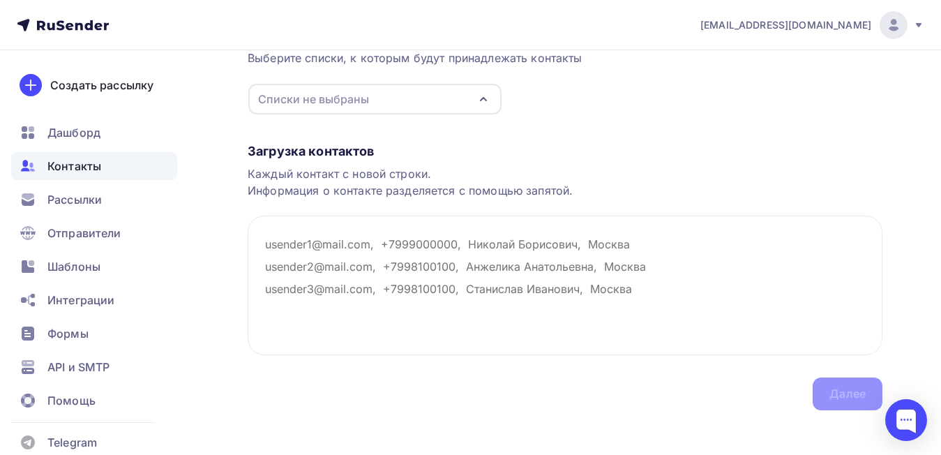
scroll to position [159, 0]
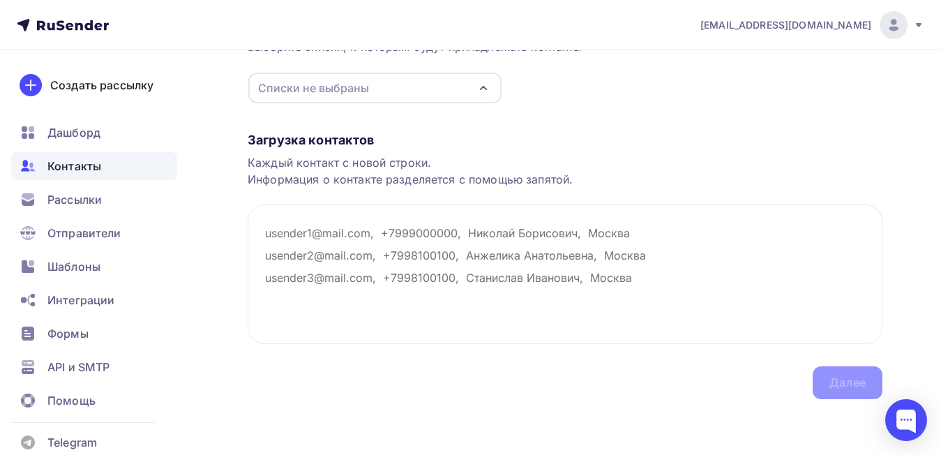
paste textarea "migunova.nika99@mail.ru"
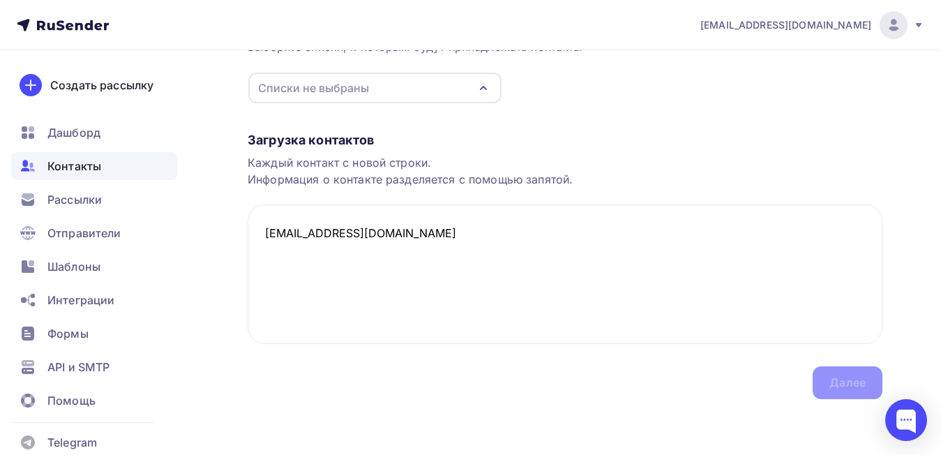
click at [370, 90] on div "Списки не выбраны" at bounding box center [374, 88] width 253 height 31
type textarea "migunova.nika99@mail.ru"
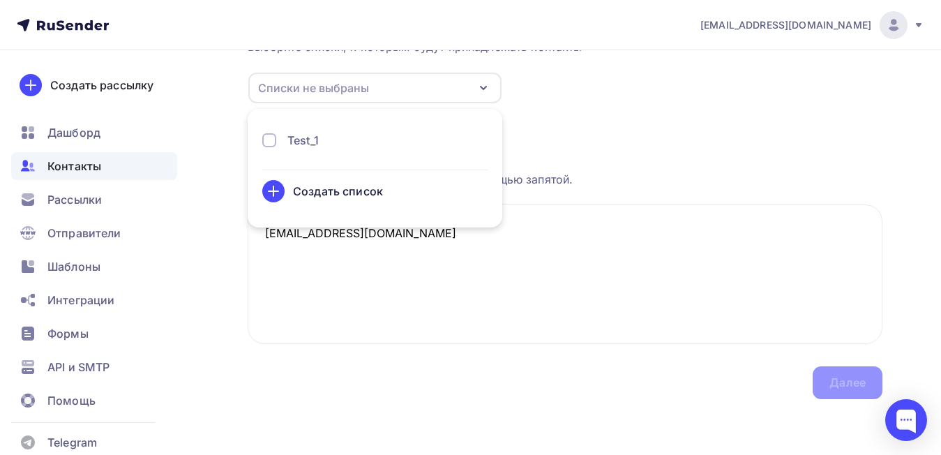
click at [276, 142] on div "Test_1" at bounding box center [374, 140] width 225 height 17
drag, startPoint x: 622, startPoint y: 144, endPoint x: 629, endPoint y: 153, distance: 11.9
click at [622, 144] on div "Загрузка контактов" at bounding box center [565, 140] width 635 height 17
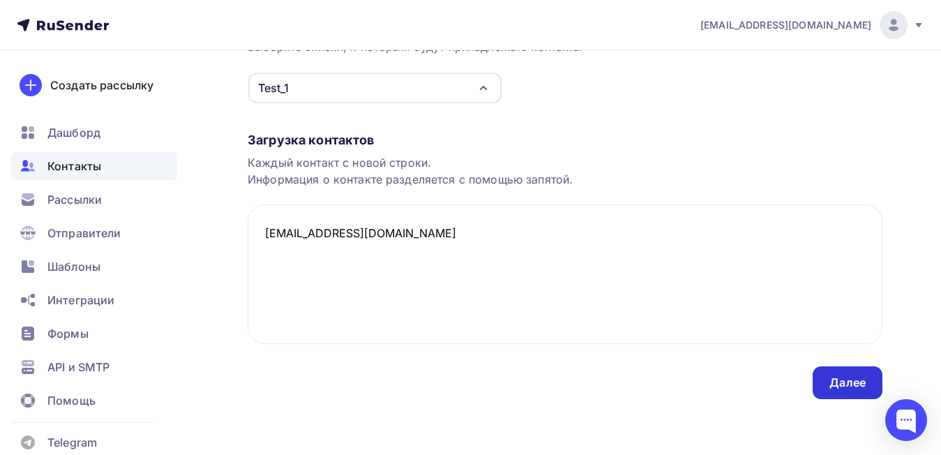
click at [851, 373] on div "Далее" at bounding box center [848, 382] width 70 height 33
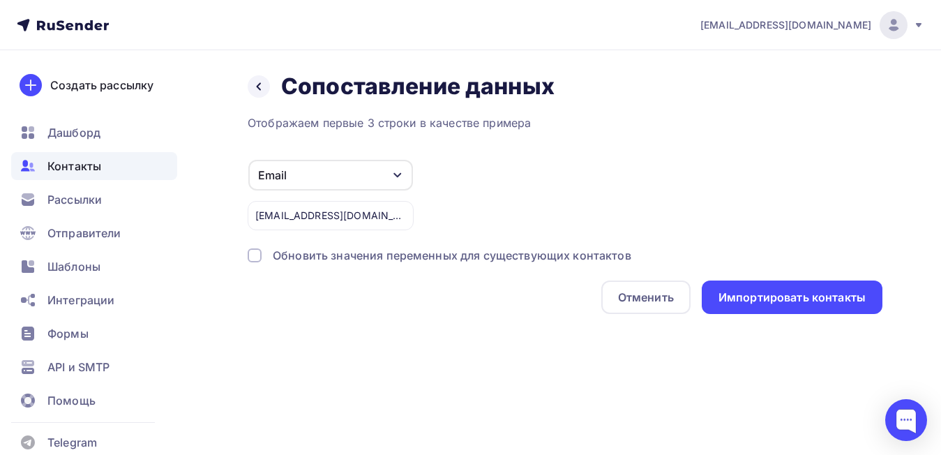
scroll to position [0, 0]
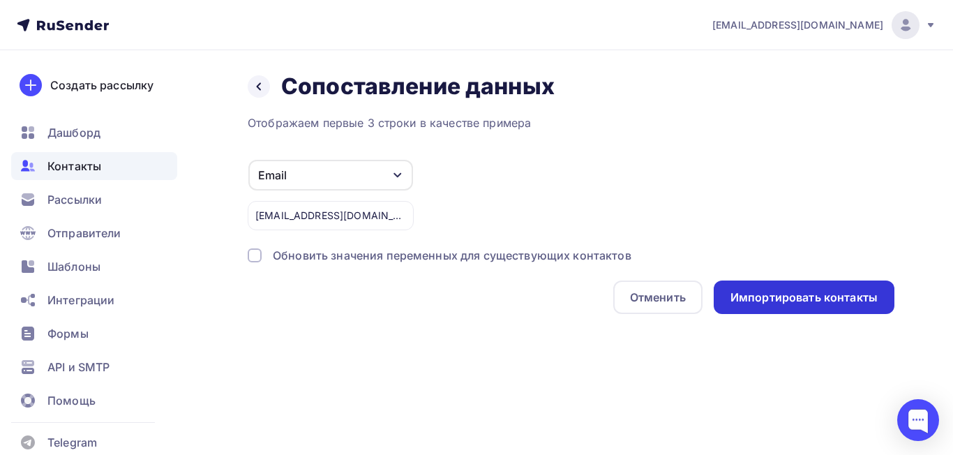
click at [825, 297] on div "Импортировать контакты" at bounding box center [803, 298] width 147 height 16
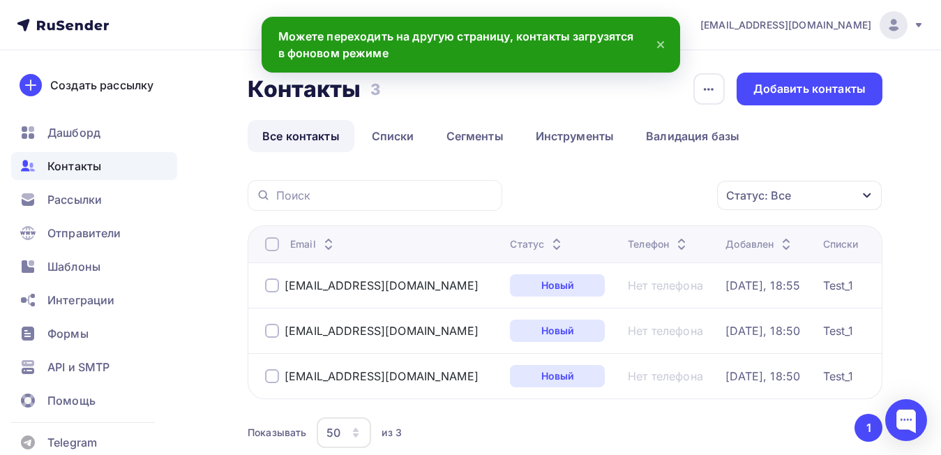
scroll to position [98, 0]
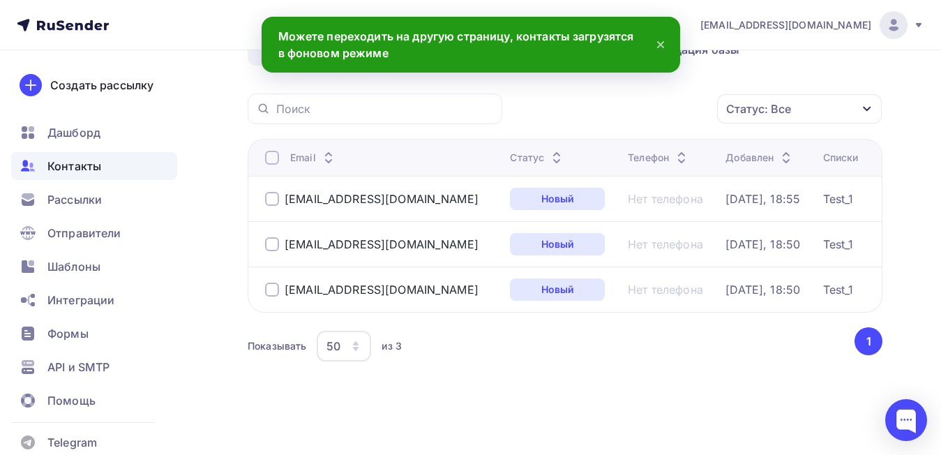
click at [272, 151] on div at bounding box center [272, 158] width 14 height 14
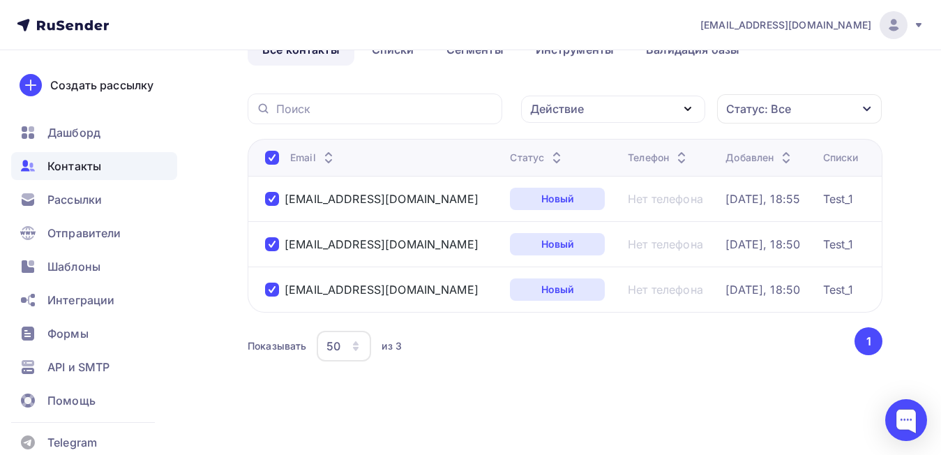
click at [866, 341] on button "1" at bounding box center [869, 341] width 28 height 28
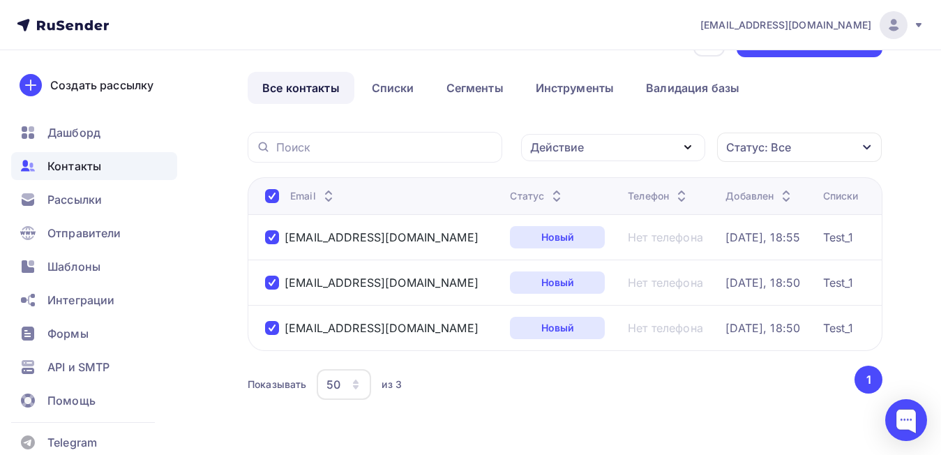
scroll to position [0, 0]
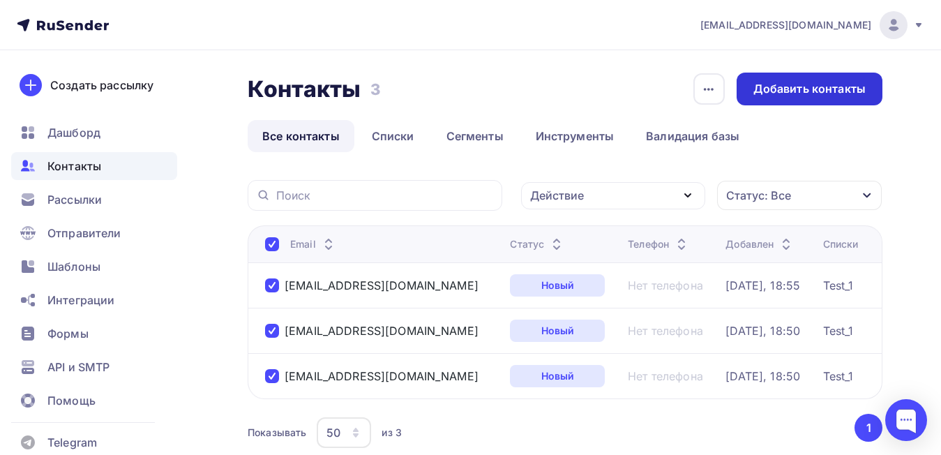
click at [796, 92] on div "Добавить контакты" at bounding box center [809, 89] width 112 height 16
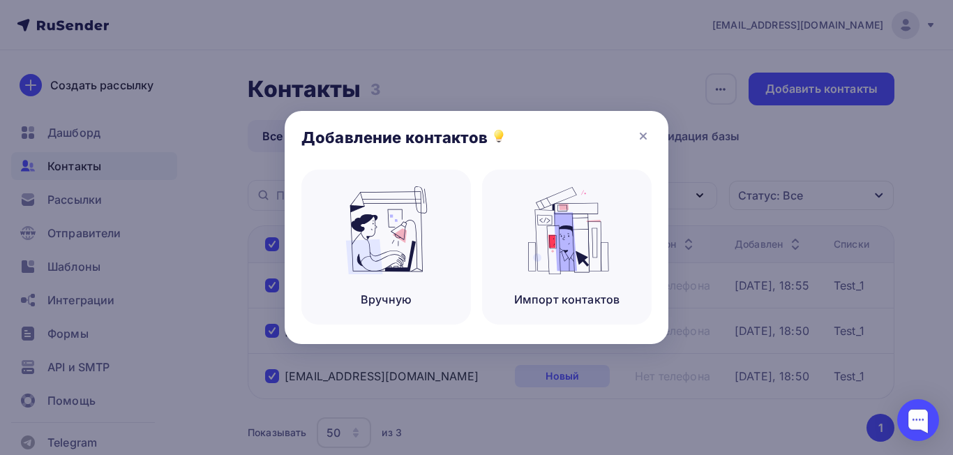
click at [754, 166] on div at bounding box center [476, 227] width 953 height 455
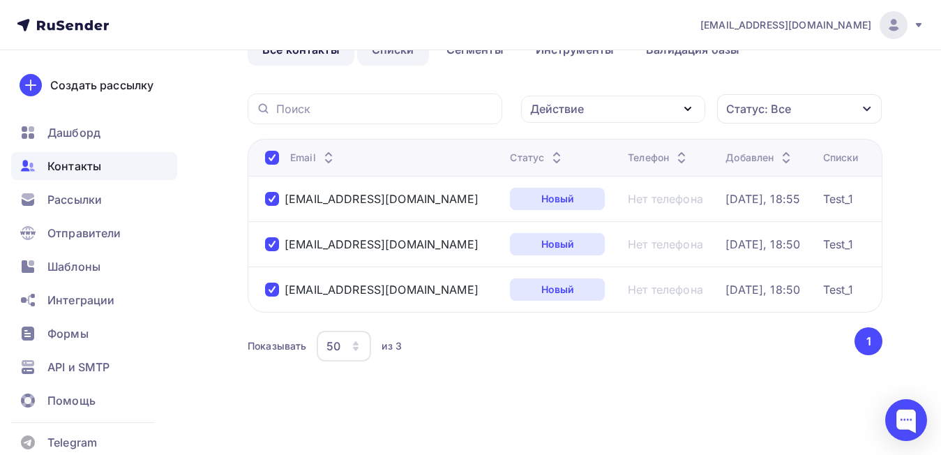
scroll to position [98, 0]
click at [878, 336] on button "1" at bounding box center [869, 341] width 28 height 28
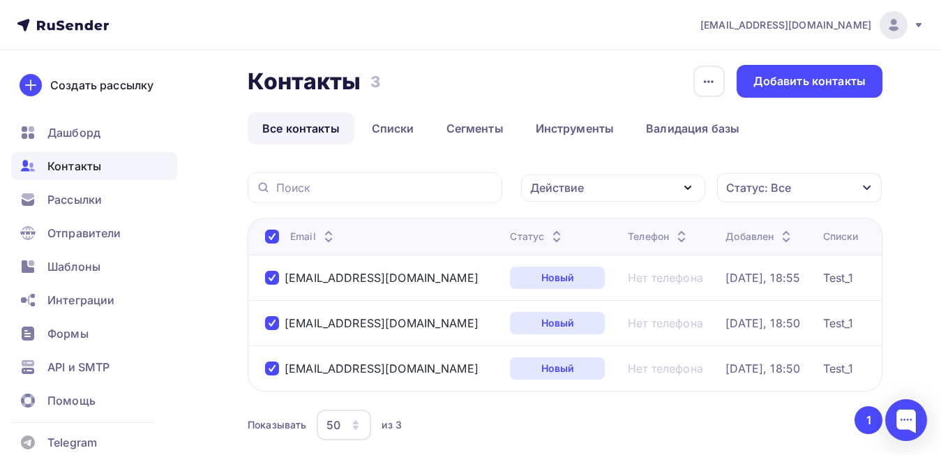
scroll to position [0, 0]
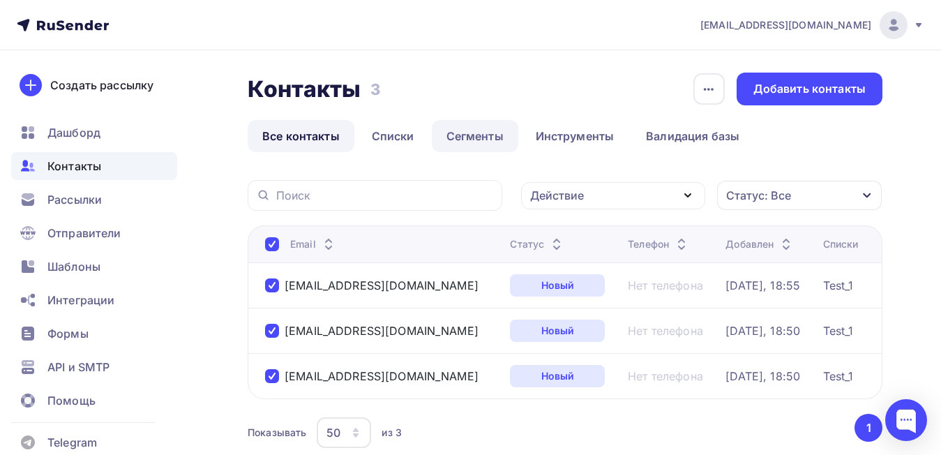
drag, startPoint x: 411, startPoint y: 129, endPoint x: 451, endPoint y: 136, distance: 40.4
click at [411, 129] on link "Списки" at bounding box center [393, 136] width 72 height 32
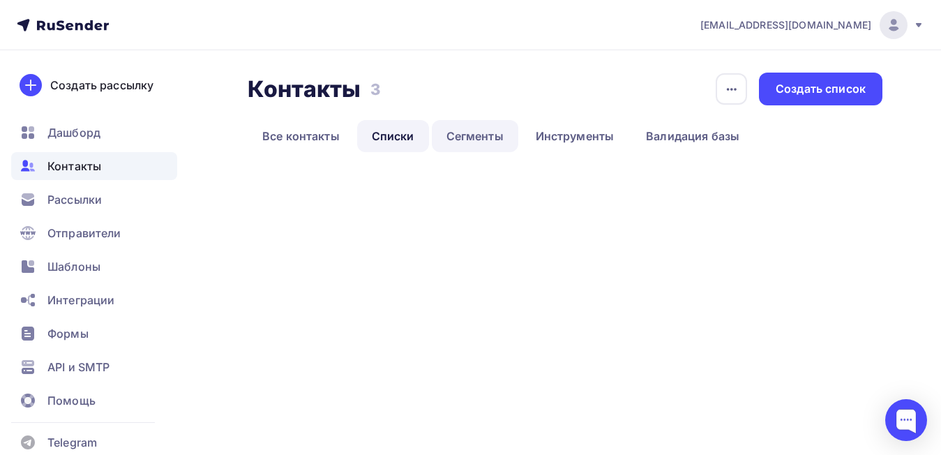
click at [472, 138] on link "Сегменты" at bounding box center [475, 136] width 87 height 32
drag, startPoint x: 315, startPoint y: 135, endPoint x: 451, endPoint y: 144, distance: 135.6
click at [315, 135] on link "Все контакты" at bounding box center [301, 136] width 107 height 32
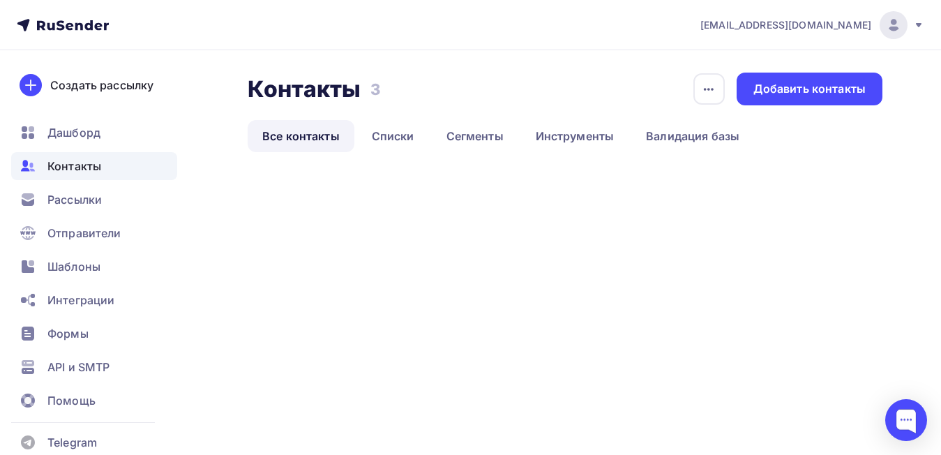
scroll to position [33, 0]
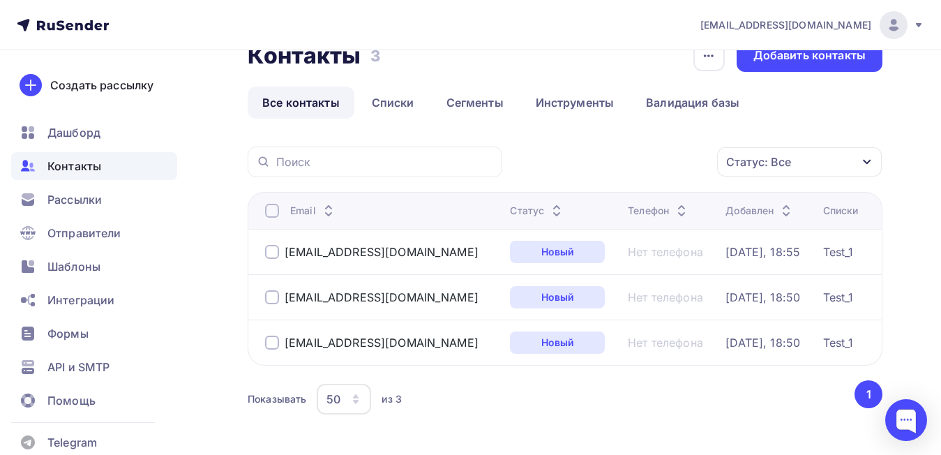
click at [277, 257] on div at bounding box center [272, 252] width 14 height 14
click at [278, 303] on div at bounding box center [272, 297] width 14 height 14
click at [276, 345] on div at bounding box center [272, 343] width 14 height 14
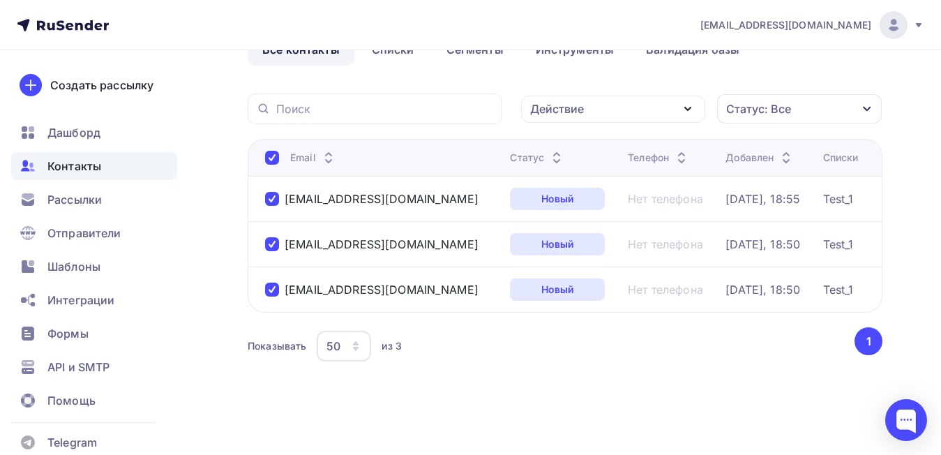
scroll to position [98, 0]
click at [870, 340] on button "1" at bounding box center [869, 341] width 28 height 28
click at [104, 88] on div "Создать рассылку" at bounding box center [101, 85] width 103 height 17
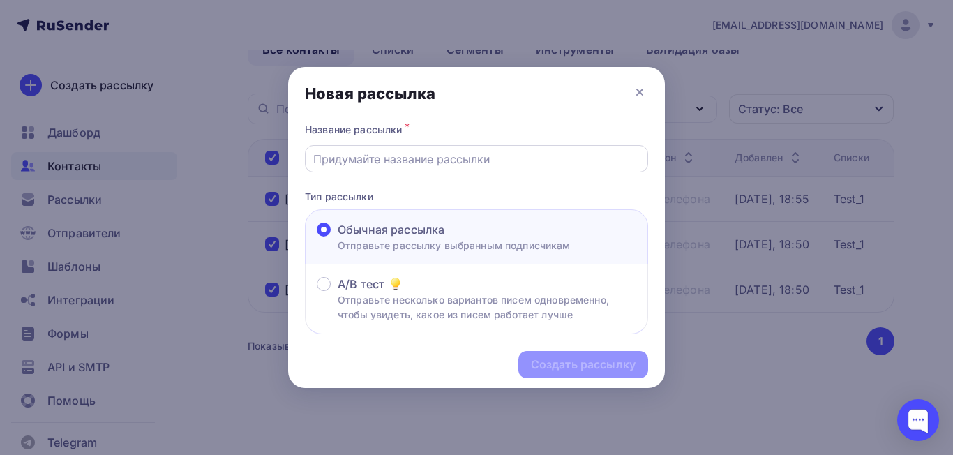
click at [419, 155] on input "text" at bounding box center [476, 159] width 327 height 17
type input "test1"
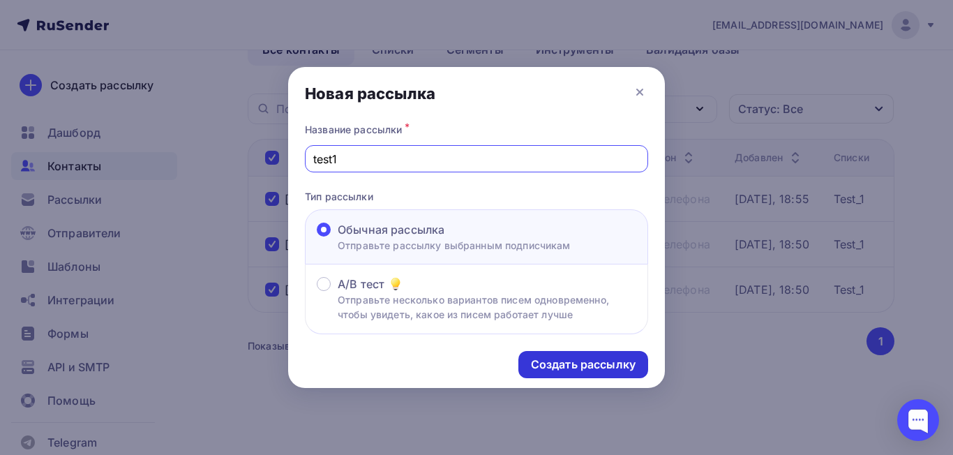
click at [590, 352] on div "Создать рассылку" at bounding box center [583, 364] width 130 height 27
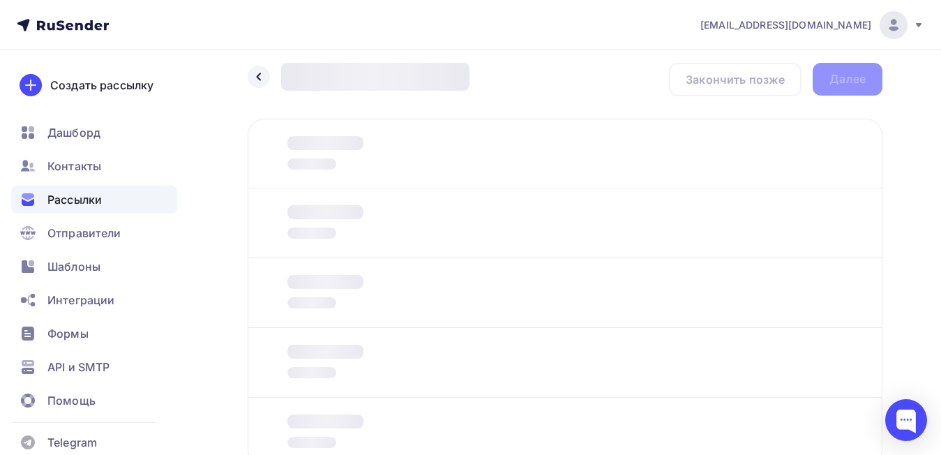
scroll to position [70, 0]
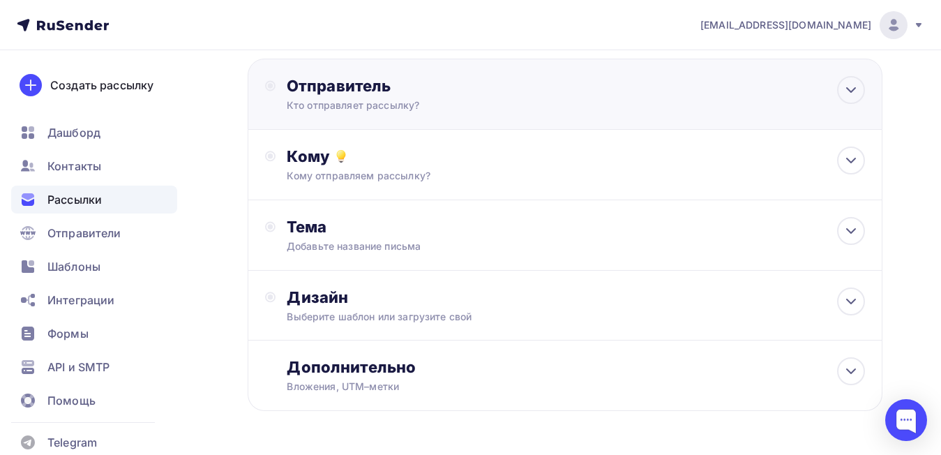
drag, startPoint x: 461, startPoint y: 87, endPoint x: 453, endPoint y: 128, distance: 41.9
click at [461, 87] on div "Отправитель" at bounding box center [438, 86] width 302 height 20
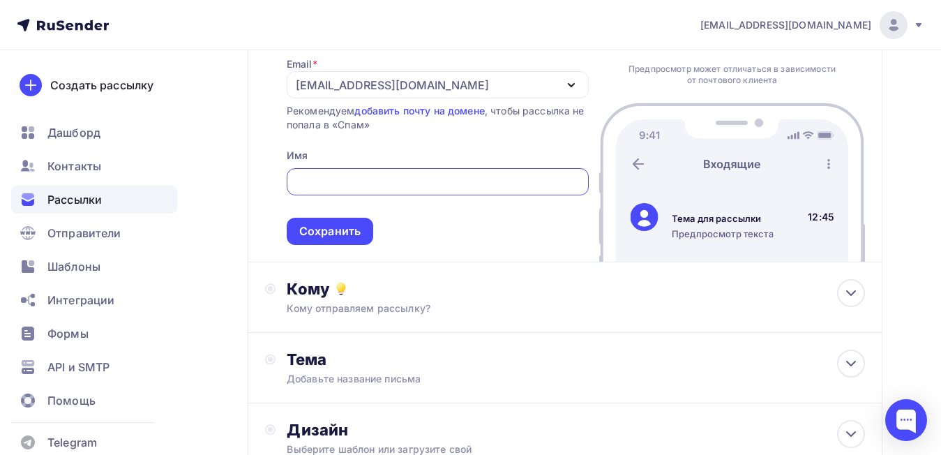
scroll to position [140, 0]
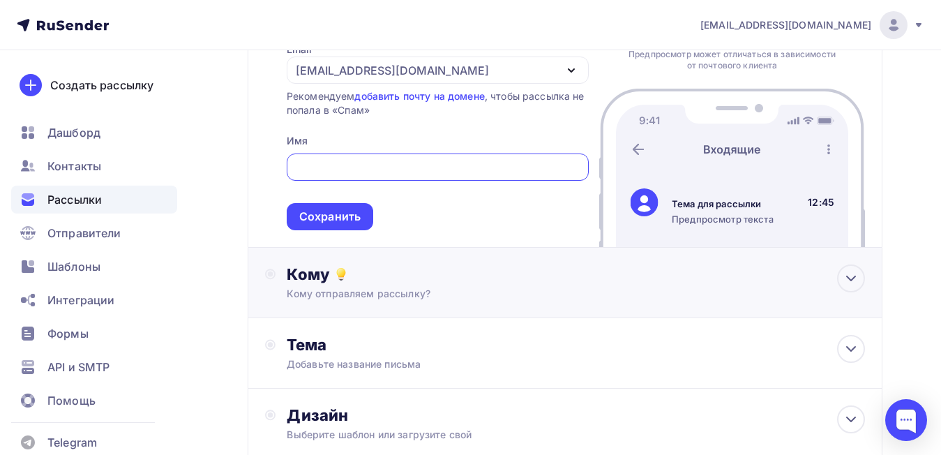
click at [442, 297] on div "Кому отправляем рассылку?" at bounding box center [547, 294] width 520 height 14
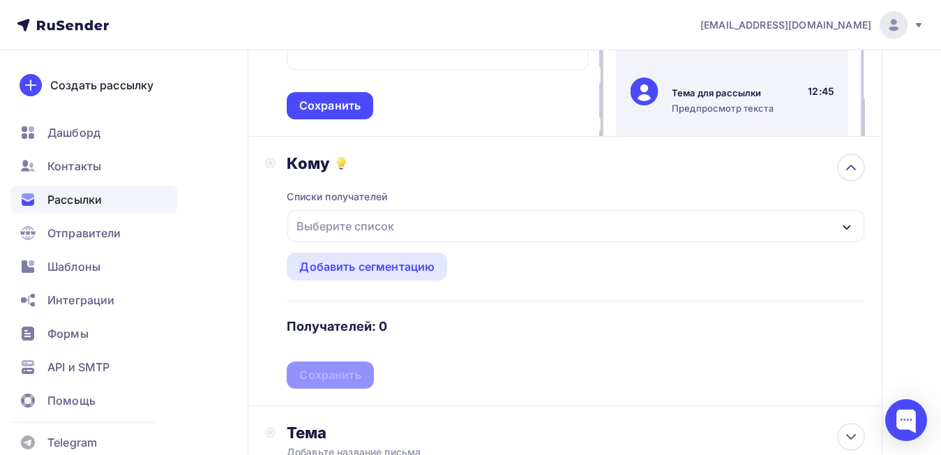
scroll to position [279, 0]
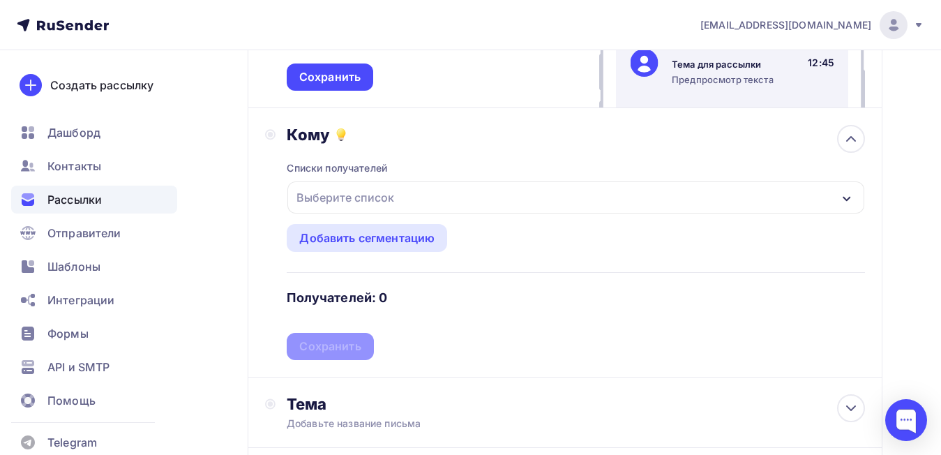
click at [429, 200] on div "Выберите список" at bounding box center [575, 197] width 577 height 32
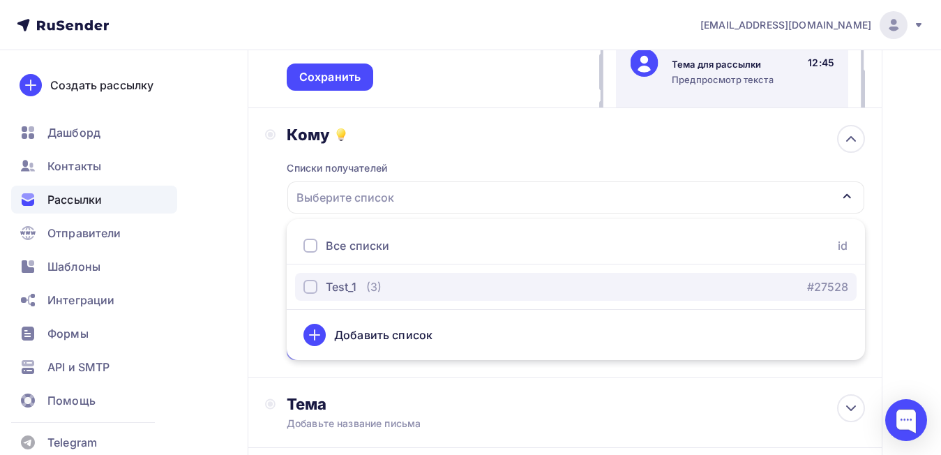
click at [311, 285] on div "button" at bounding box center [310, 287] width 14 height 14
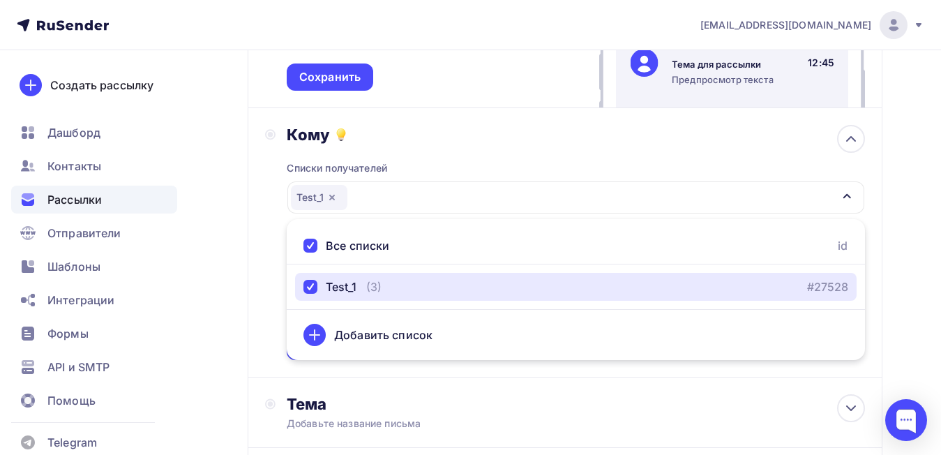
click at [851, 193] on icon "button" at bounding box center [846, 195] width 11 height 11
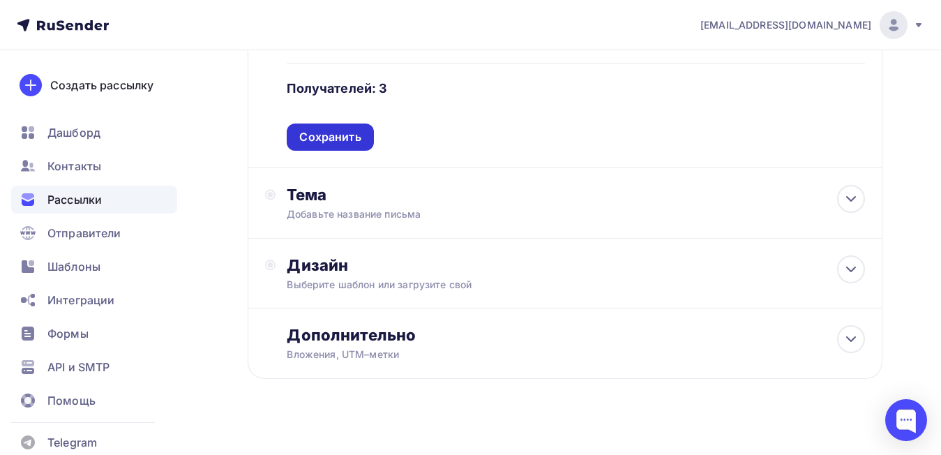
click at [342, 140] on div "Сохранить" at bounding box center [329, 137] width 61 height 16
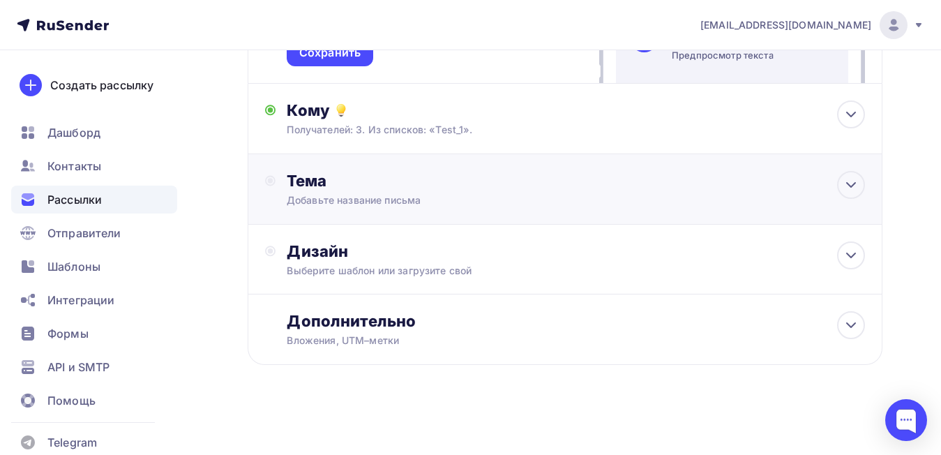
click at [339, 185] on div "Тема" at bounding box center [425, 181] width 276 height 20
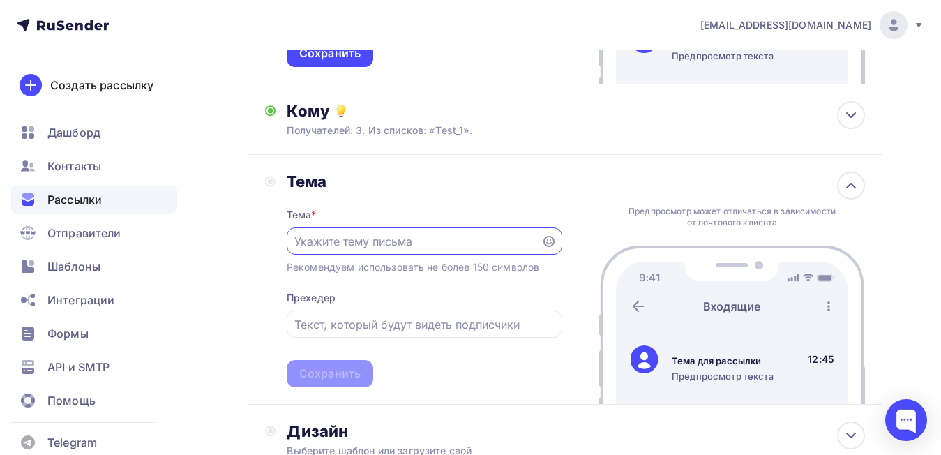
scroll to position [0, 0]
click at [433, 246] on input "text" at bounding box center [413, 241] width 239 height 17
paste input "«Но пока иллюзия до пепла не сгорит — не важно всё»"
type input "«Но пока иллюзия до пепла не сгорит — не важно всё»"
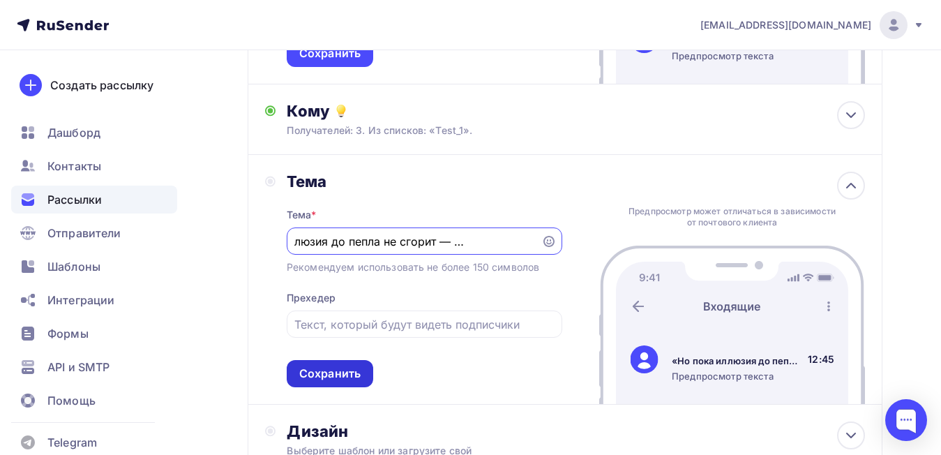
click at [331, 384] on div "Сохранить" at bounding box center [330, 373] width 87 height 27
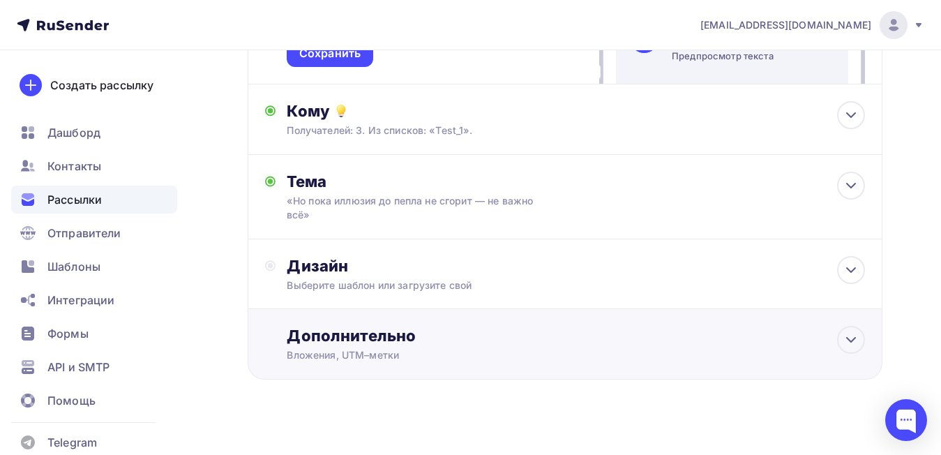
scroll to position [317, 0]
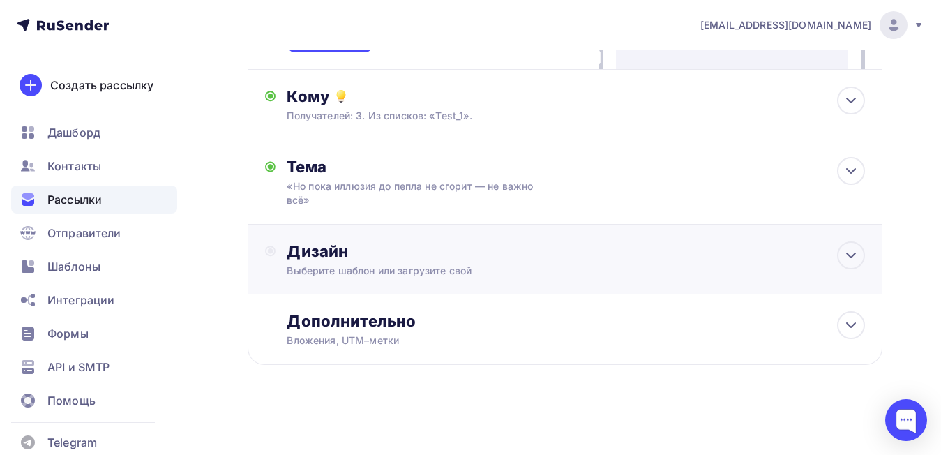
click at [361, 243] on div "Дизайн" at bounding box center [576, 251] width 578 height 20
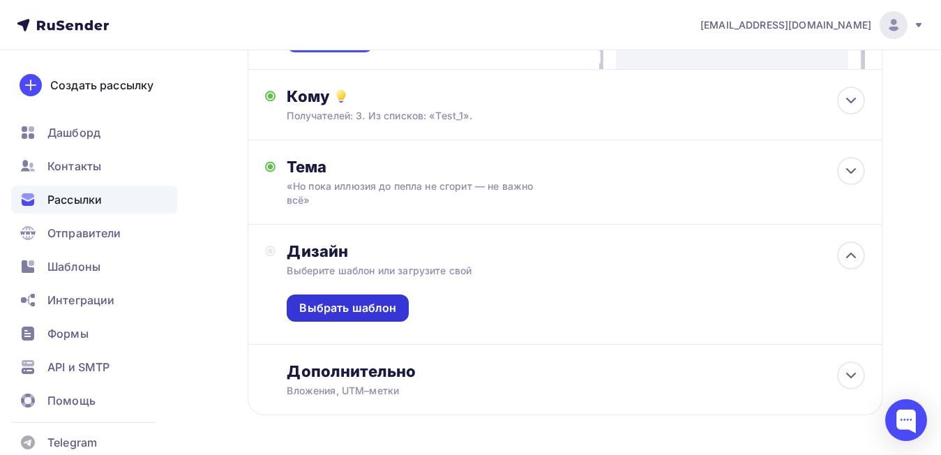
click at [375, 308] on div "Выбрать шаблон" at bounding box center [347, 308] width 97 height 16
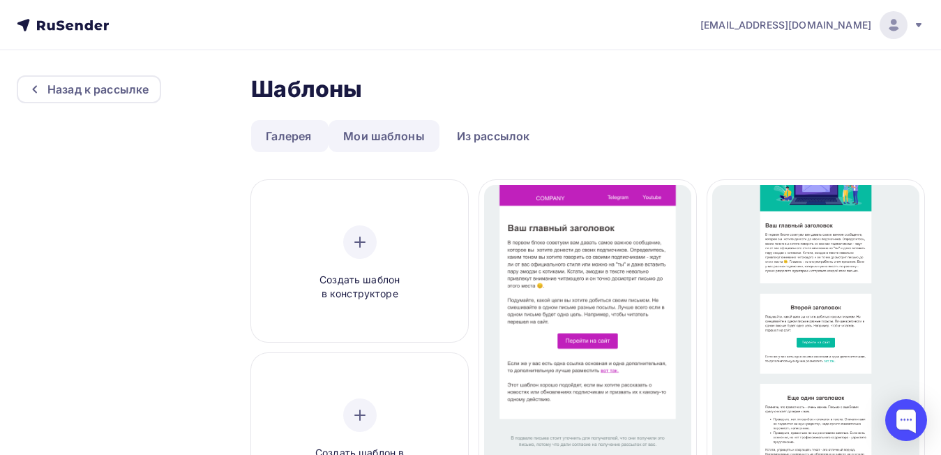
click at [371, 136] on link "Мои шаблоны" at bounding box center [384, 136] width 111 height 32
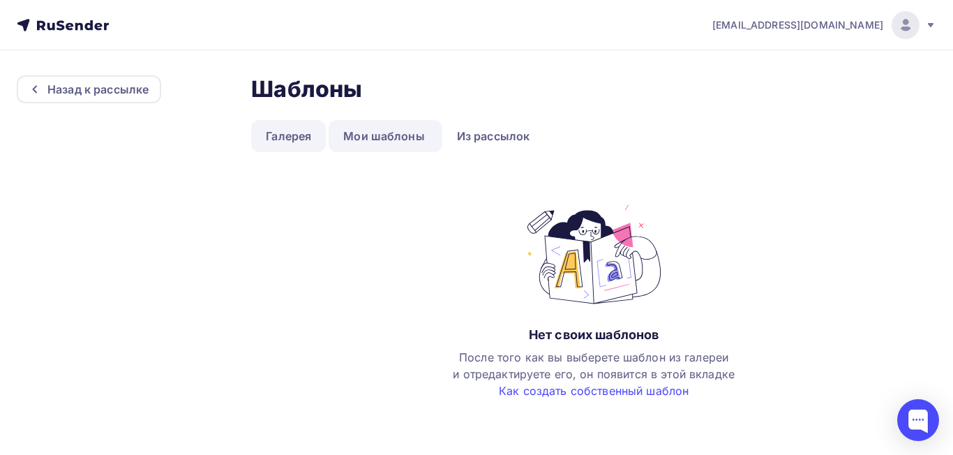
click at [309, 145] on link "Галерея" at bounding box center [288, 136] width 75 height 32
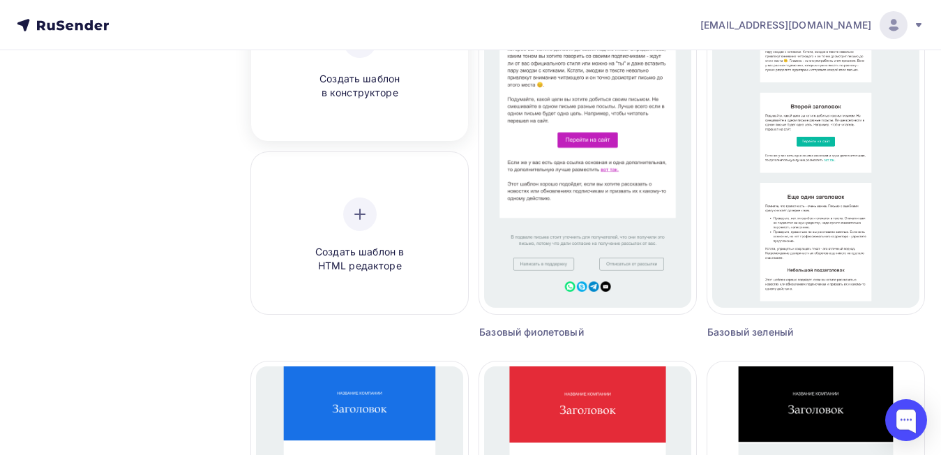
scroll to position [209, 0]
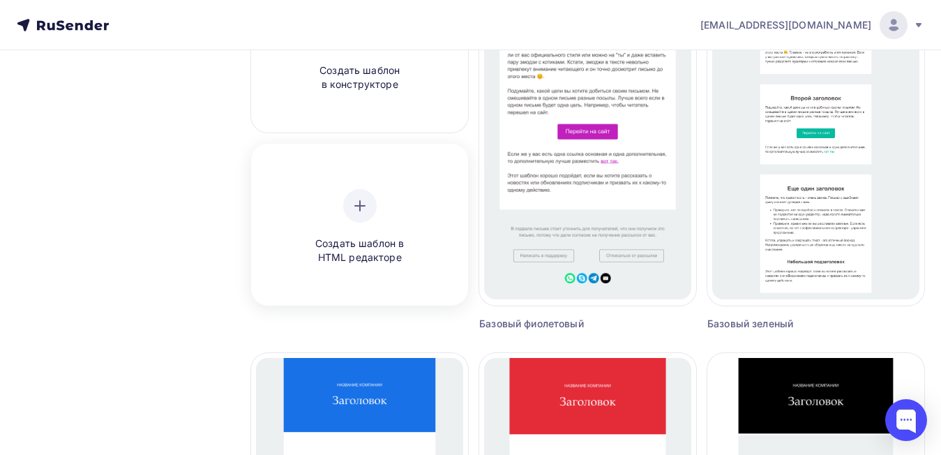
click at [377, 243] on span "Создать шаблон в HTML редакторе" at bounding box center [360, 251] width 133 height 29
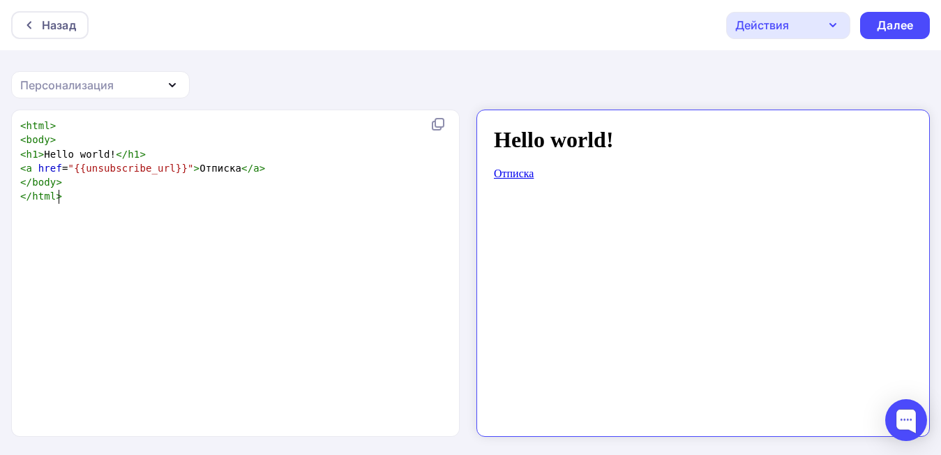
scroll to position [1, 0]
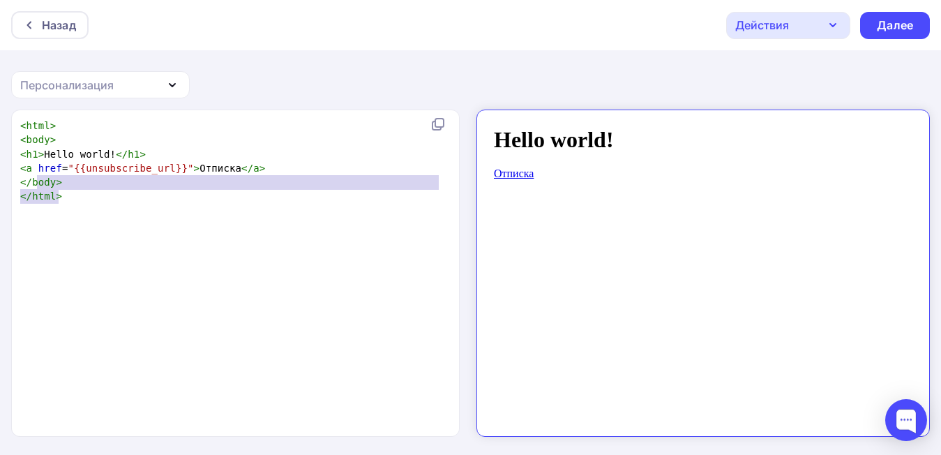
type textarea "<html> <body> <h1>Hello world!</h1> <a href="{{unsubscribe_url}}">Отписка</a> <…"
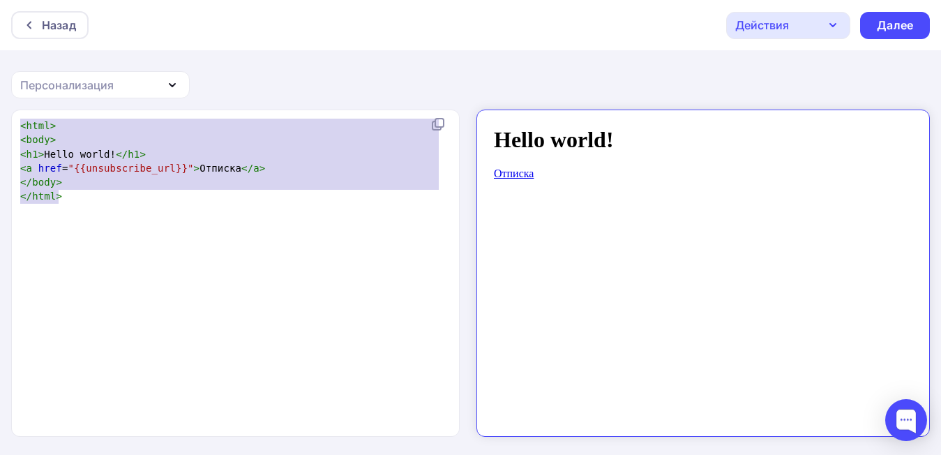
drag, startPoint x: 147, startPoint y: 223, endPoint x: 0, endPoint y: 96, distance: 194.4
click at [0, 96] on div "Назад Действия Отправить тестовое письмо Сохранить в Мои шаблоны Выйти без сохр…" at bounding box center [470, 228] width 941 height 456
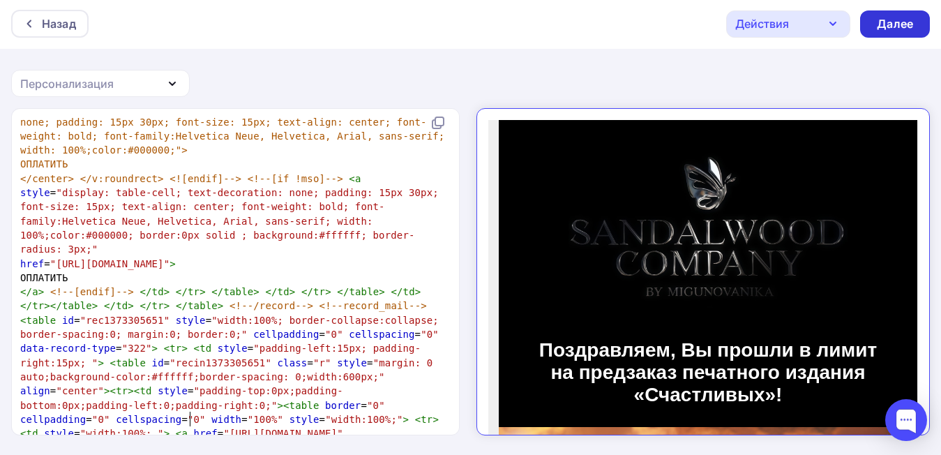
click at [907, 24] on div "Далее" at bounding box center [895, 24] width 36 height 16
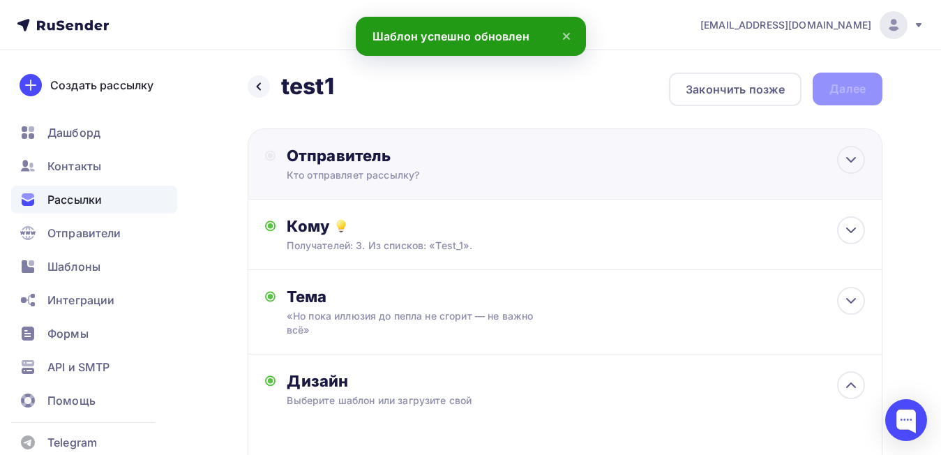
click at [437, 166] on div "Отправитель Кто отправляет рассылку? Email * confirm@sandalwoodcompanybooks.ru …" at bounding box center [438, 164] width 302 height 36
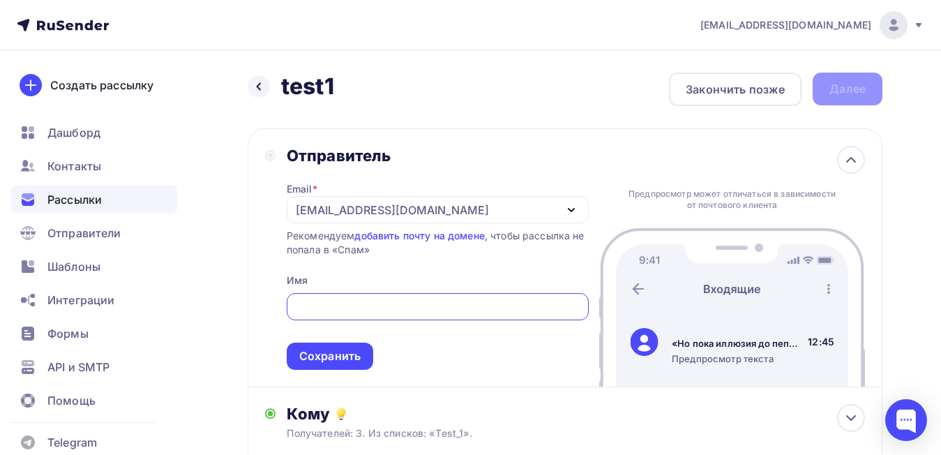
drag, startPoint x: 294, startPoint y: 207, endPoint x: 306, endPoint y: 209, distance: 11.9
click at [306, 209] on div "confirm@sandalwoodcompanybooks.ru" at bounding box center [438, 209] width 302 height 27
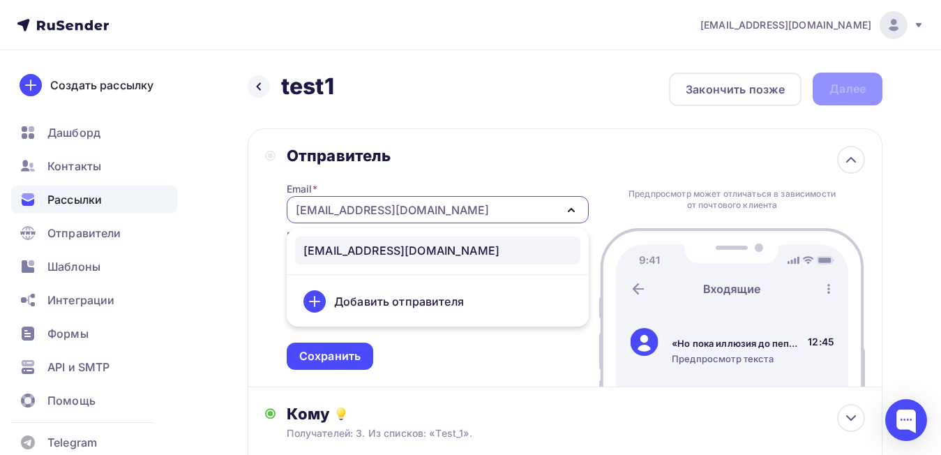
click at [545, 176] on div "Email * confirm@sandalwoodcompanybooks.ru confirm@sandalwoodcompanybooks.ru Доб…" at bounding box center [438, 267] width 302 height 204
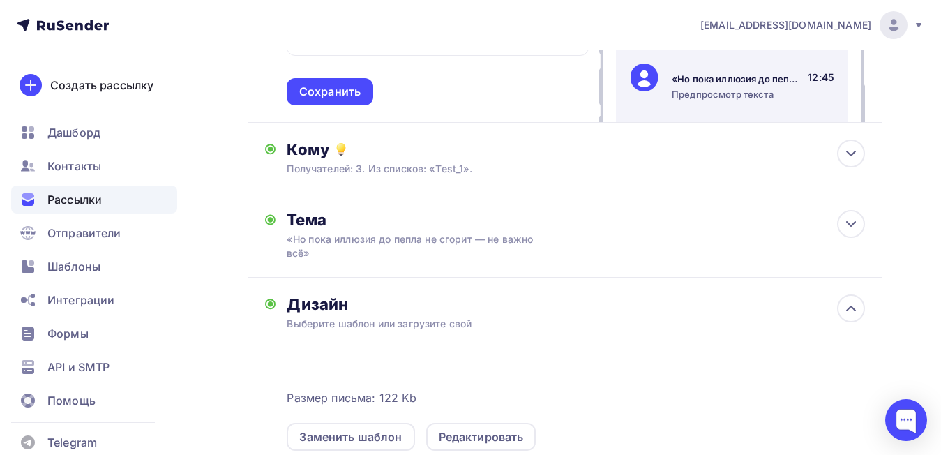
scroll to position [279, 0]
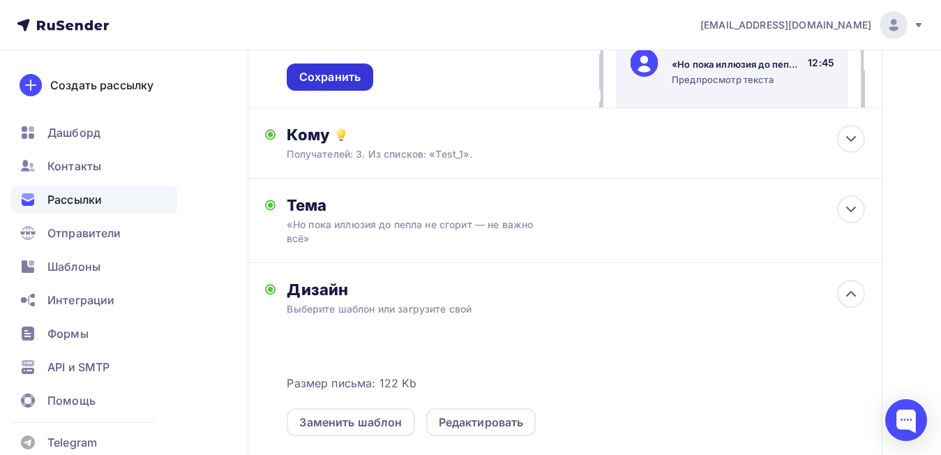
click at [354, 77] on div "Сохранить" at bounding box center [329, 77] width 61 height 16
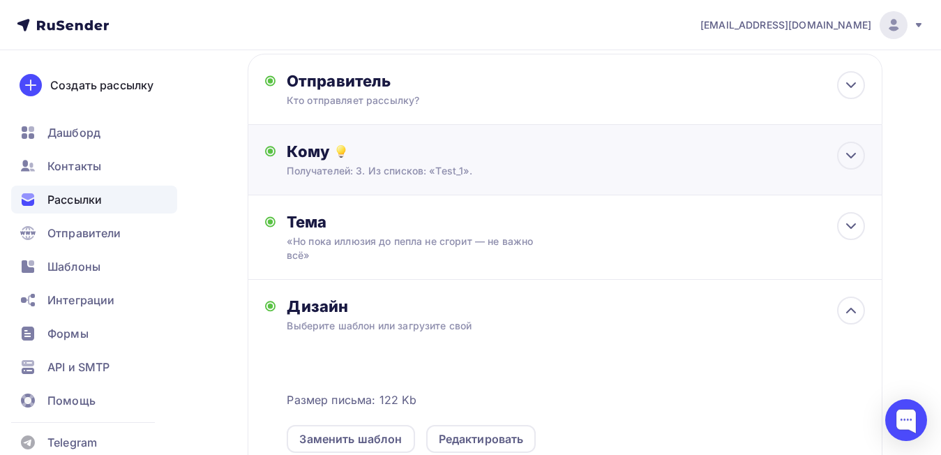
scroll to position [209, 0]
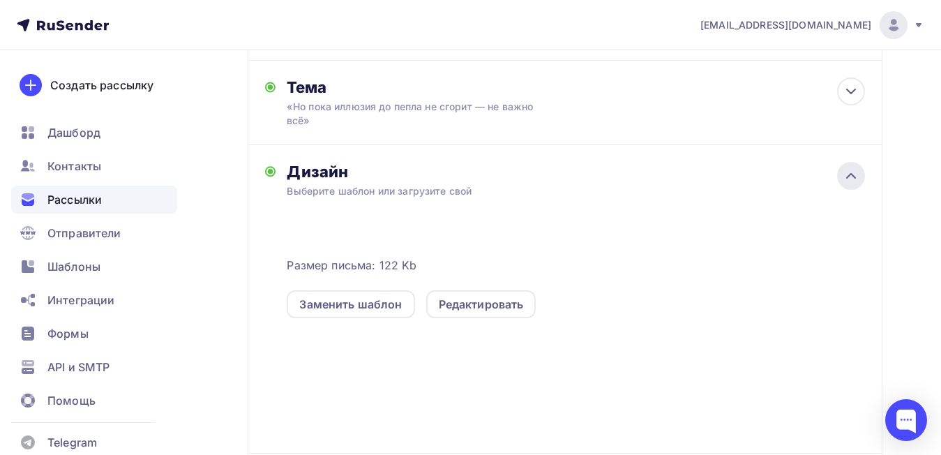
click at [851, 180] on icon at bounding box center [851, 175] width 17 height 17
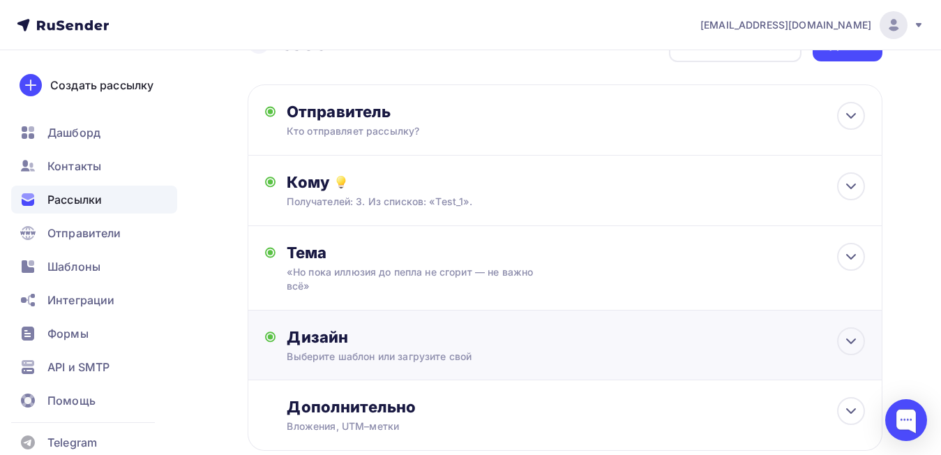
scroll to position [0, 0]
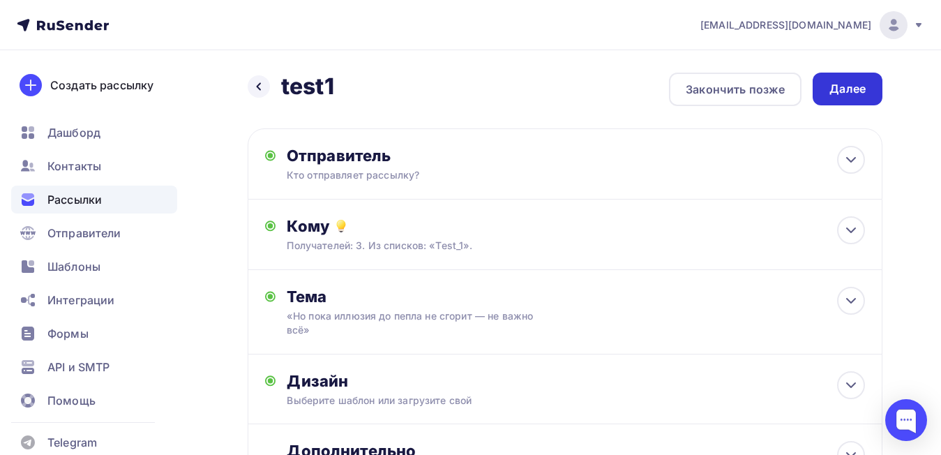
click at [845, 97] on div "Далее" at bounding box center [848, 89] width 70 height 33
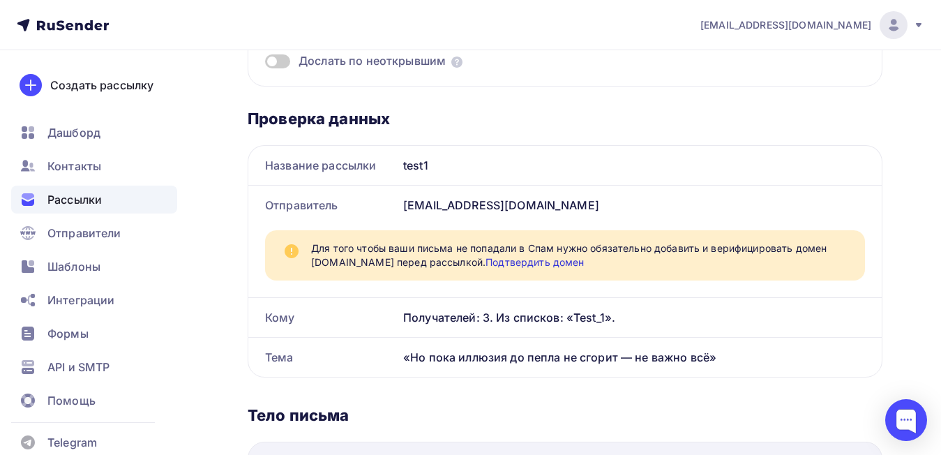
scroll to position [349, 0]
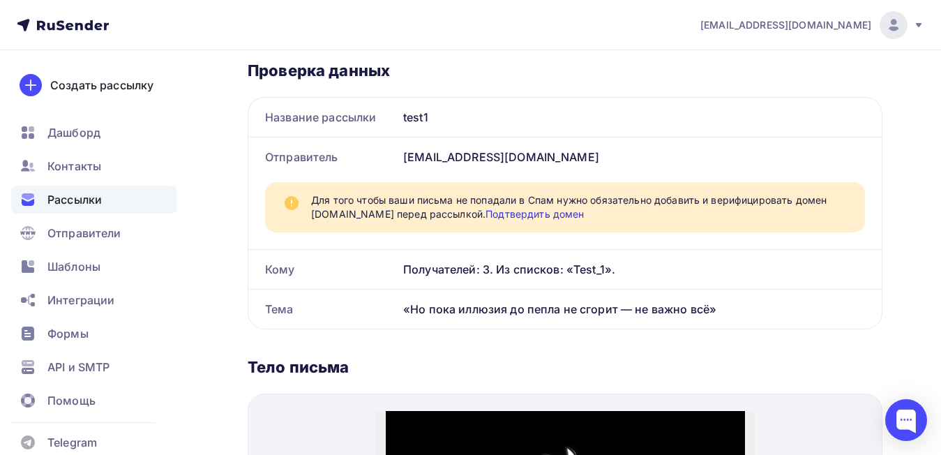
click at [584, 214] on link "Подтвердить домен" at bounding box center [535, 214] width 98 height 12
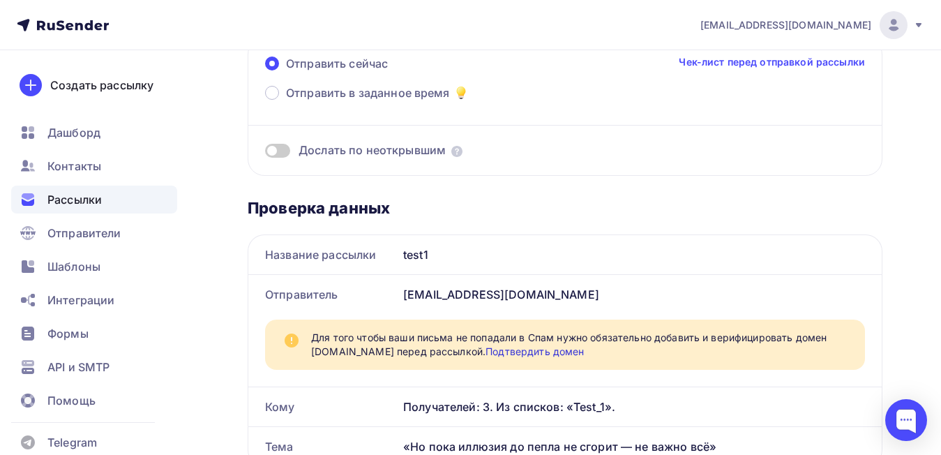
scroll to position [209, 0]
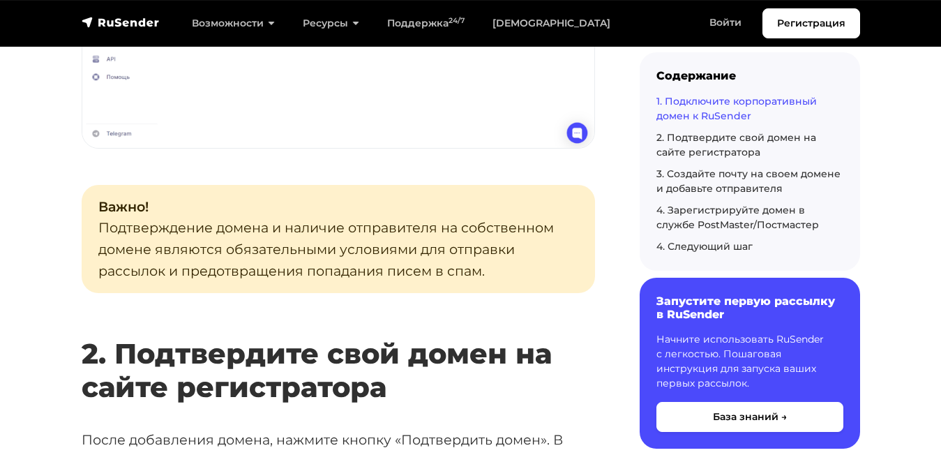
scroll to position [1744, 0]
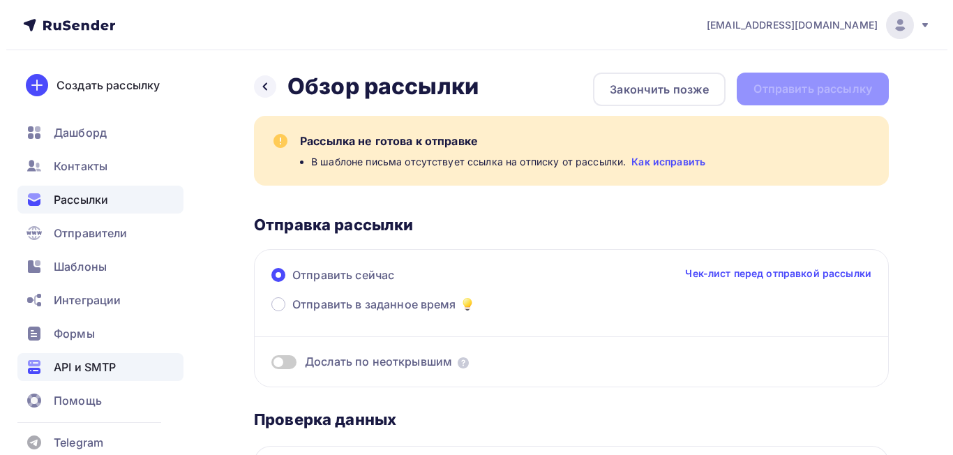
scroll to position [18, 0]
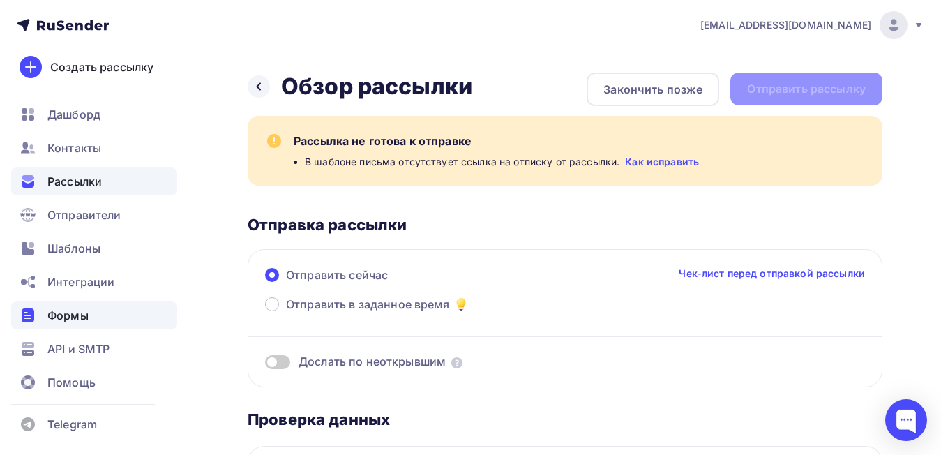
click at [98, 310] on div "Формы" at bounding box center [94, 315] width 166 height 28
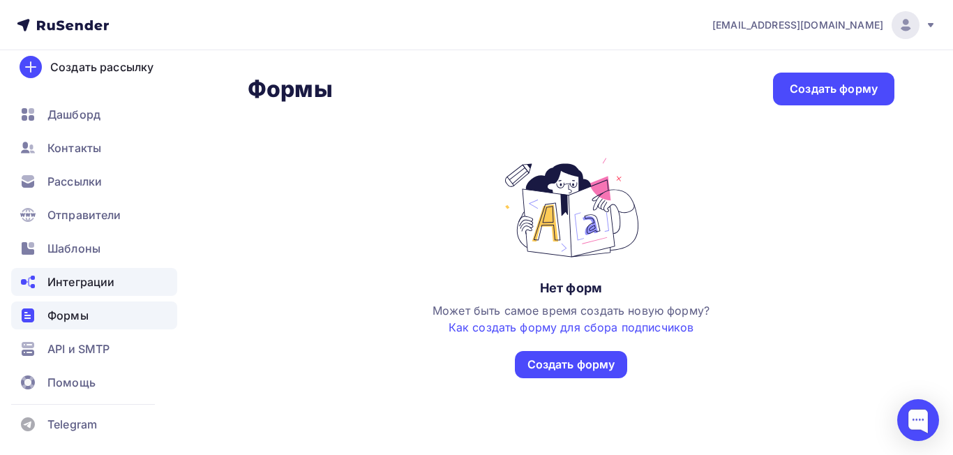
click at [104, 276] on span "Интеграции" at bounding box center [80, 281] width 67 height 17
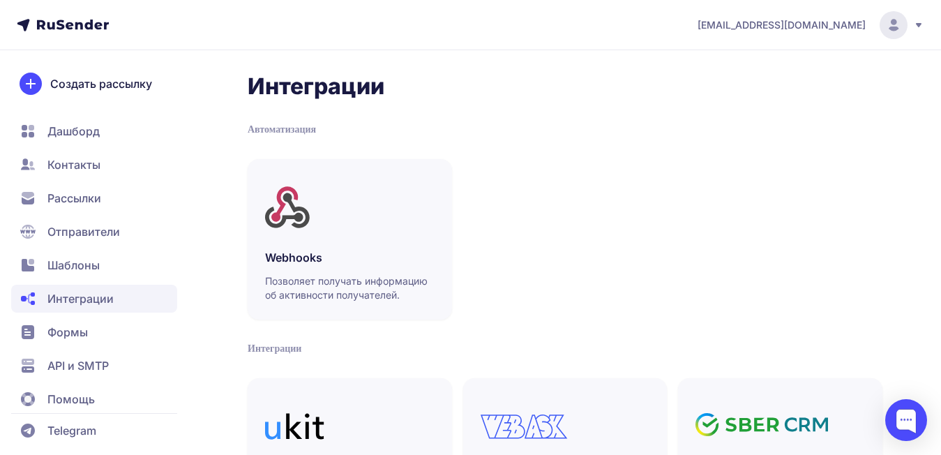
click at [57, 227] on span "Отправители" at bounding box center [83, 231] width 73 height 17
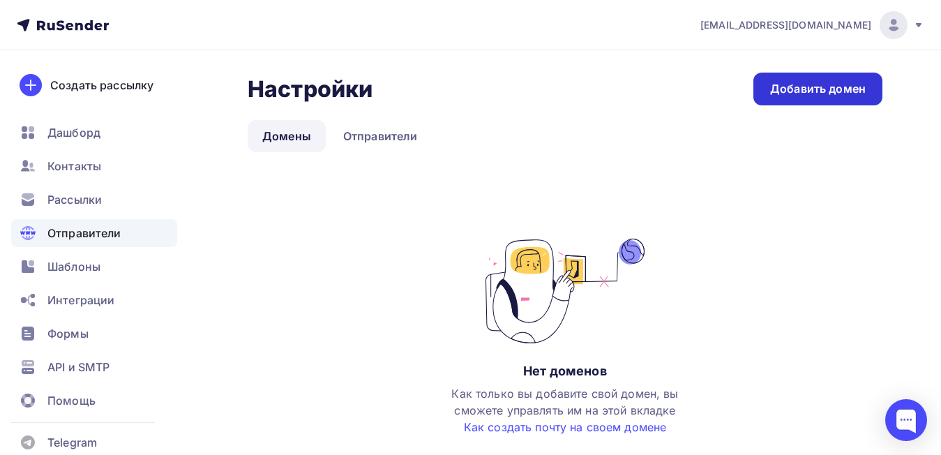
click at [868, 78] on link "Добавить домен" at bounding box center [817, 89] width 129 height 33
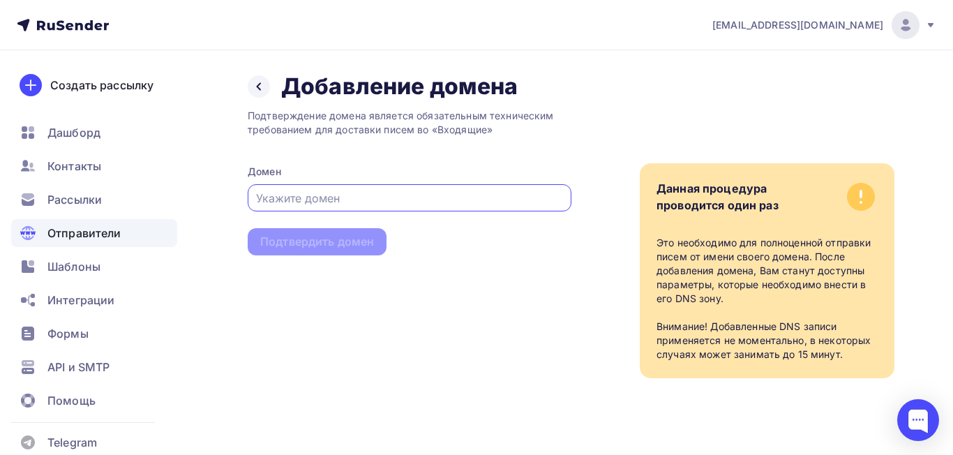
click at [306, 204] on input "text" at bounding box center [410, 198] width 308 height 17
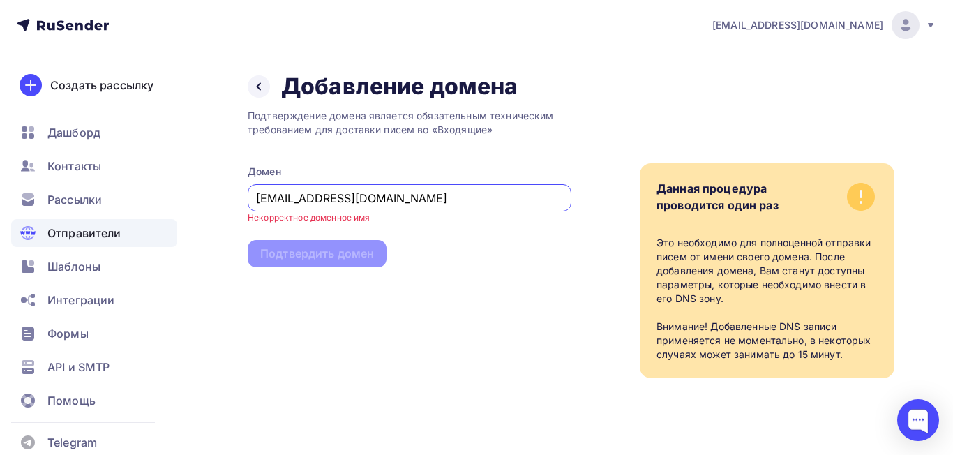
click at [308, 201] on input "[EMAIL_ADDRESS][DOMAIN_NAME]" at bounding box center [410, 198] width 308 height 17
click at [316, 195] on input "[EMAIL_ADDRESS][DOMAIN_NAME]" at bounding box center [410, 198] width 308 height 17
drag, startPoint x: 306, startPoint y: 197, endPoint x: 221, endPoint y: 216, distance: 87.0
click at [221, 216] on div "Назад Добавление домена Добавление домена Подтверждение домена является обязате…" at bounding box center [476, 242] width 953 height 384
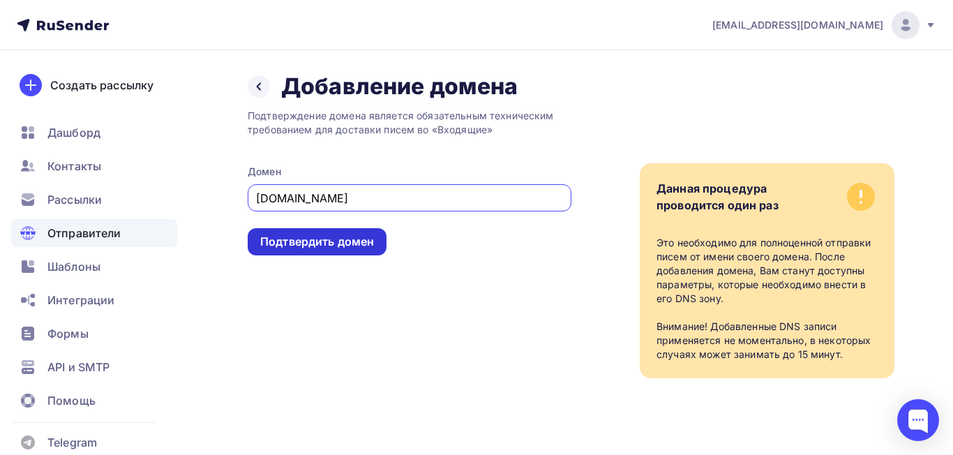
type input "[DOMAIN_NAME]"
click at [288, 246] on div "Подтвердить домен" at bounding box center [317, 242] width 114 height 16
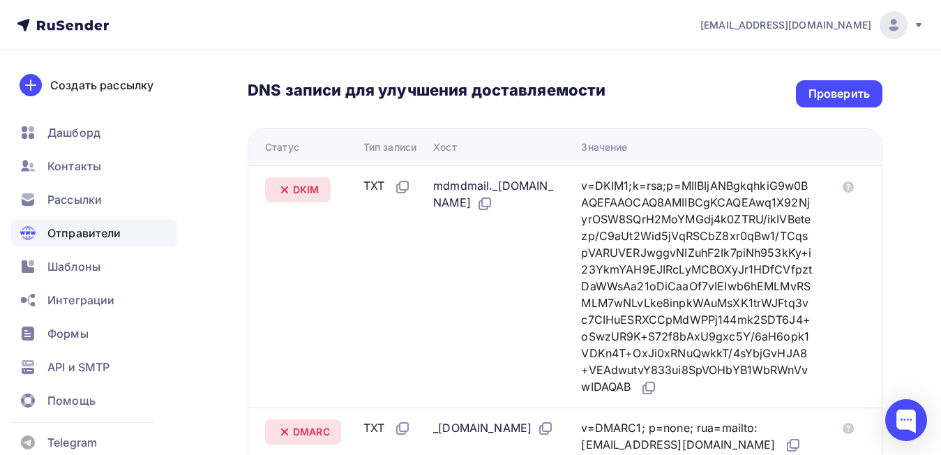
scroll to position [279, 0]
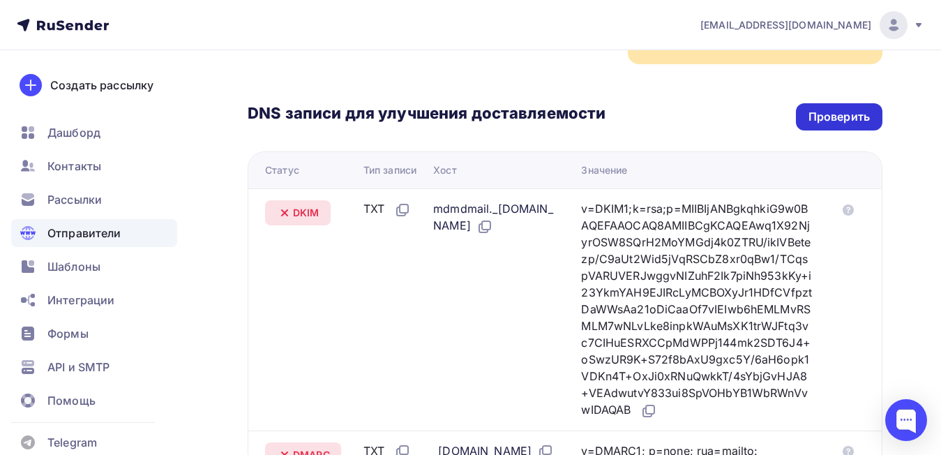
click at [831, 118] on div "Проверить" at bounding box center [839, 117] width 61 height 16
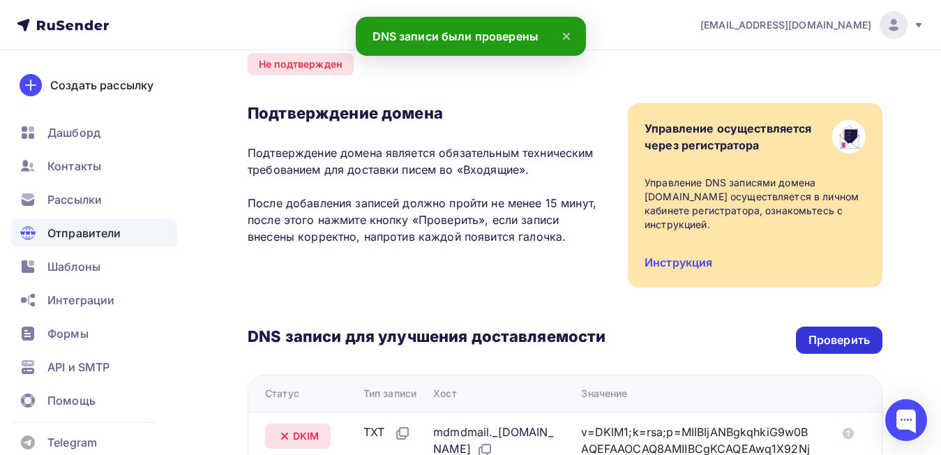
scroll to position [0, 0]
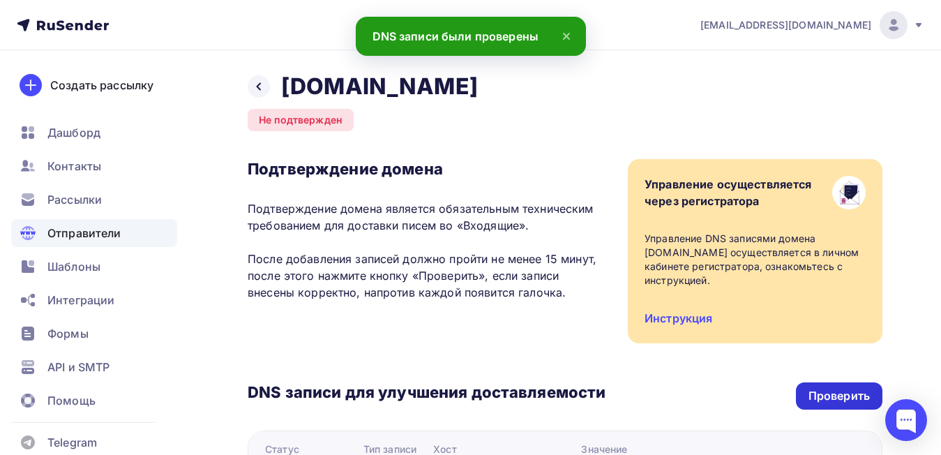
click at [844, 397] on div "Проверить" at bounding box center [839, 396] width 61 height 16
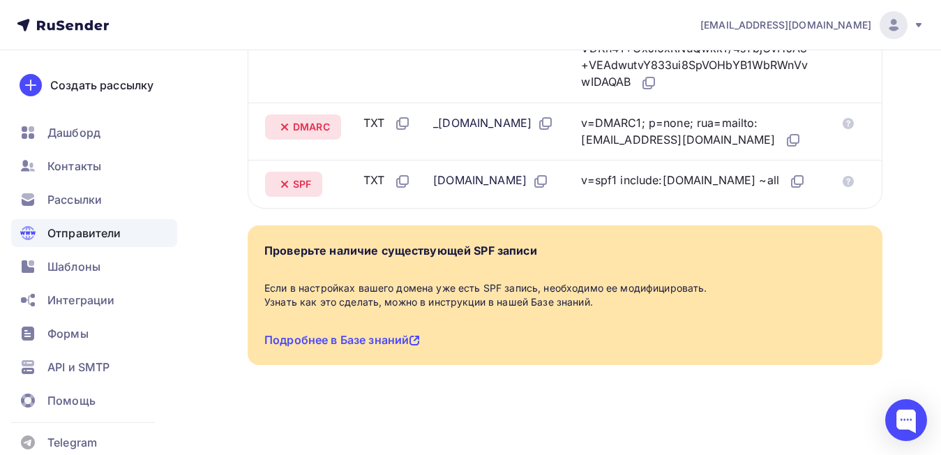
scroll to position [684, 0]
click at [385, 341] on link "Подробнее в Базе знаний" at bounding box center [342, 340] width 156 height 14
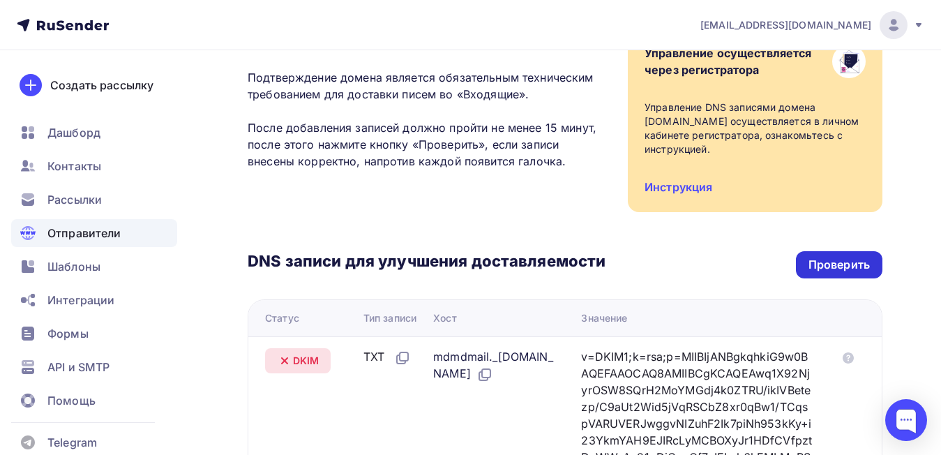
scroll to position [56, 0]
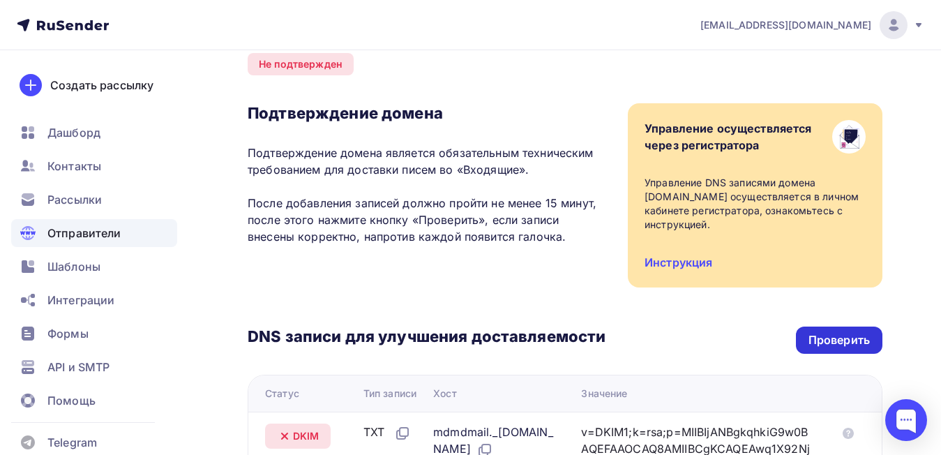
click at [844, 339] on div "Проверить" at bounding box center [839, 340] width 61 height 16
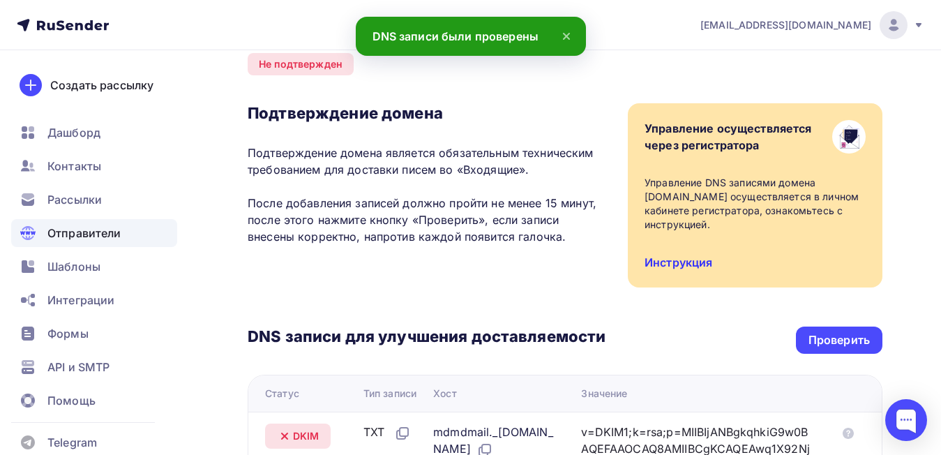
click at [692, 260] on link "Инструкция" at bounding box center [679, 262] width 68 height 14
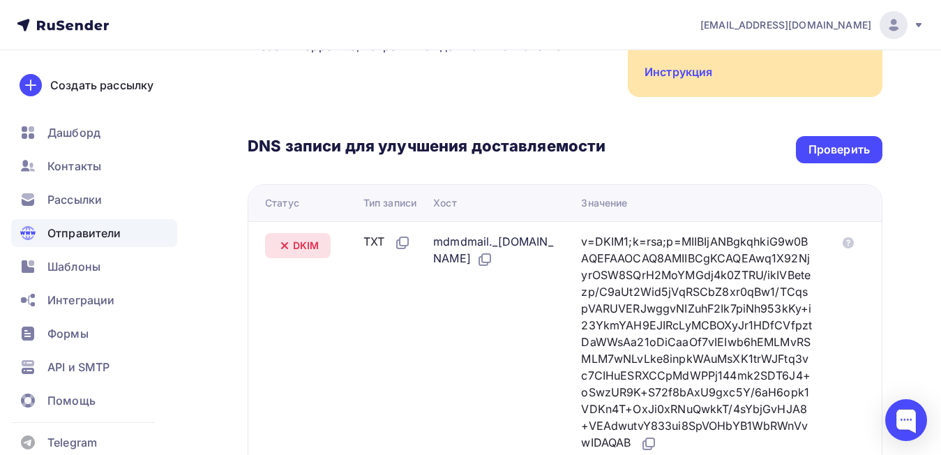
scroll to position [265, 0]
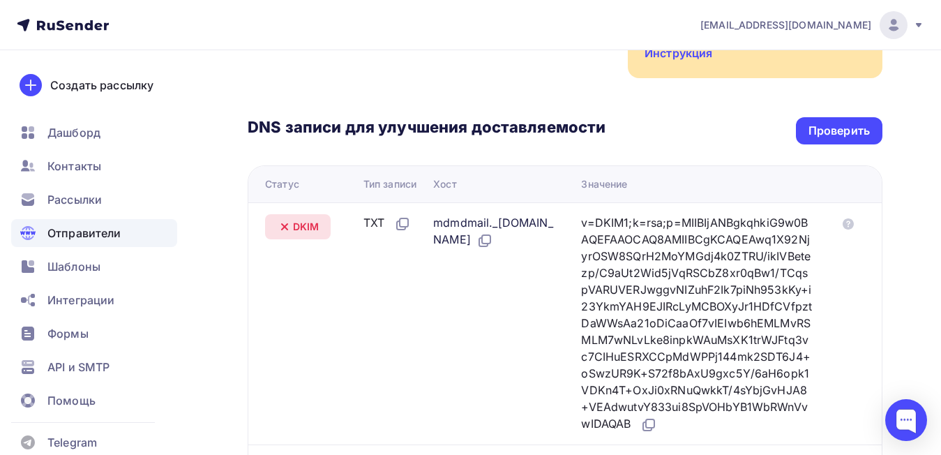
drag, startPoint x: 562, startPoint y: 243, endPoint x: 429, endPoint y: 215, distance: 136.1
click at [429, 215] on tr "DKIM TXT mdmdmail._domainkey.sandalwoodcompanybooks.ru v=DKIM1;k=rsa;p=MIIBIjAN…" at bounding box center [564, 323] width 633 height 242
click at [302, 230] on span "DKIM" at bounding box center [306, 227] width 27 height 14
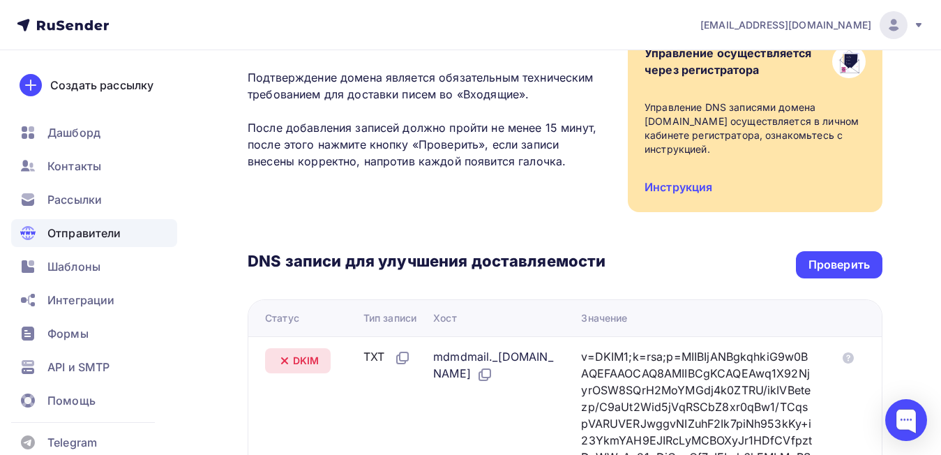
scroll to position [126, 0]
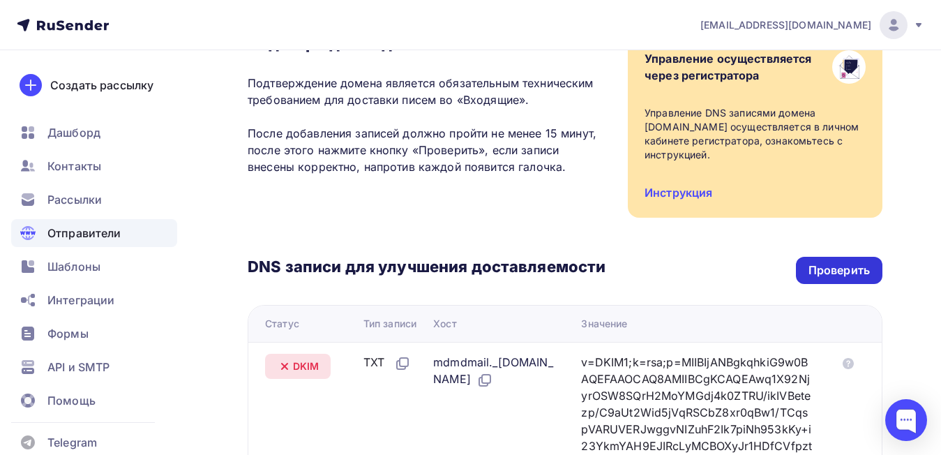
click at [838, 269] on div "Проверить" at bounding box center [839, 270] width 61 height 16
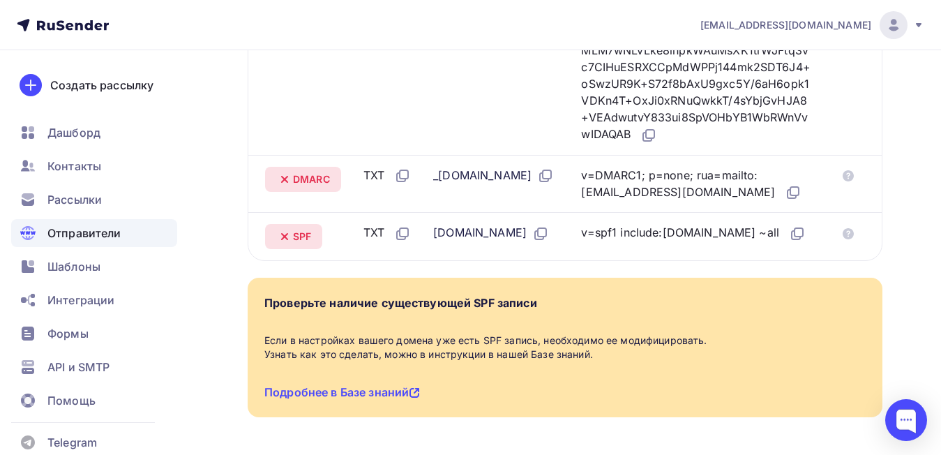
scroll to position [684, 0]
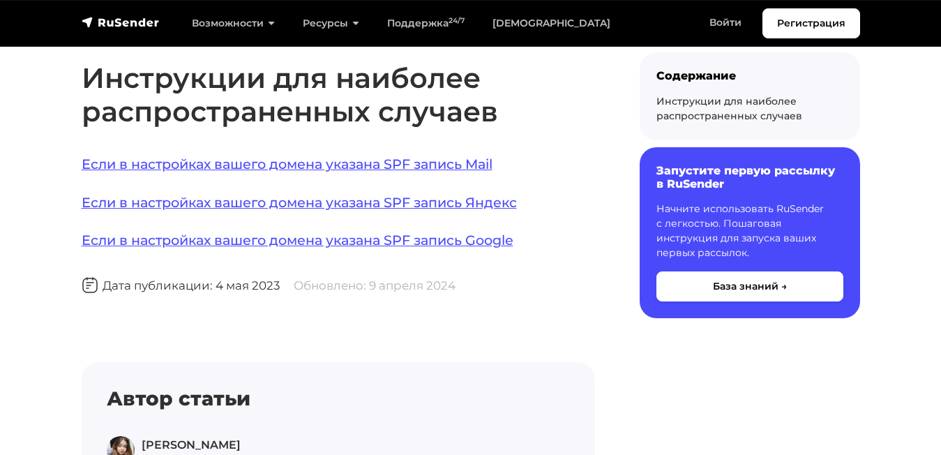
scroll to position [1116, 0]
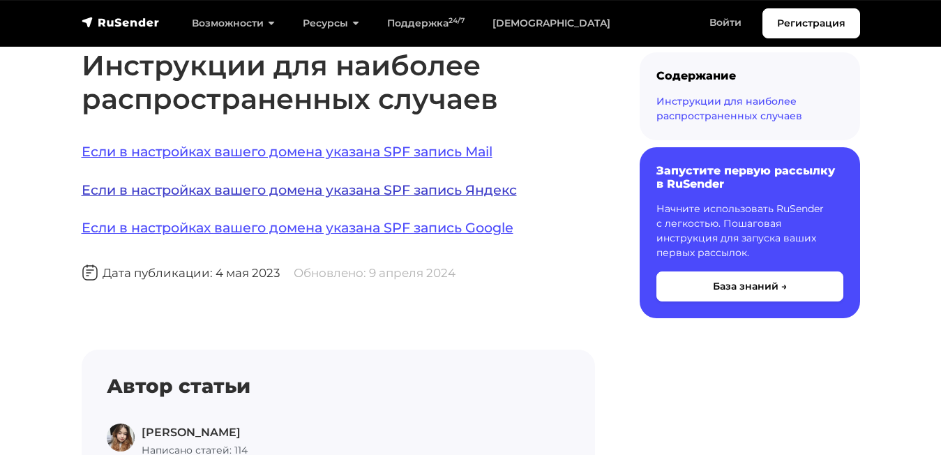
click at [449, 185] on link "Если в настройках вашего домена указана SPF запись Яндекс" at bounding box center [299, 189] width 435 height 17
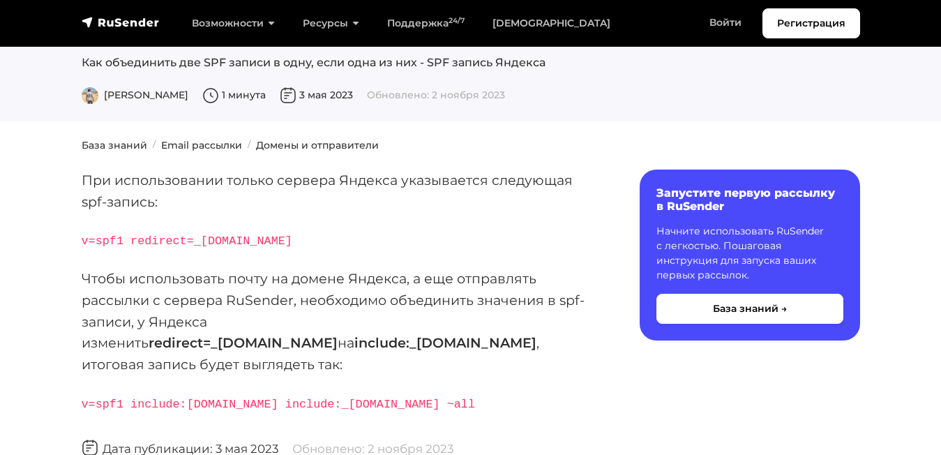
scroll to position [140, 0]
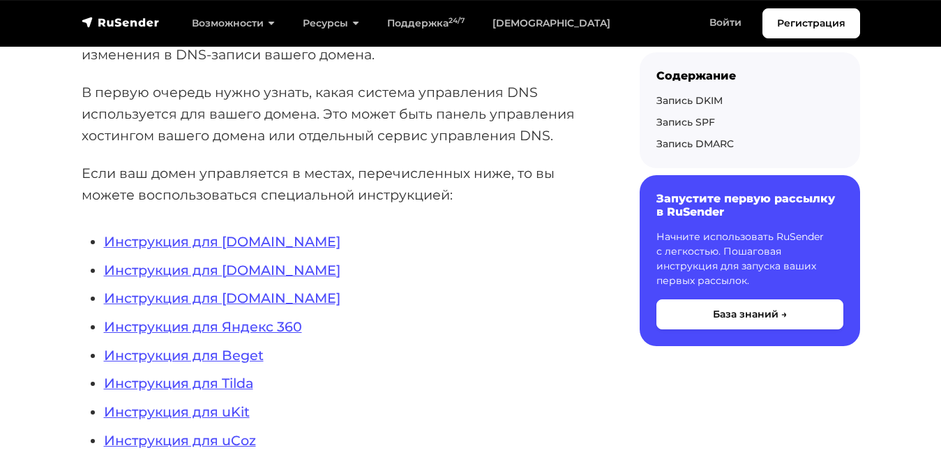
scroll to position [349, 0]
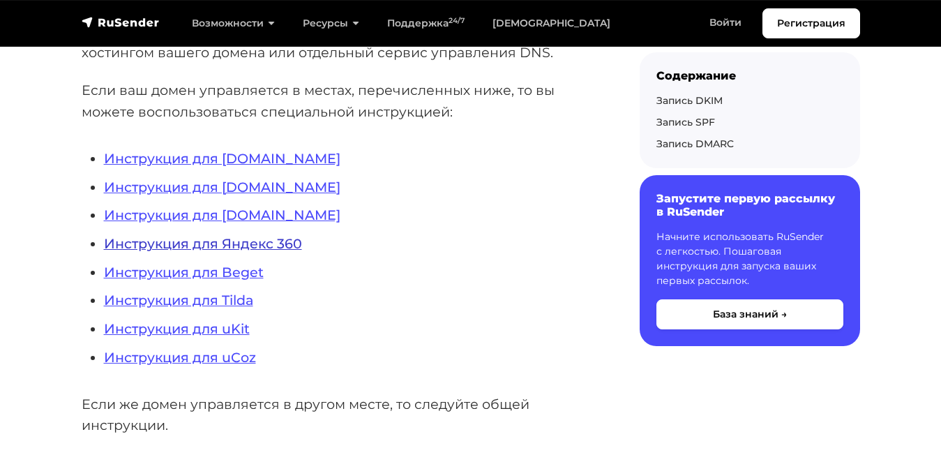
click at [172, 246] on link "Инструкция для Яндекс 360" at bounding box center [203, 243] width 198 height 17
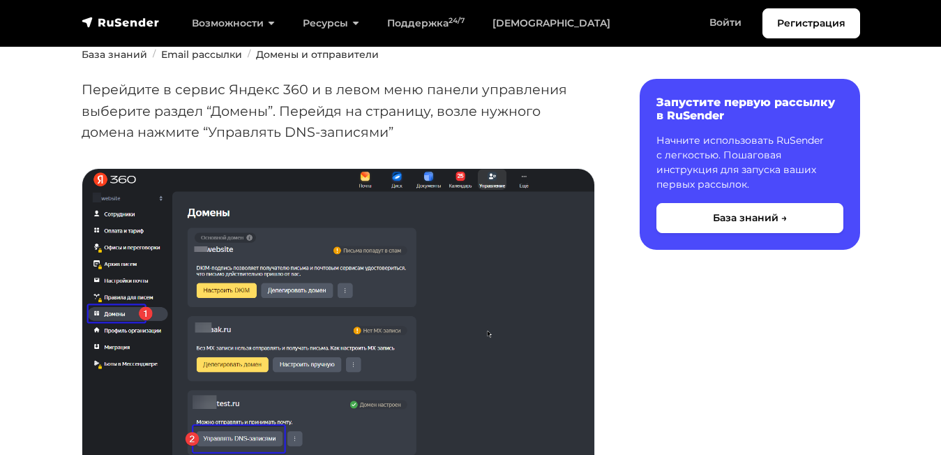
scroll to position [279, 0]
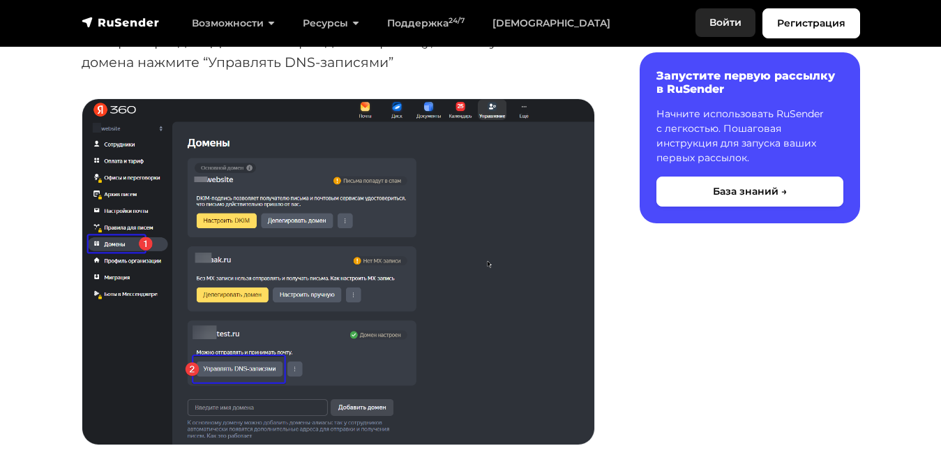
click at [723, 17] on link "Войти" at bounding box center [726, 22] width 60 height 29
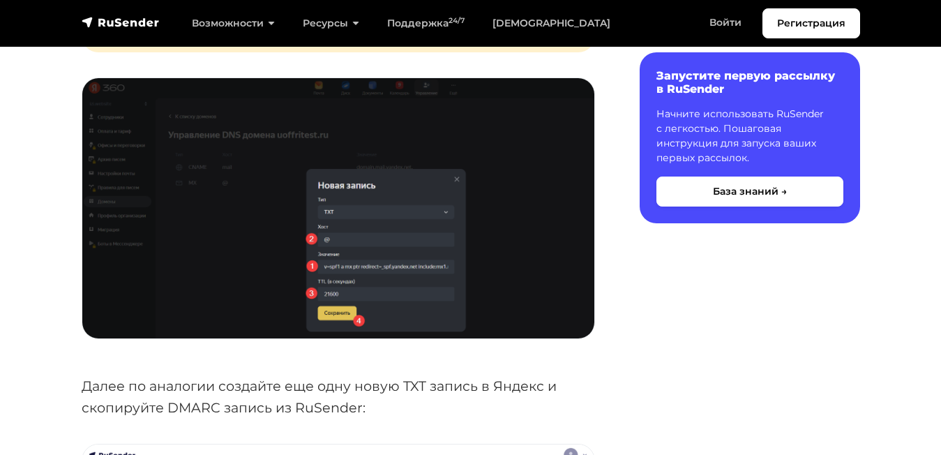
scroll to position [1744, 0]
